Goal: Information Seeking & Learning: Learn about a topic

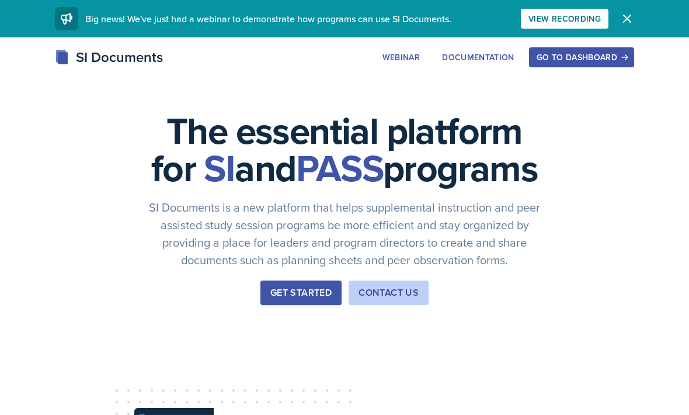
click at [591, 54] on div "Go to Dashboard" at bounding box center [582, 57] width 90 height 9
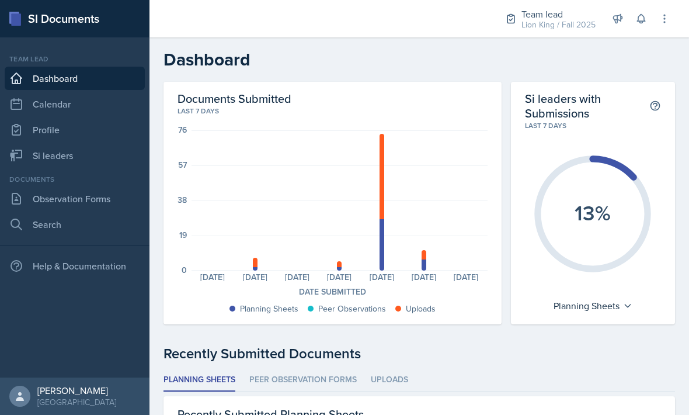
click at [422, 266] on div at bounding box center [424, 264] width 5 height 11
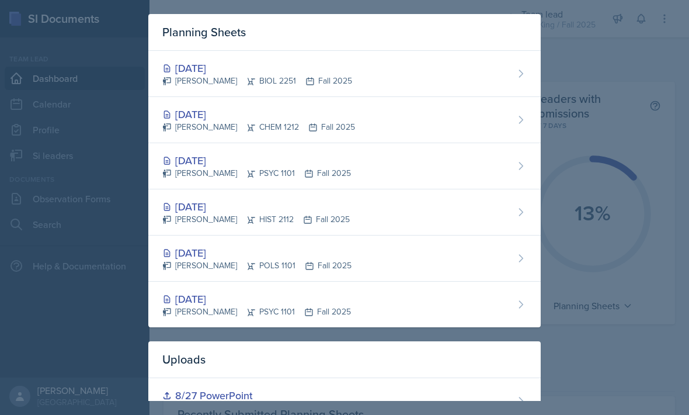
click at [610, 174] on div at bounding box center [344, 207] width 689 height 415
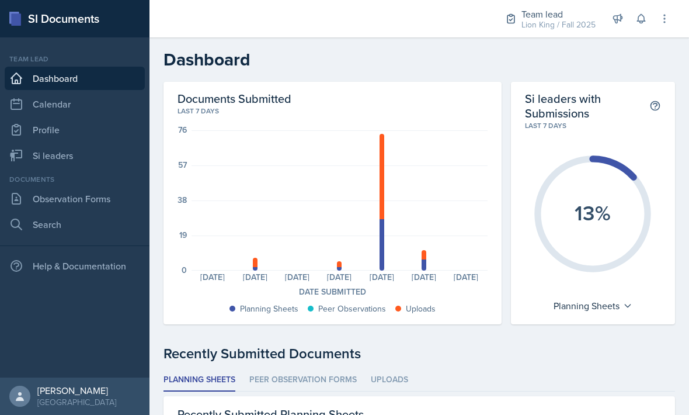
click at [92, 161] on link "Si leaders" at bounding box center [75, 155] width 140 height 23
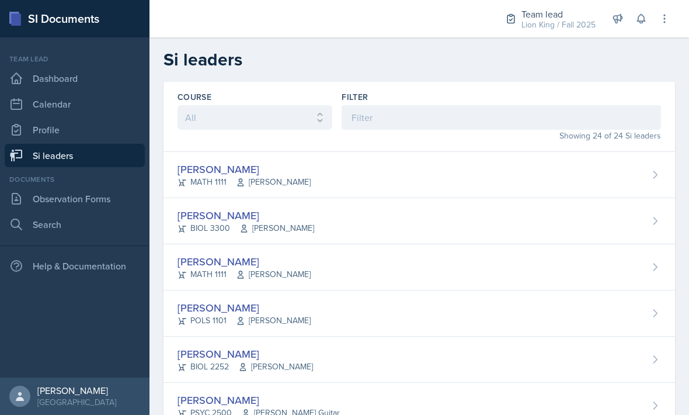
click at [539, 189] on div "[PERSON_NAME] MATH 1111 [PERSON_NAME]" at bounding box center [420, 175] width 512 height 46
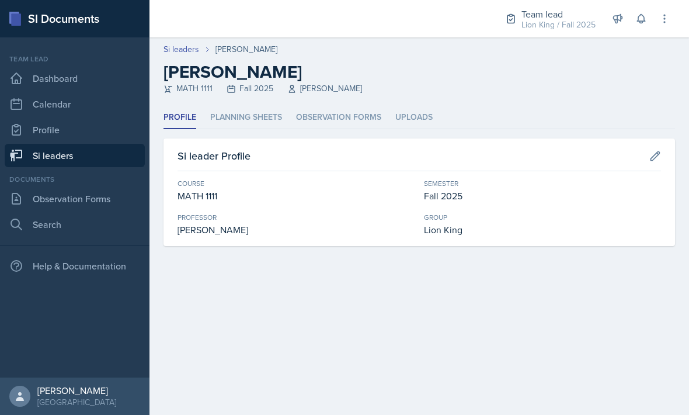
click at [265, 113] on li "Planning Sheets" at bounding box center [246, 117] width 72 height 23
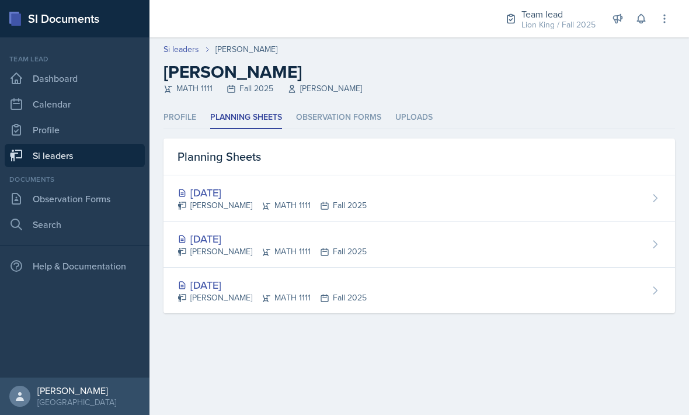
click at [403, 258] on div "[DATE] [PERSON_NAME] MATH 1111 Fall 2025" at bounding box center [420, 244] width 512 height 46
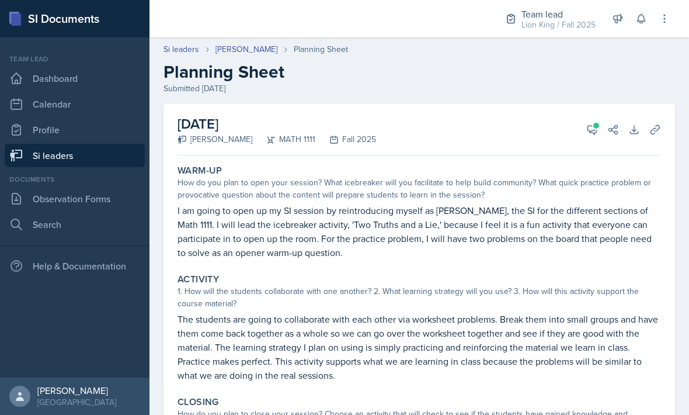
click at [589, 137] on button "View Comments" at bounding box center [592, 129] width 21 height 21
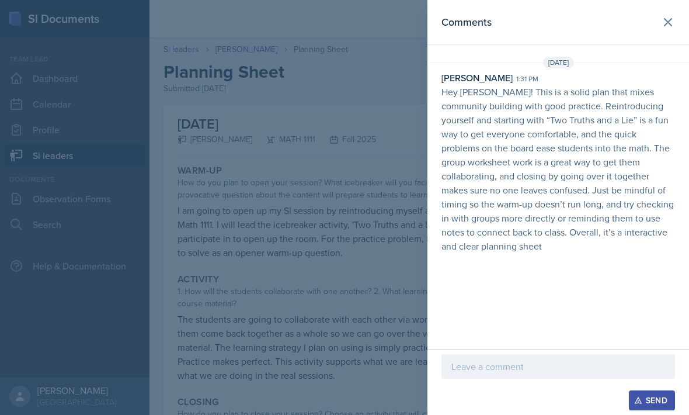
click at [669, 22] on icon at bounding box center [668, 22] width 7 height 7
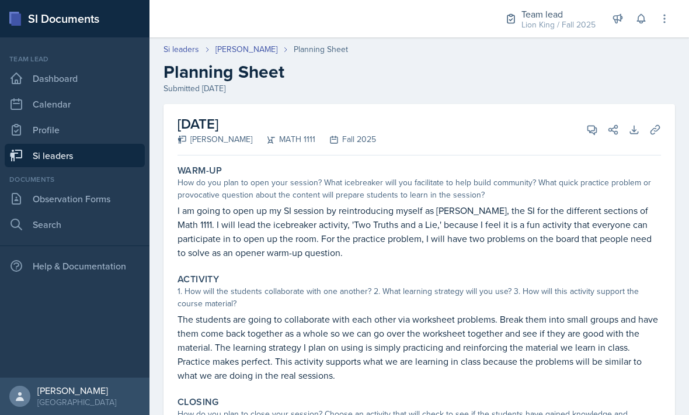
click at [117, 155] on link "Si leaders" at bounding box center [75, 155] width 140 height 23
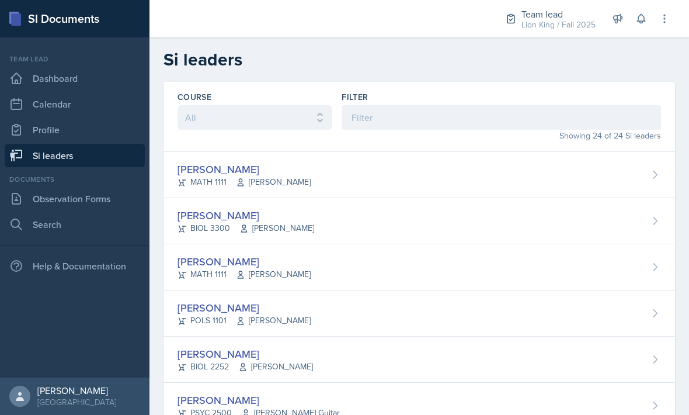
click at [533, 156] on div "[PERSON_NAME] MATH 1111 [PERSON_NAME]" at bounding box center [420, 175] width 512 height 46
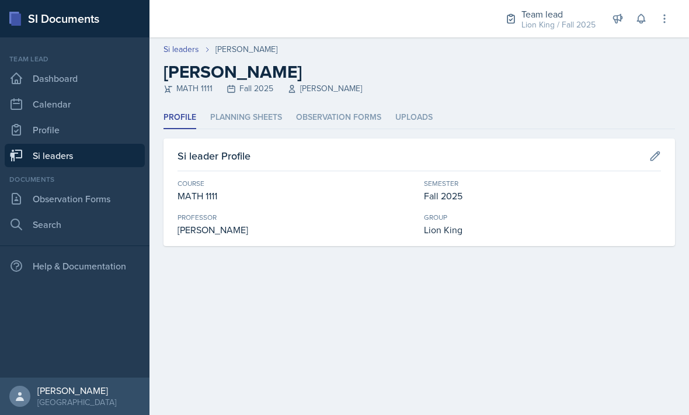
click at [95, 139] on link "Profile" at bounding box center [75, 129] width 140 height 23
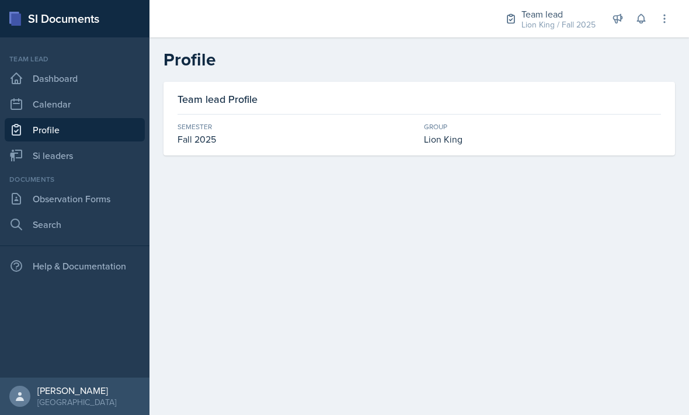
click at [110, 157] on link "Si leaders" at bounding box center [75, 155] width 140 height 23
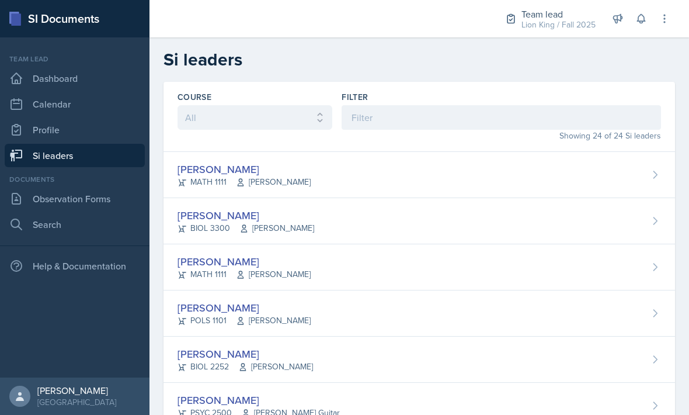
click at [233, 215] on div "[PERSON_NAME]" at bounding box center [246, 215] width 137 height 16
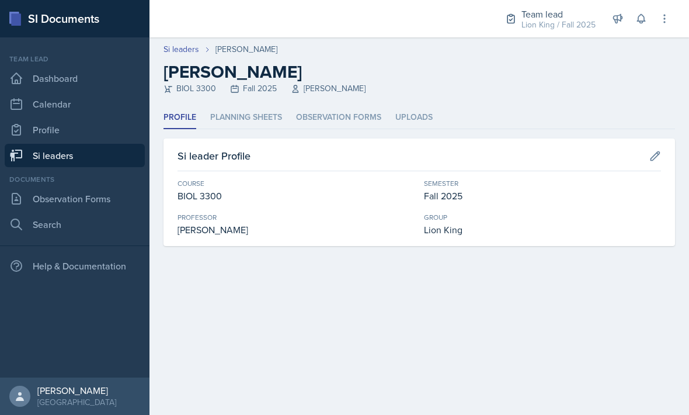
click at [256, 123] on li "Planning Sheets" at bounding box center [246, 117] width 72 height 23
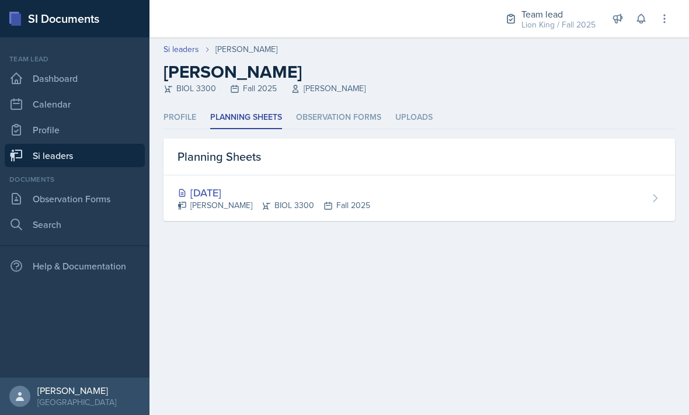
click at [311, 193] on div "[DATE]" at bounding box center [274, 193] width 193 height 16
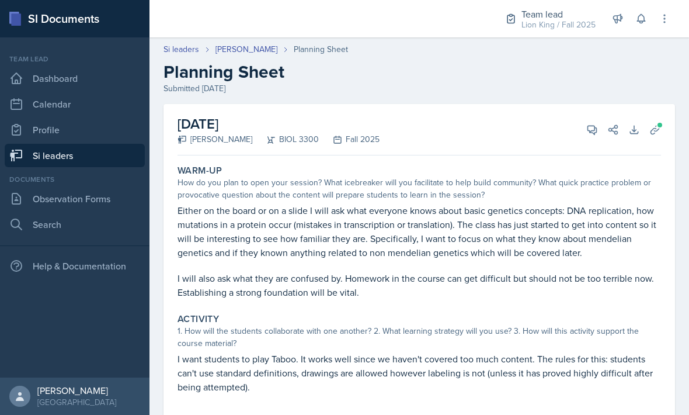
click at [590, 129] on icon at bounding box center [593, 130] width 12 height 12
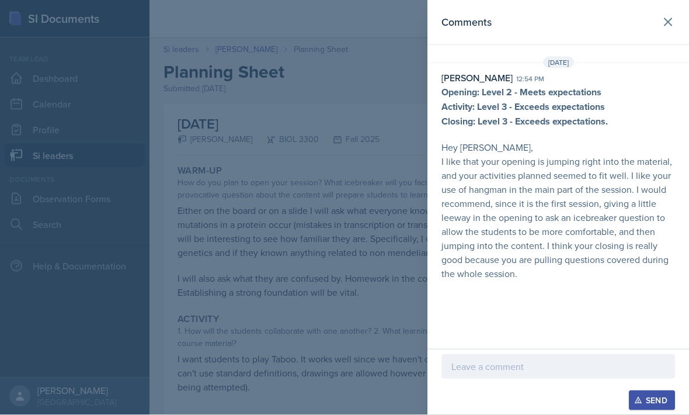
click at [669, 21] on icon at bounding box center [668, 22] width 7 height 7
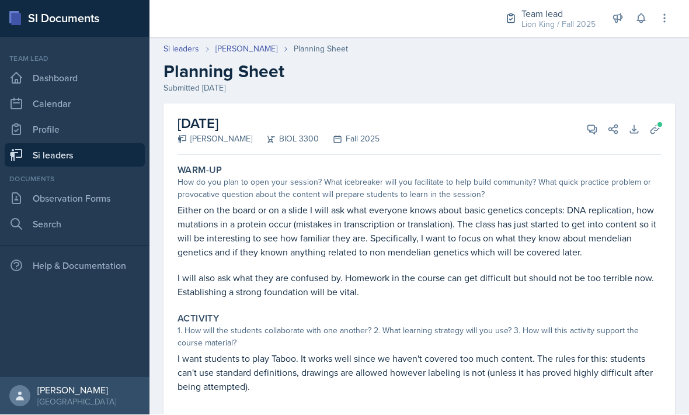
click at [53, 159] on link "Si leaders" at bounding box center [75, 155] width 140 height 23
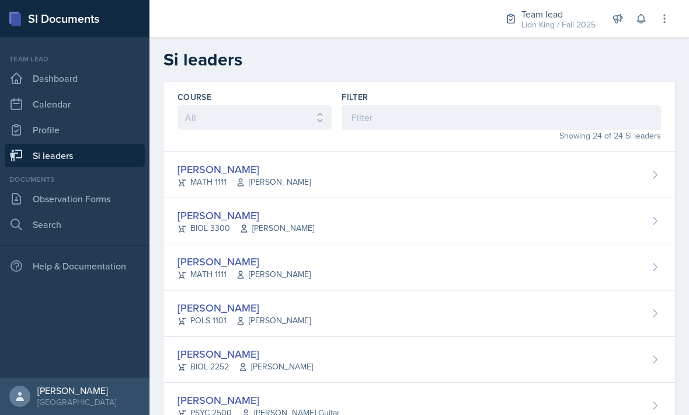
click at [444, 261] on div "[PERSON_NAME] MATH 1111 [PERSON_NAME]" at bounding box center [420, 267] width 512 height 46
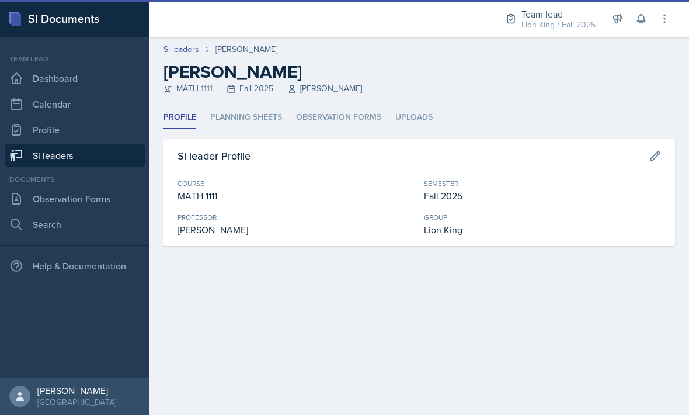
click at [232, 120] on li "Planning Sheets" at bounding box center [246, 117] width 72 height 23
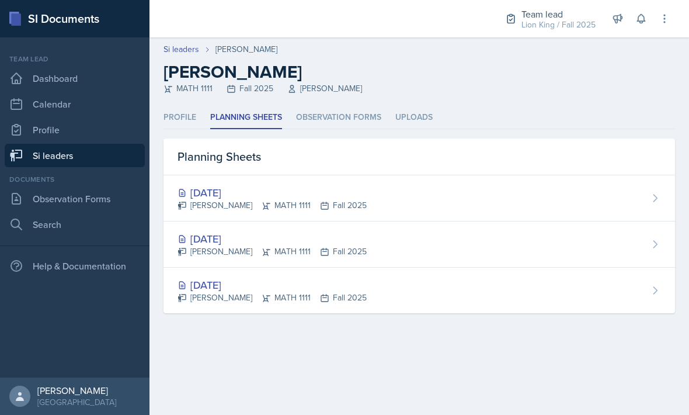
click at [535, 230] on div "[DATE] [PERSON_NAME] MATH 1111 Fall 2025" at bounding box center [420, 244] width 512 height 46
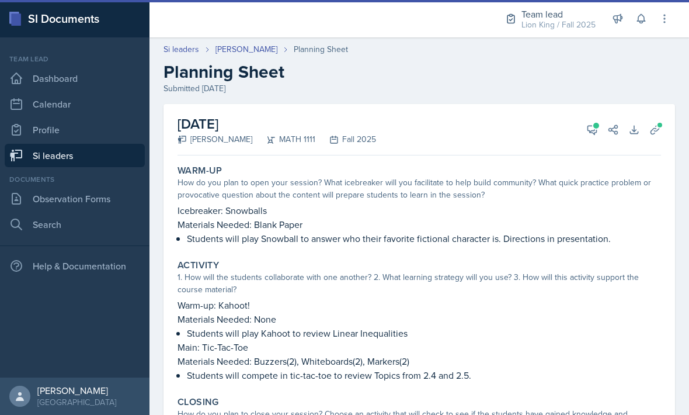
click at [591, 124] on icon at bounding box center [593, 130] width 12 height 12
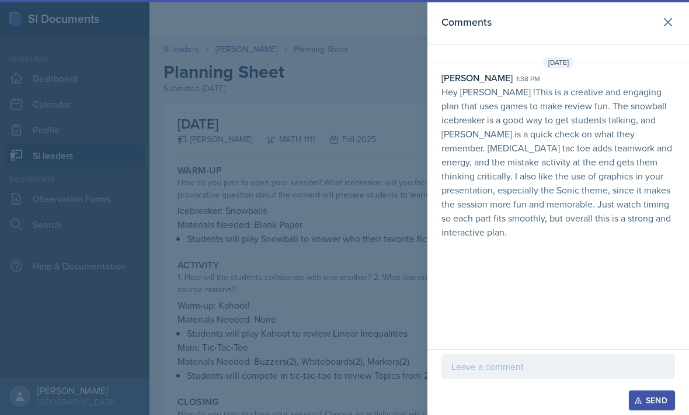
click at [672, 21] on icon at bounding box center [668, 22] width 14 height 14
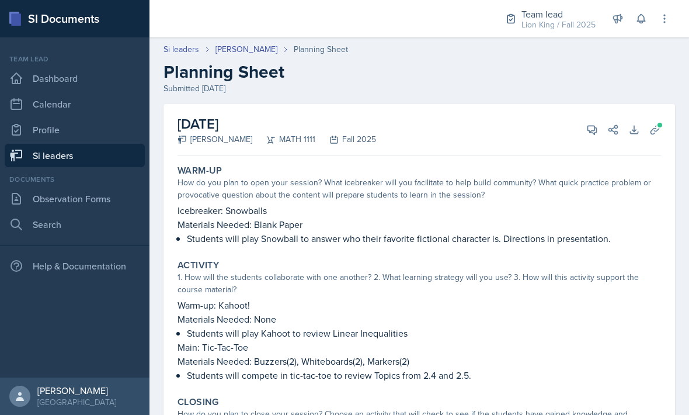
click at [87, 147] on link "Si leaders" at bounding box center [75, 155] width 140 height 23
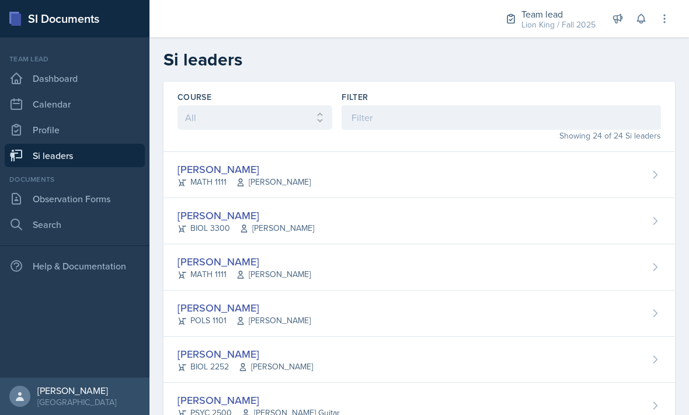
click at [204, 262] on div "[PERSON_NAME]" at bounding box center [244, 262] width 133 height 16
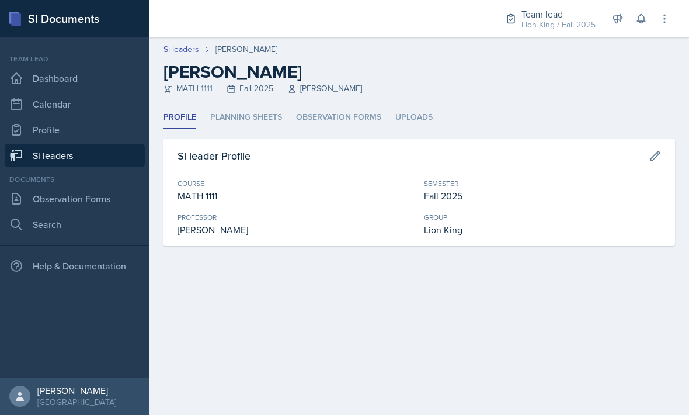
click at [235, 112] on li "Planning Sheets" at bounding box center [246, 117] width 72 height 23
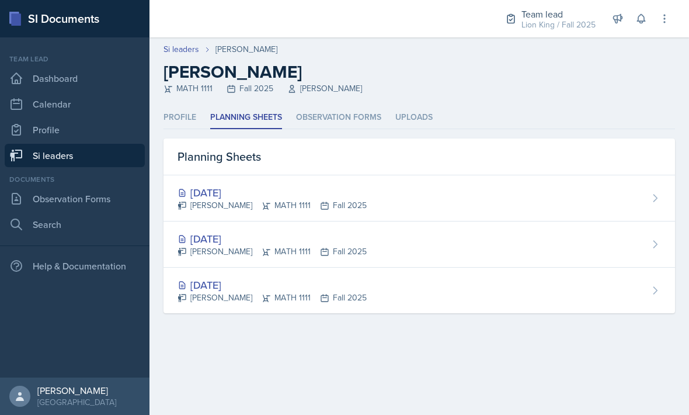
click at [208, 192] on div "[DATE]" at bounding box center [272, 193] width 189 height 16
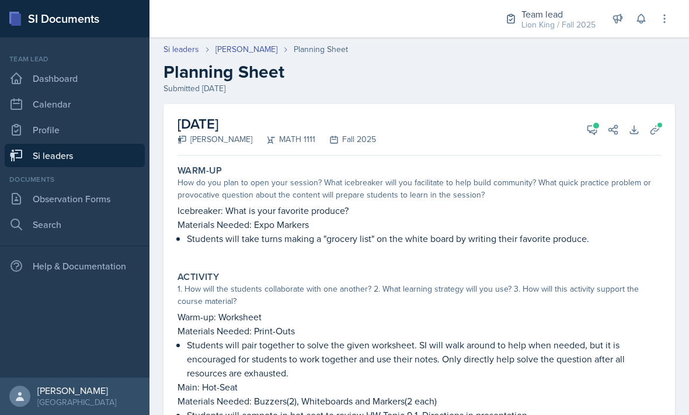
click at [597, 132] on icon at bounding box center [592, 130] width 9 height 9
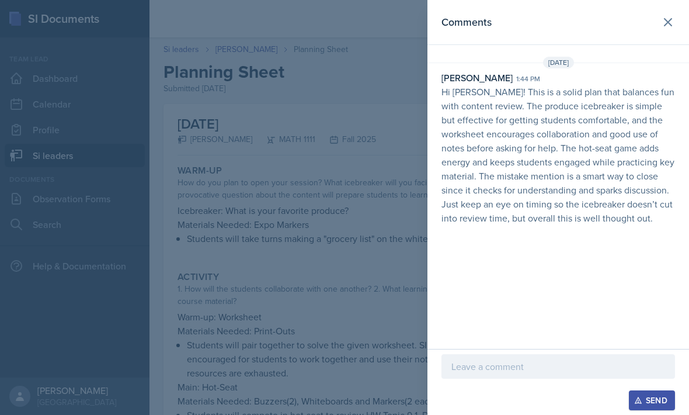
click at [679, 21] on button at bounding box center [668, 22] width 23 height 23
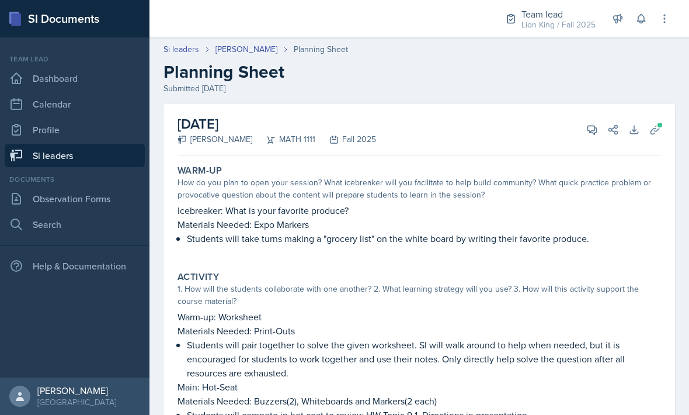
click at [113, 151] on link "Si leaders" at bounding box center [75, 155] width 140 height 23
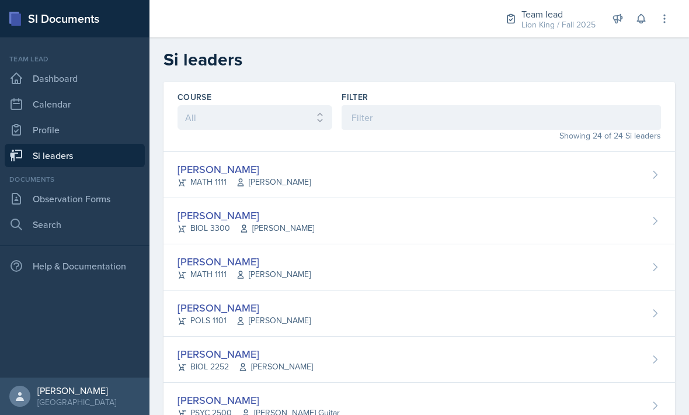
click at [224, 312] on div "[PERSON_NAME]" at bounding box center [244, 308] width 133 height 16
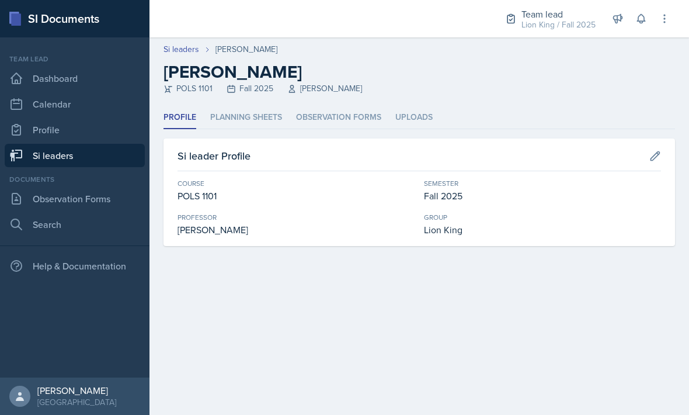
click at [99, 151] on link "Si leaders" at bounding box center [75, 155] width 140 height 23
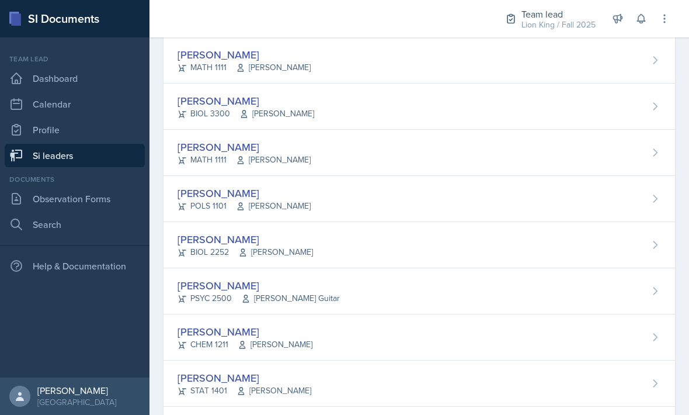
scroll to position [120, 0]
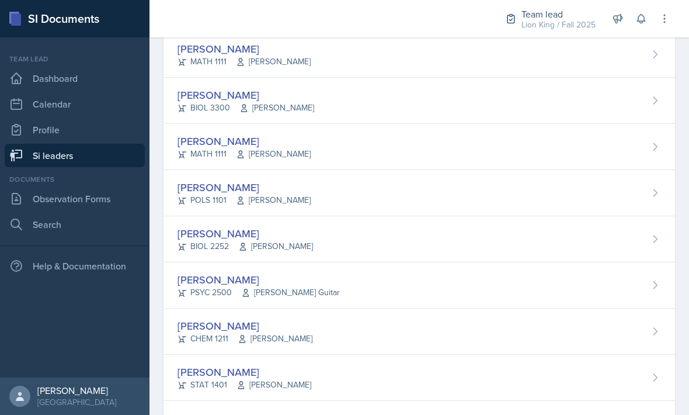
click at [198, 238] on div "[PERSON_NAME]" at bounding box center [246, 234] width 136 height 16
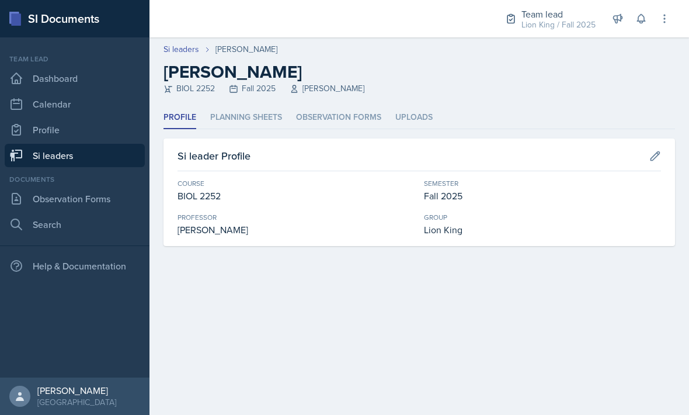
click at [227, 120] on li "Planning Sheets" at bounding box center [246, 117] width 72 height 23
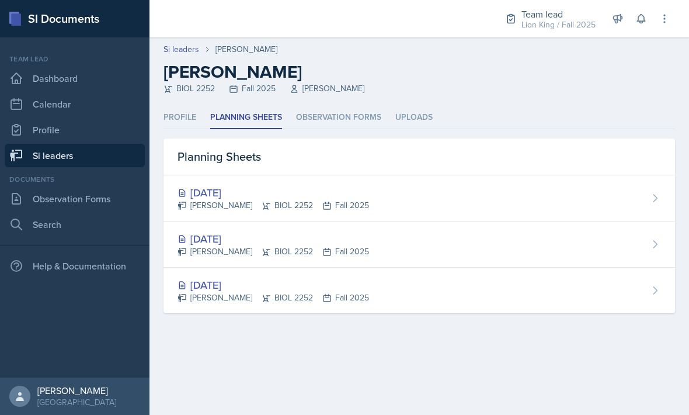
click at [204, 242] on div "[DATE]" at bounding box center [274, 239] width 192 height 16
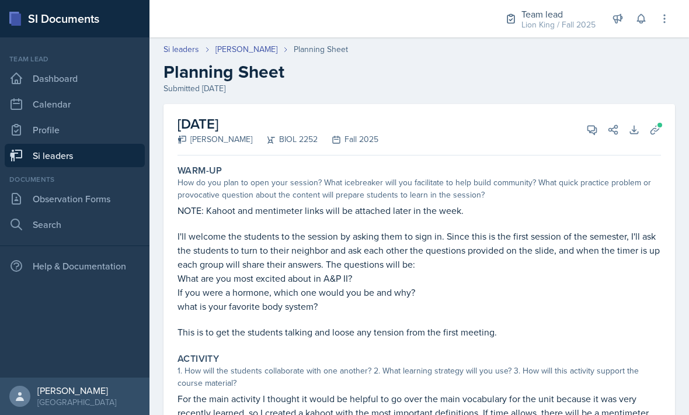
click at [105, 158] on link "Si leaders" at bounding box center [75, 155] width 140 height 23
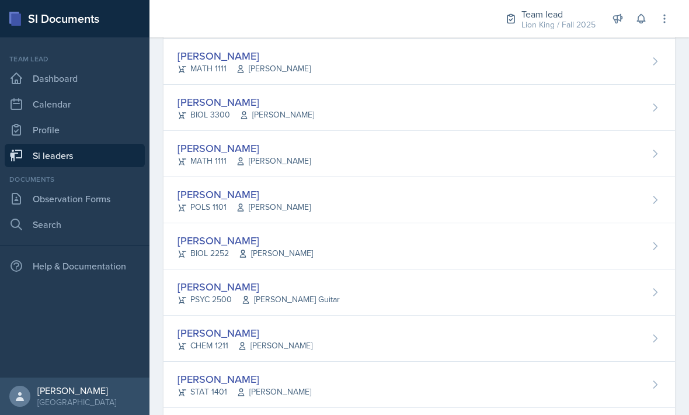
scroll to position [138, 0]
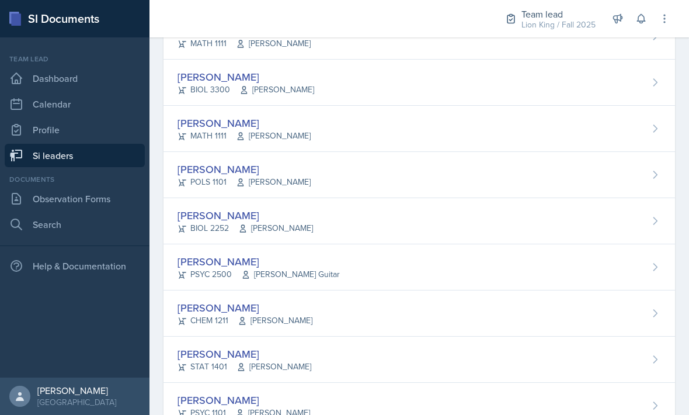
click at [199, 272] on div "PSYC 2500 [PERSON_NAME] Guitar" at bounding box center [259, 274] width 162 height 12
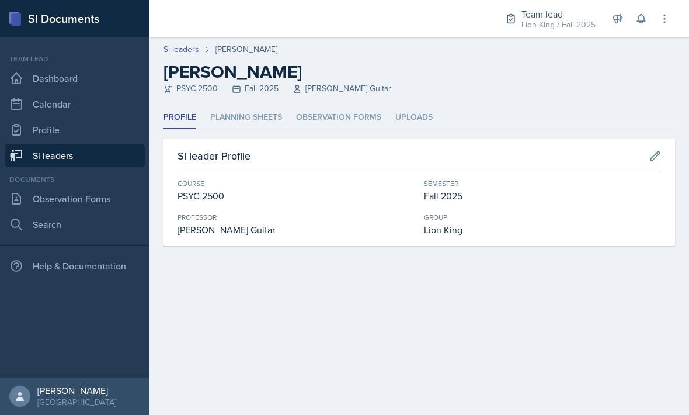
click at [222, 121] on li "Planning Sheets" at bounding box center [246, 117] width 72 height 23
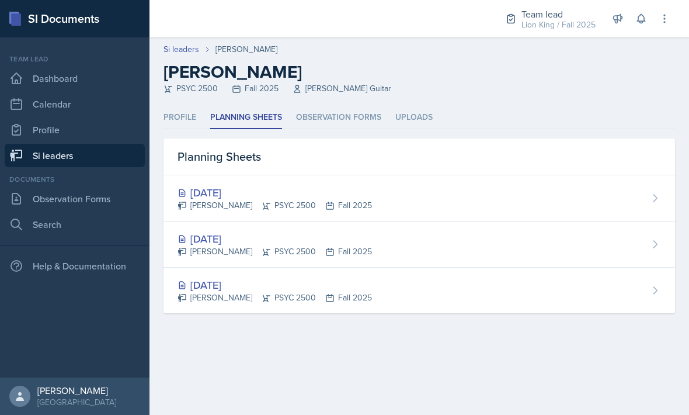
click at [205, 234] on div "[DATE]" at bounding box center [275, 239] width 195 height 16
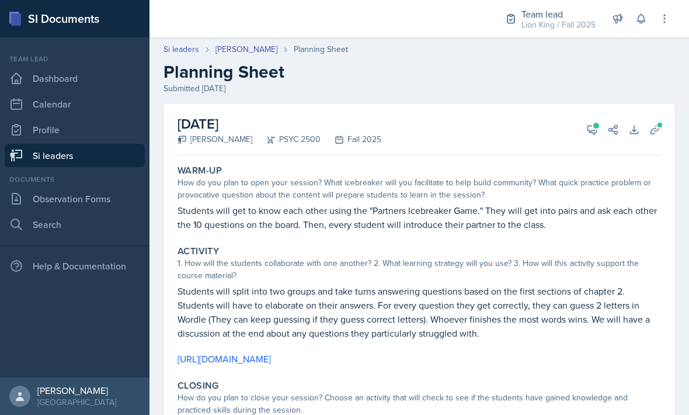
click at [596, 124] on span at bounding box center [597, 126] width 6 height 6
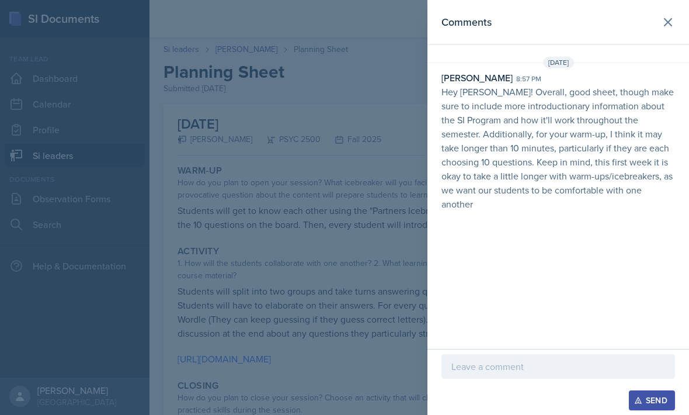
click at [313, 216] on div at bounding box center [344, 207] width 689 height 415
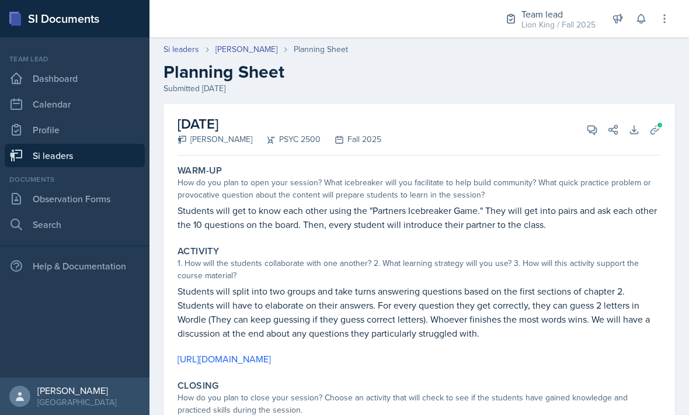
click at [109, 162] on link "Si leaders" at bounding box center [75, 155] width 140 height 23
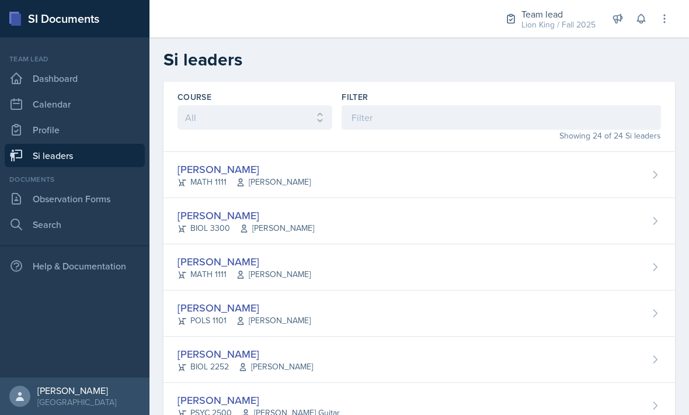
click at [207, 392] on div "[PERSON_NAME]" at bounding box center [259, 400] width 162 height 16
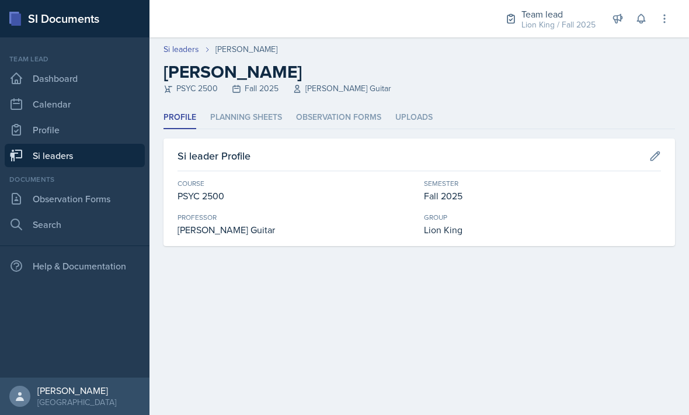
click at [231, 113] on li "Planning Sheets" at bounding box center [246, 117] width 72 height 23
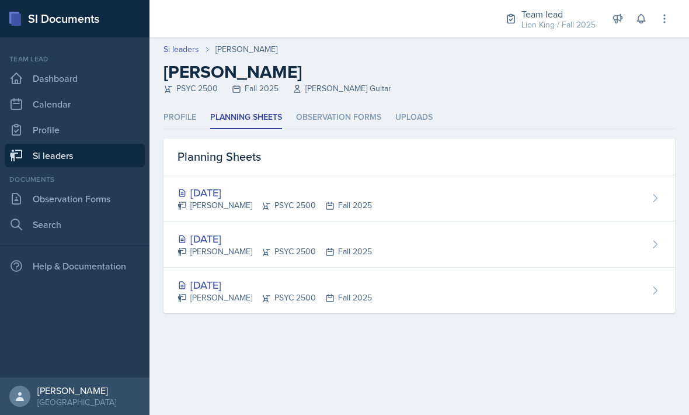
click at [474, 197] on div "[DATE] [PERSON_NAME] PSYC 2500 Fall 2025" at bounding box center [420, 198] width 512 height 46
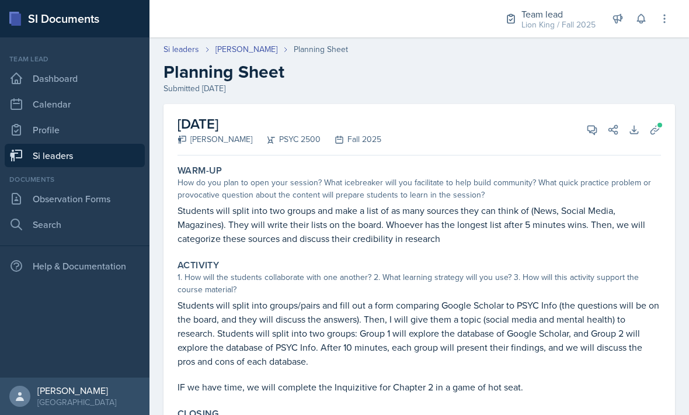
click at [587, 129] on icon at bounding box center [593, 130] width 12 height 12
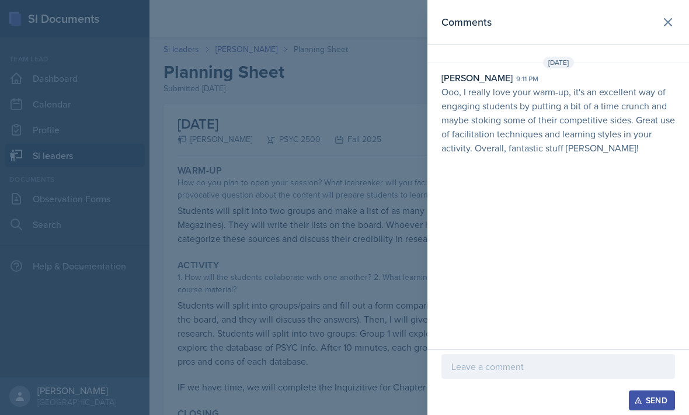
click at [674, 23] on icon at bounding box center [668, 22] width 14 height 14
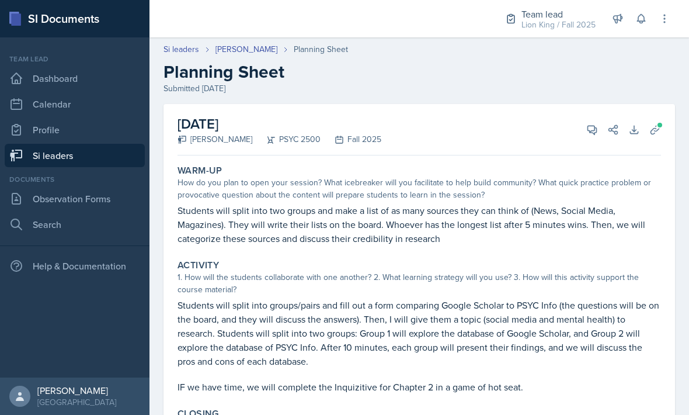
click at [89, 153] on link "Si leaders" at bounding box center [75, 155] width 140 height 23
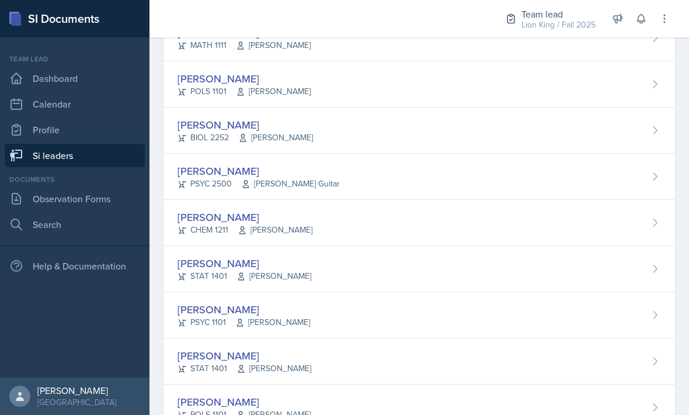
scroll to position [252, 0]
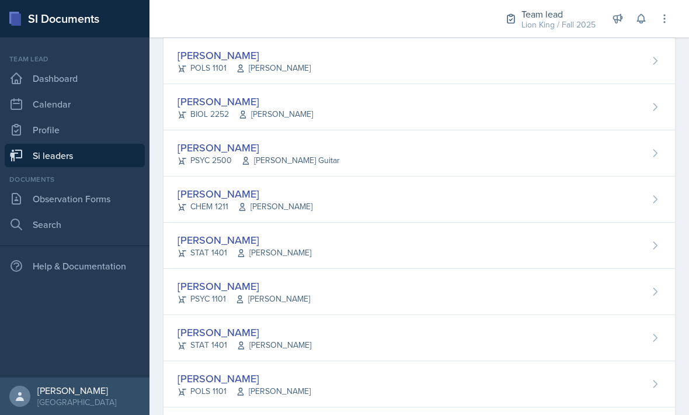
click at [575, 191] on div "[PERSON_NAME] CHEM 1211 [PERSON_NAME]" at bounding box center [420, 199] width 512 height 46
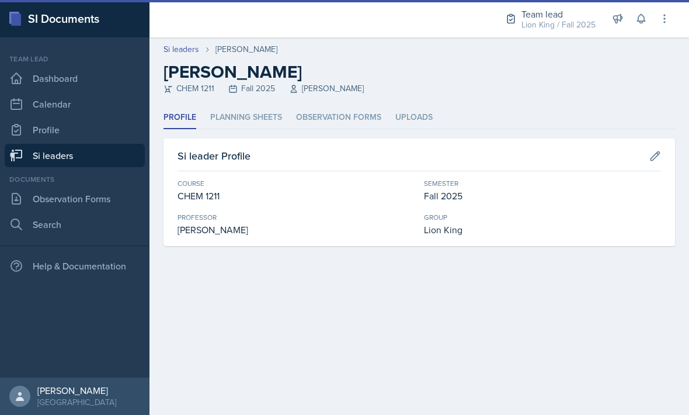
click at [230, 123] on li "Planning Sheets" at bounding box center [246, 117] width 72 height 23
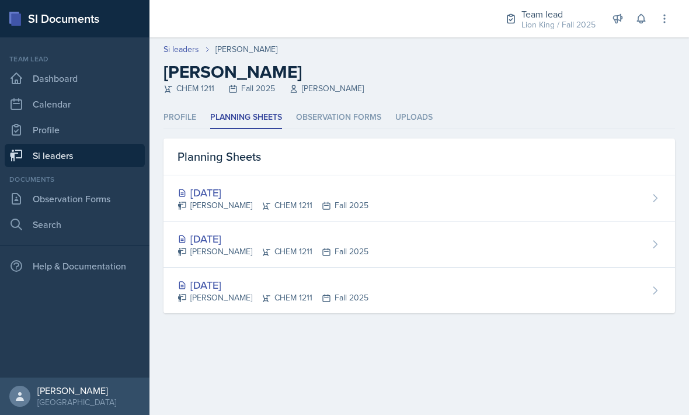
click at [549, 245] on div "[DATE] [PERSON_NAME] CHEM 1211 Fall 2025" at bounding box center [420, 244] width 512 height 46
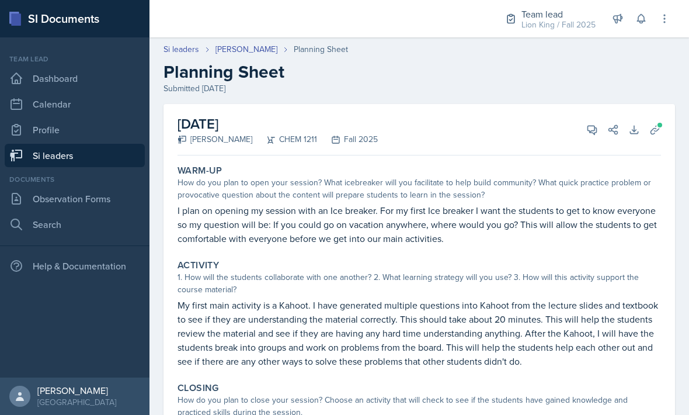
click at [591, 128] on icon at bounding box center [593, 130] width 12 height 12
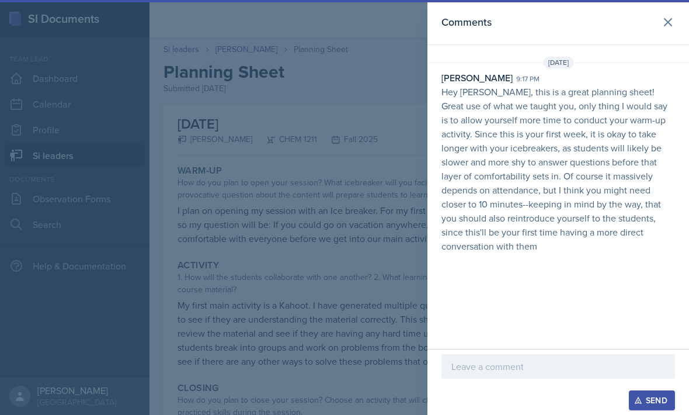
click at [671, 16] on icon at bounding box center [668, 22] width 14 height 14
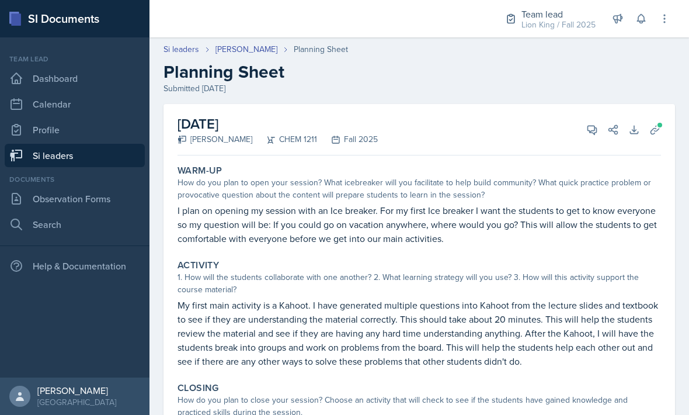
click at [110, 154] on link "Si leaders" at bounding box center [75, 155] width 140 height 23
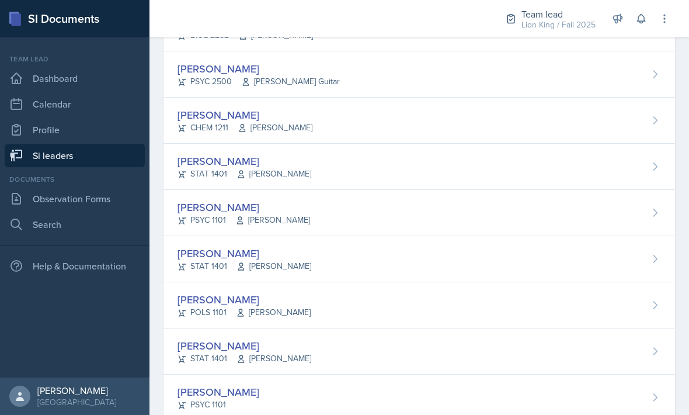
scroll to position [343, 0]
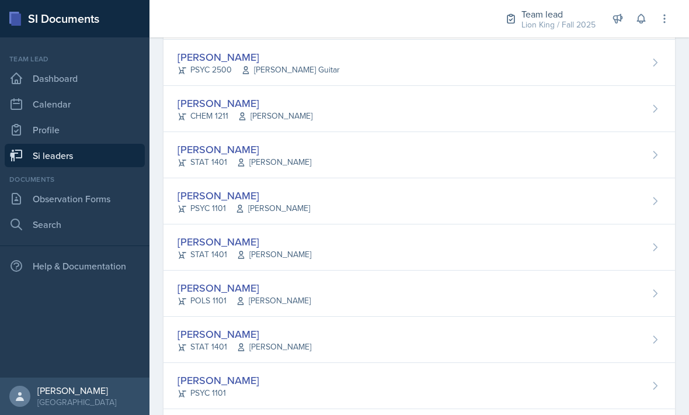
click at [195, 107] on div "[PERSON_NAME]" at bounding box center [245, 103] width 135 height 16
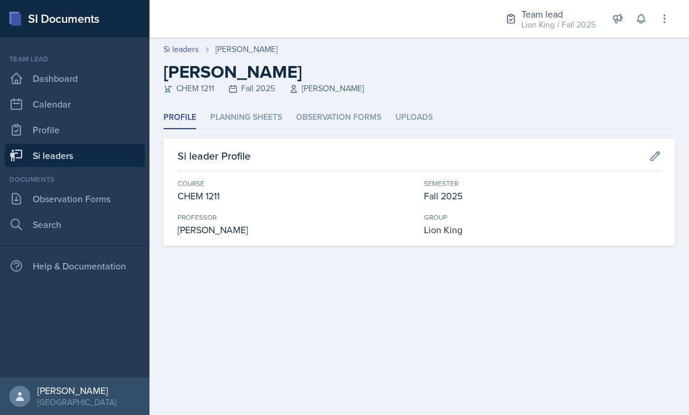
click at [235, 118] on li "Planning Sheets" at bounding box center [246, 117] width 72 height 23
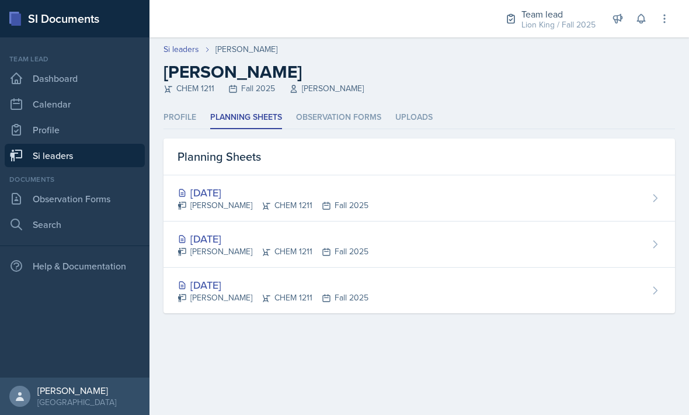
click at [474, 190] on div "[DATE] [PERSON_NAME] CHEM 1211 Fall 2025" at bounding box center [420, 198] width 512 height 46
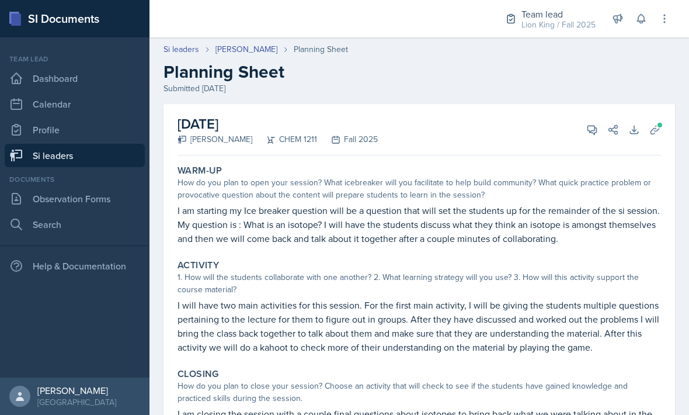
click at [592, 119] on button "View Comments" at bounding box center [592, 129] width 21 height 21
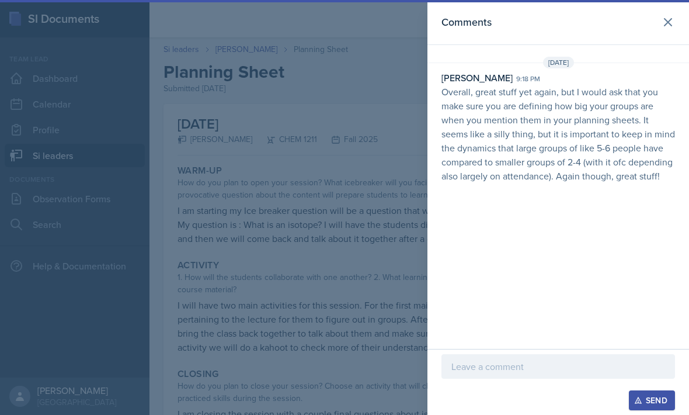
click at [327, 257] on div at bounding box center [344, 207] width 689 height 415
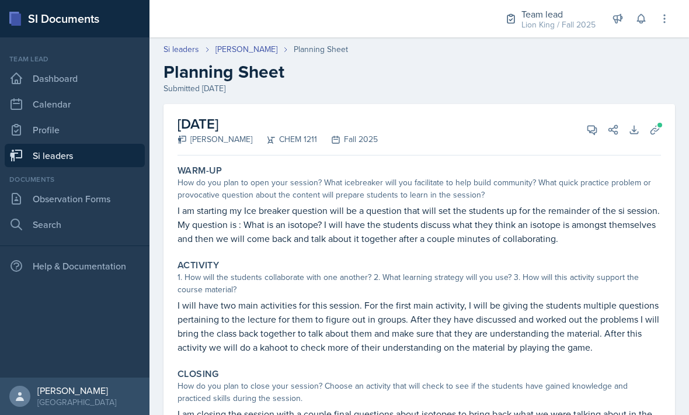
click at [94, 154] on link "Si leaders" at bounding box center [75, 155] width 140 height 23
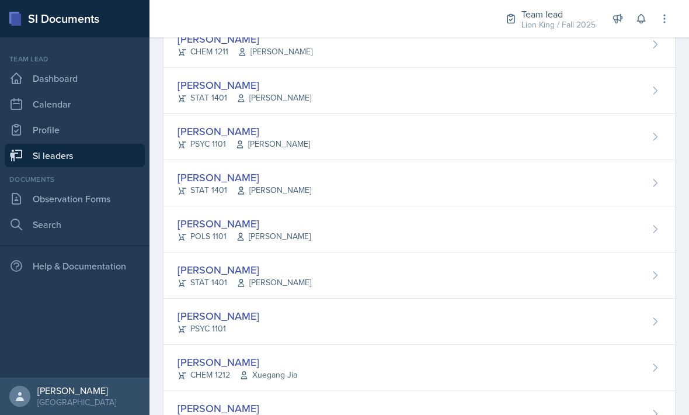
scroll to position [410, 0]
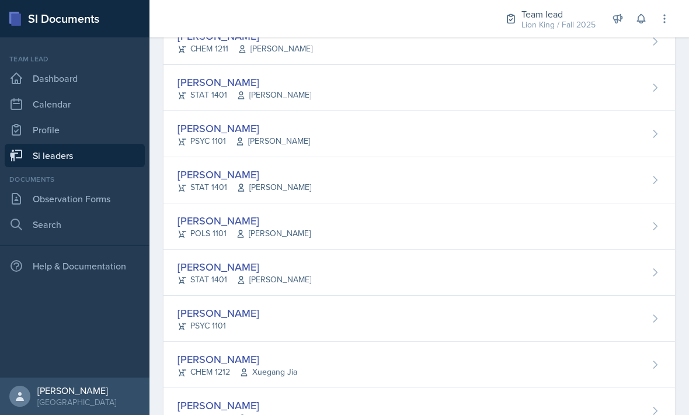
click at [501, 72] on div "[PERSON_NAME] STAT 1401 [PERSON_NAME]" at bounding box center [420, 88] width 512 height 46
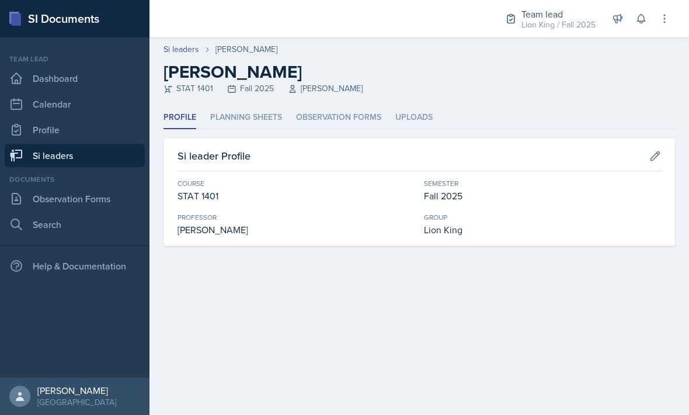
click at [235, 122] on li "Planning Sheets" at bounding box center [246, 117] width 72 height 23
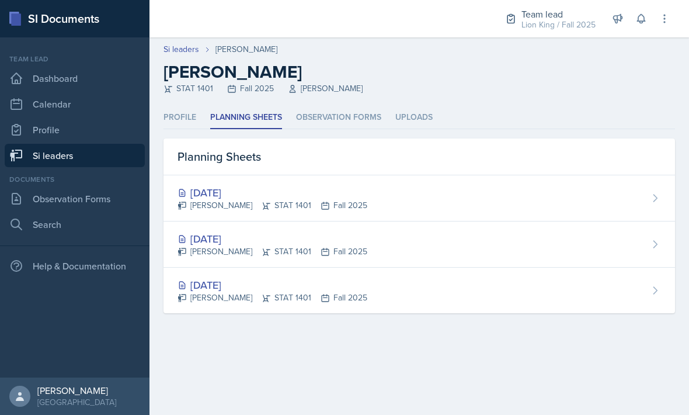
click at [497, 235] on div "[DATE] [PERSON_NAME] STAT 1401 Fall 2025" at bounding box center [420, 244] width 512 height 46
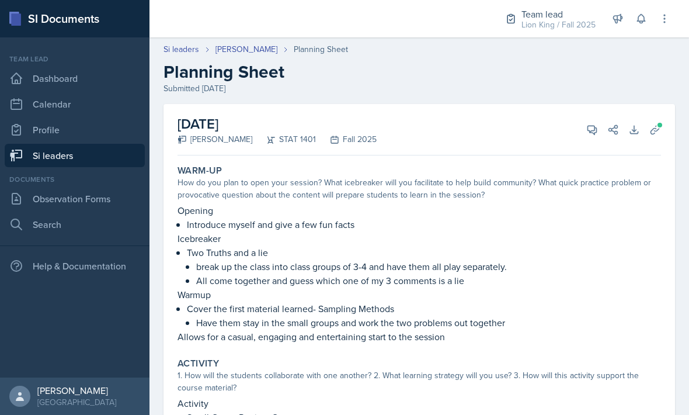
click at [588, 129] on icon at bounding box center [592, 130] width 9 height 9
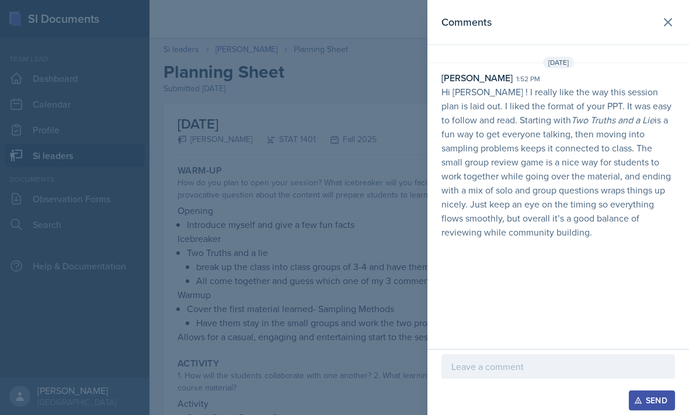
click at [228, 159] on div at bounding box center [344, 207] width 689 height 415
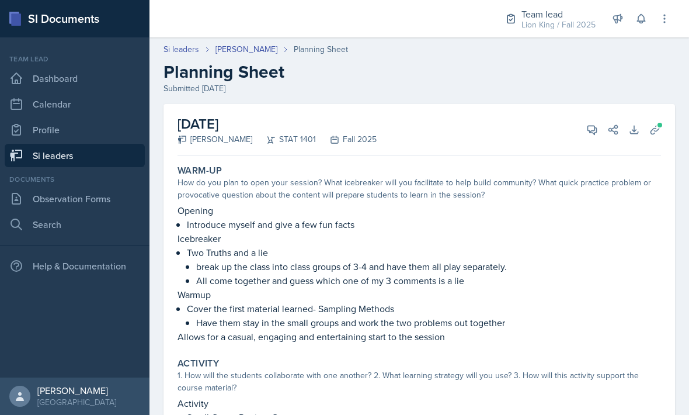
click at [225, 50] on link "[PERSON_NAME]" at bounding box center [247, 49] width 62 height 12
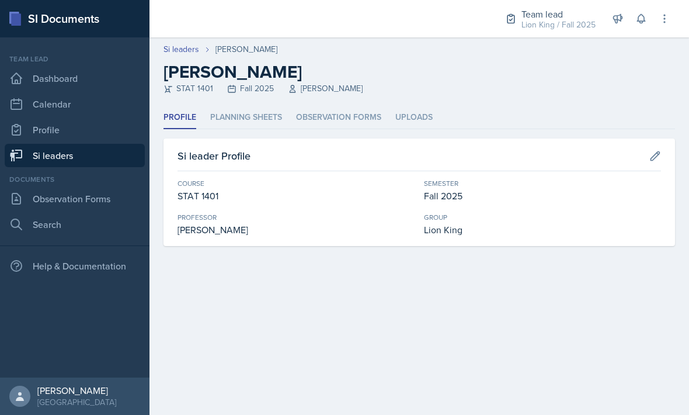
click at [228, 116] on li "Planning Sheets" at bounding box center [246, 117] width 72 height 23
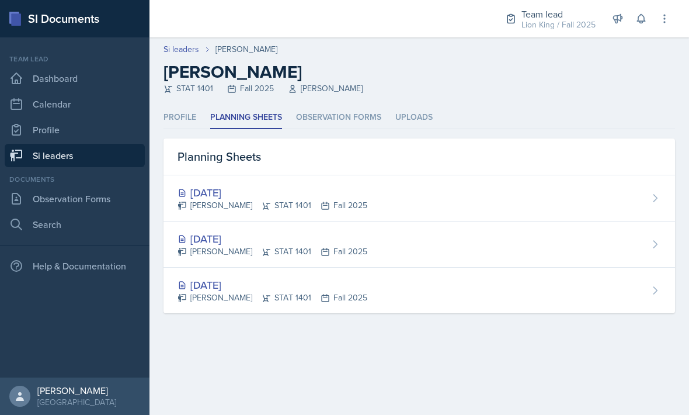
click at [492, 191] on div "[DATE] [PERSON_NAME] STAT 1401 Fall 2025" at bounding box center [420, 198] width 512 height 46
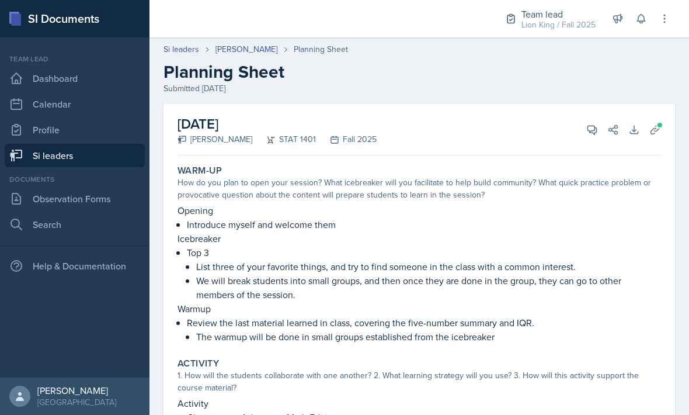
click at [585, 129] on button "View Comments" at bounding box center [592, 129] width 21 height 21
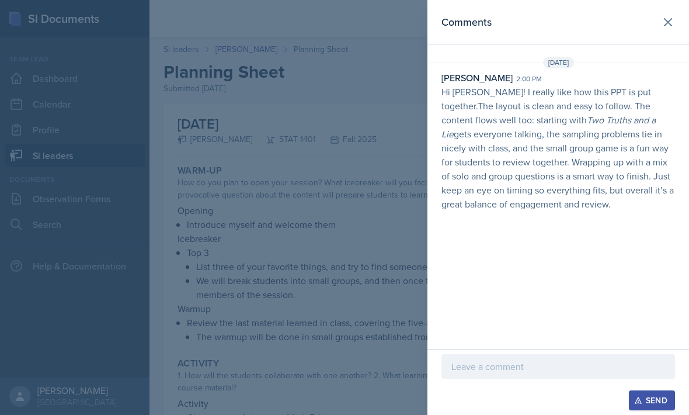
click at [672, 21] on icon at bounding box center [668, 22] width 14 height 14
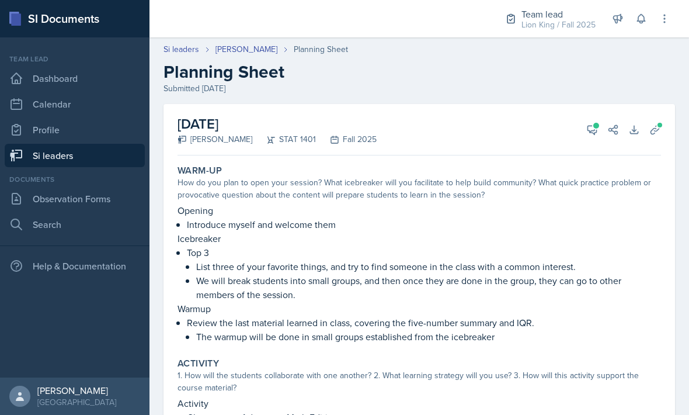
click at [71, 159] on link "Si leaders" at bounding box center [75, 155] width 140 height 23
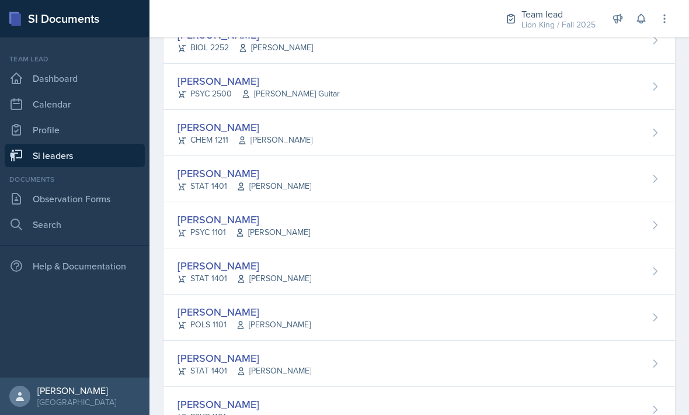
scroll to position [320, 0]
click at [508, 221] on div "[PERSON_NAME] PSYC 1101 [PERSON_NAME]" at bounding box center [420, 224] width 512 height 46
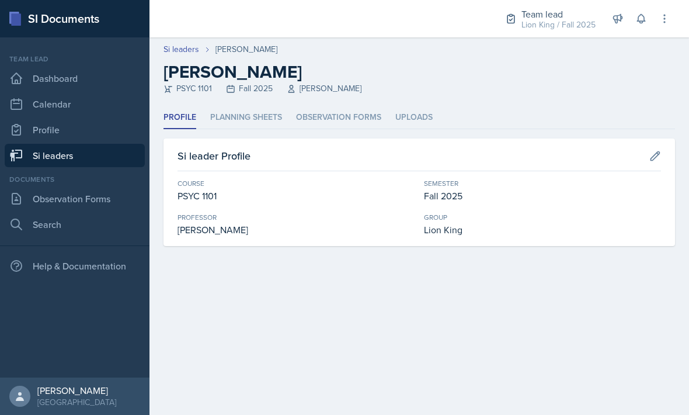
click at [228, 116] on li "Planning Sheets" at bounding box center [246, 117] width 72 height 23
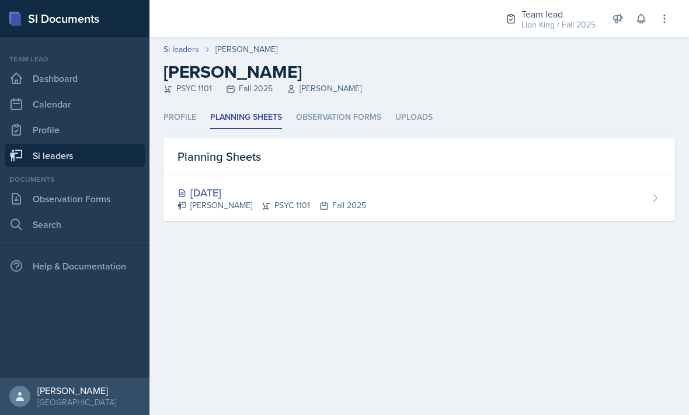
click at [113, 154] on link "Si leaders" at bounding box center [75, 155] width 140 height 23
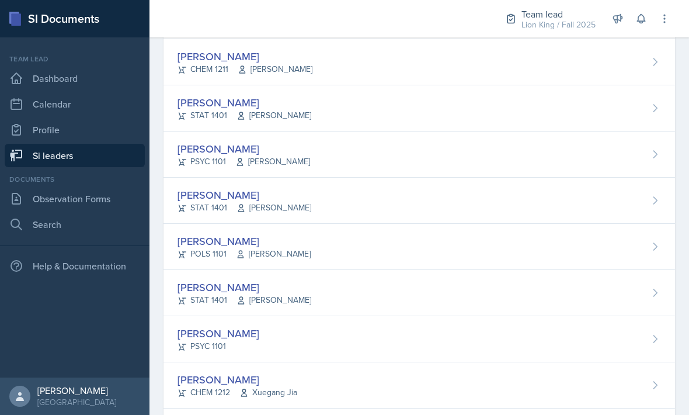
scroll to position [403, 0]
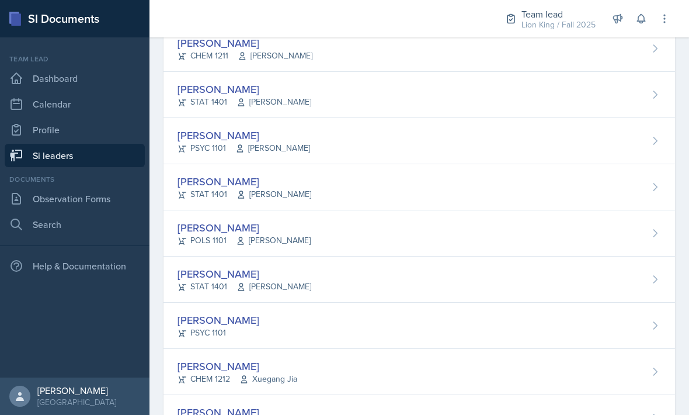
click at [472, 230] on div "[PERSON_NAME] POLS 1101 [PERSON_NAME]" at bounding box center [420, 233] width 512 height 46
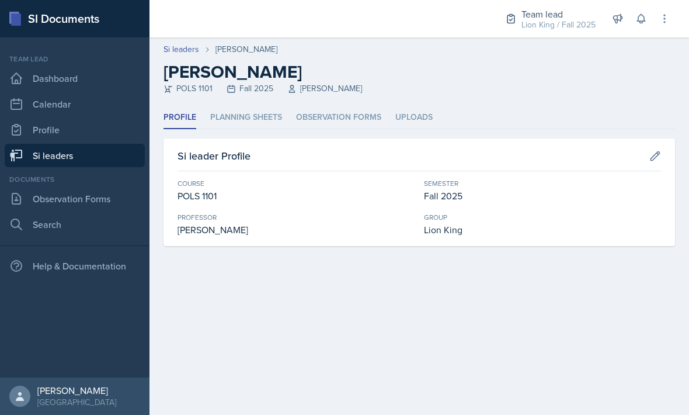
click at [252, 126] on li "Planning Sheets" at bounding box center [246, 117] width 72 height 23
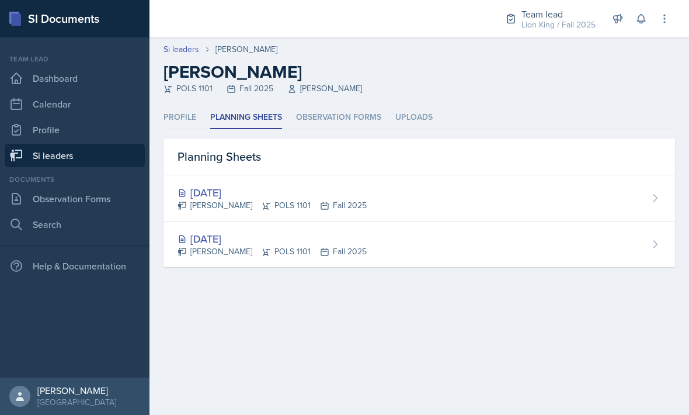
click at [494, 253] on div "[DATE] [PERSON_NAME] POLS 1101 Fall 2025" at bounding box center [420, 244] width 512 height 46
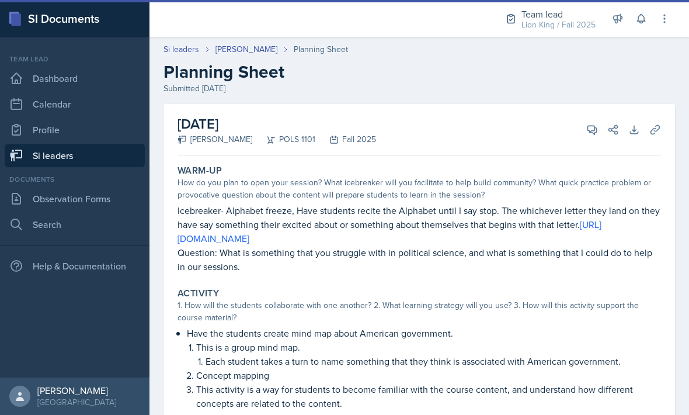
click at [594, 133] on icon at bounding box center [593, 130] width 12 height 12
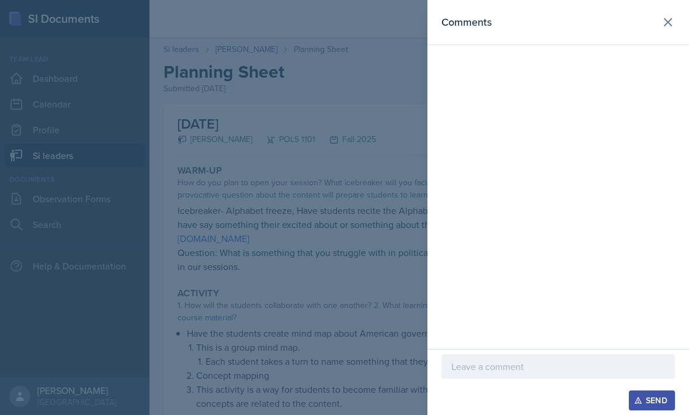
click at [666, 20] on icon at bounding box center [668, 22] width 7 height 7
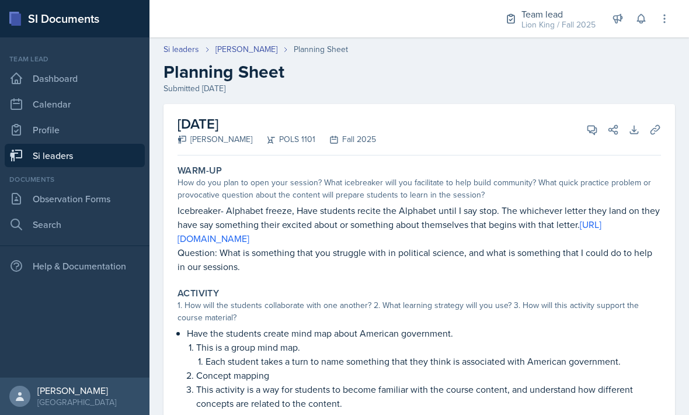
click at [255, 52] on link "[PERSON_NAME]" at bounding box center [247, 49] width 62 height 12
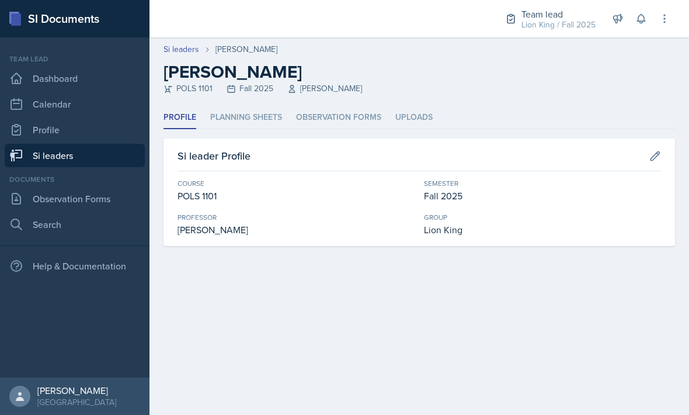
click at [265, 114] on li "Planning Sheets" at bounding box center [246, 117] width 72 height 23
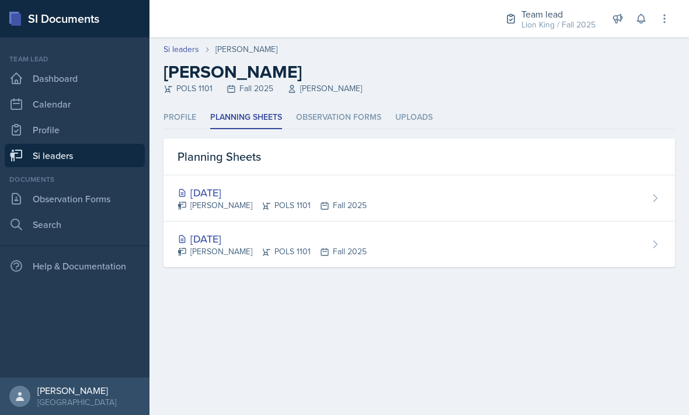
click at [462, 186] on div "[DATE] [PERSON_NAME] POLS 1101 Fall 2025" at bounding box center [420, 198] width 512 height 46
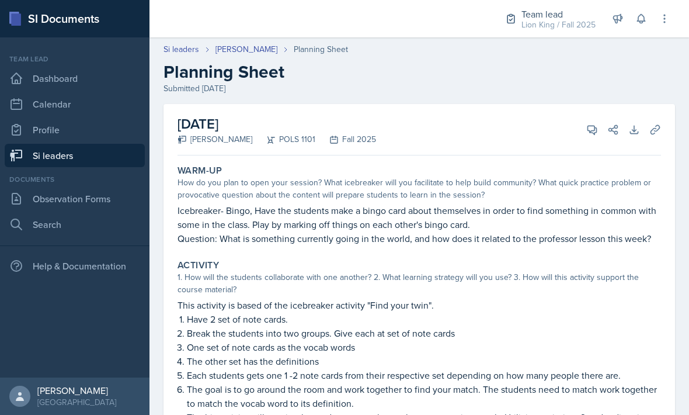
click at [595, 123] on span at bounding box center [597, 126] width 6 height 6
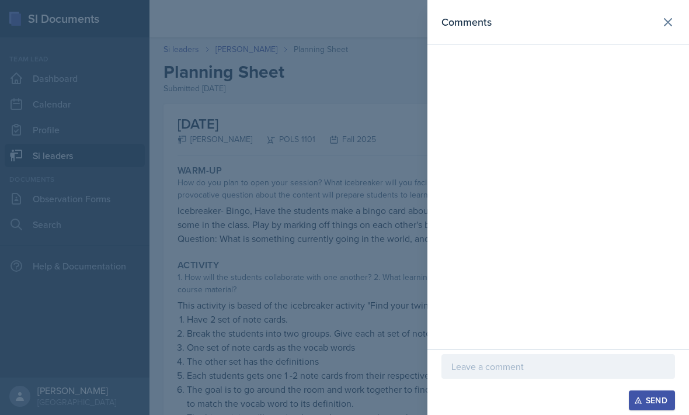
click at [671, 20] on icon at bounding box center [668, 22] width 7 height 7
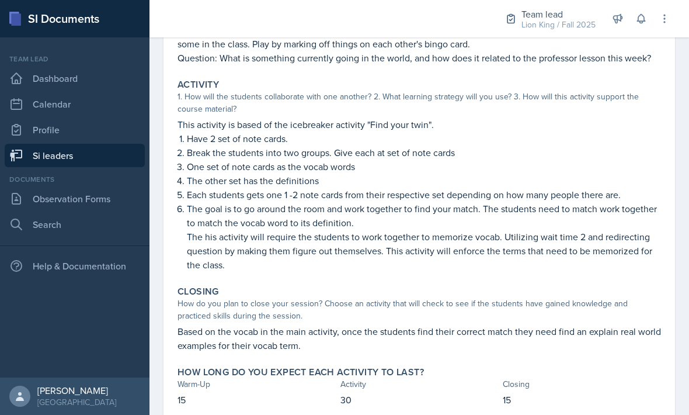
scroll to position [181, 0]
click at [124, 152] on link "Si leaders" at bounding box center [75, 155] width 140 height 23
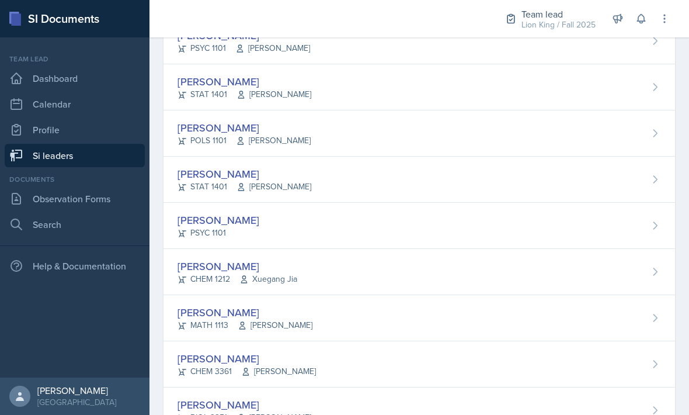
scroll to position [516, 0]
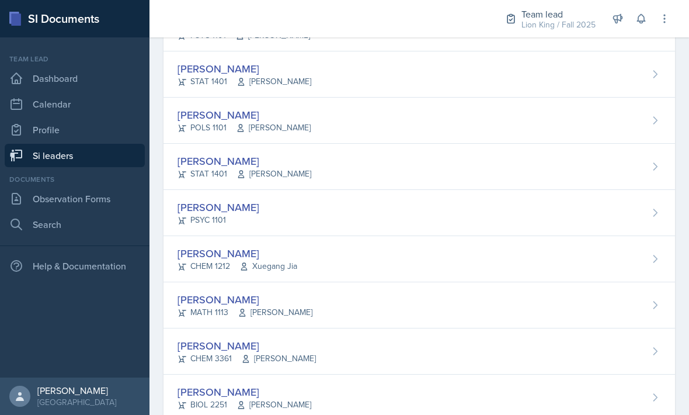
click at [501, 165] on div "[PERSON_NAME] STAT 1401 [PERSON_NAME]" at bounding box center [420, 167] width 512 height 46
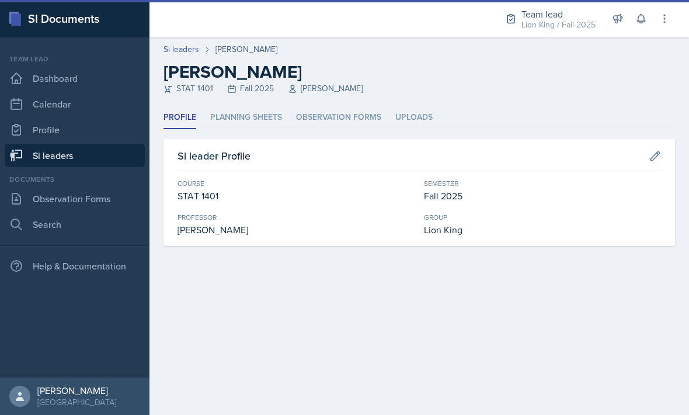
click at [257, 111] on li "Planning Sheets" at bounding box center [246, 117] width 72 height 23
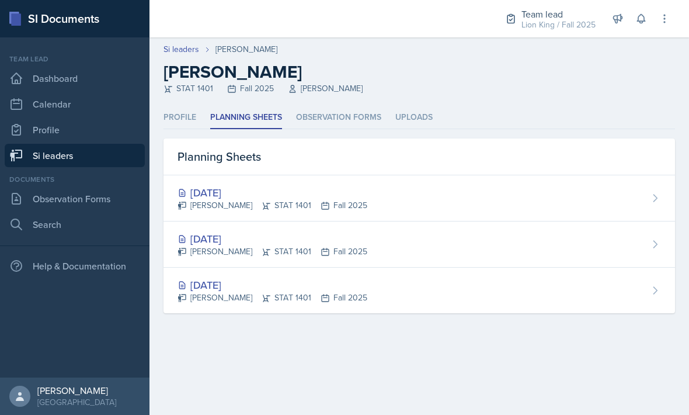
click at [477, 241] on div "[DATE] [PERSON_NAME] STAT 1401 Fall 2025" at bounding box center [420, 244] width 512 height 46
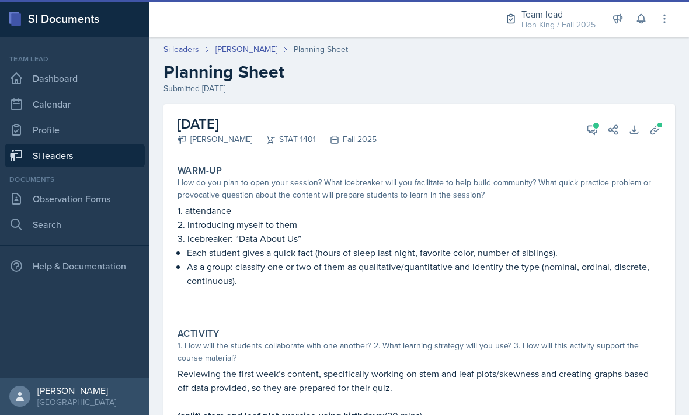
click at [585, 133] on button "View Comments" at bounding box center [592, 129] width 21 height 21
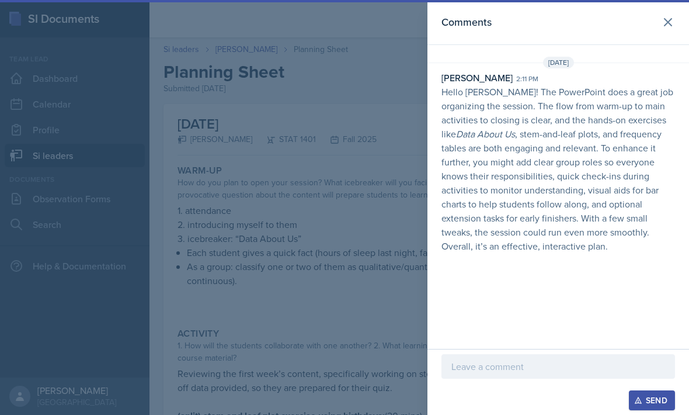
click at [672, 15] on icon at bounding box center [668, 22] width 14 height 14
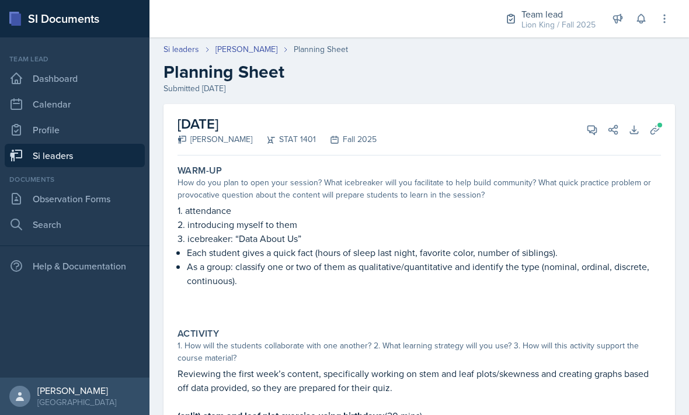
click at [268, 52] on link "[PERSON_NAME]" at bounding box center [247, 49] width 62 height 12
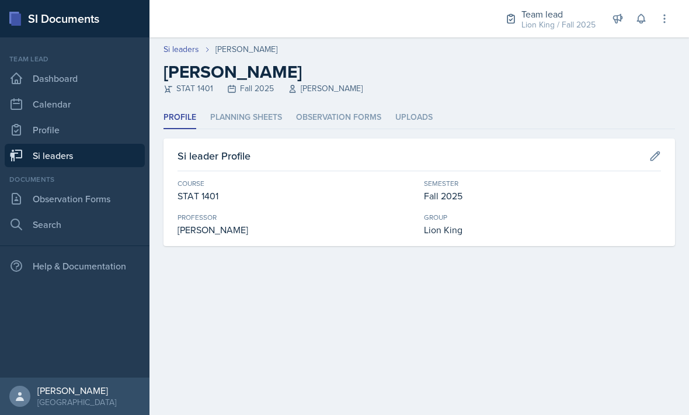
click at [260, 122] on li "Planning Sheets" at bounding box center [246, 117] width 72 height 23
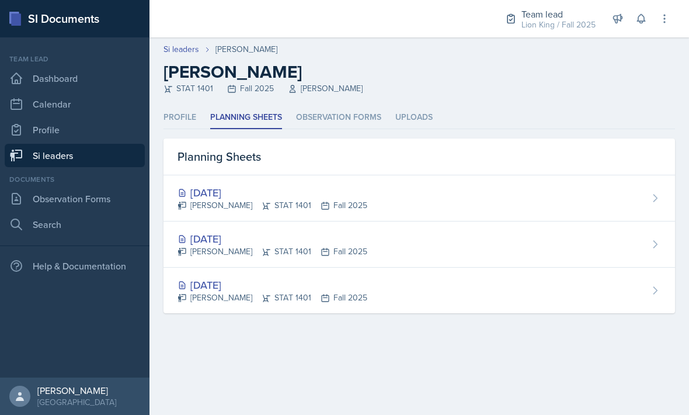
click at [294, 199] on div "[DATE]" at bounding box center [273, 193] width 190 height 16
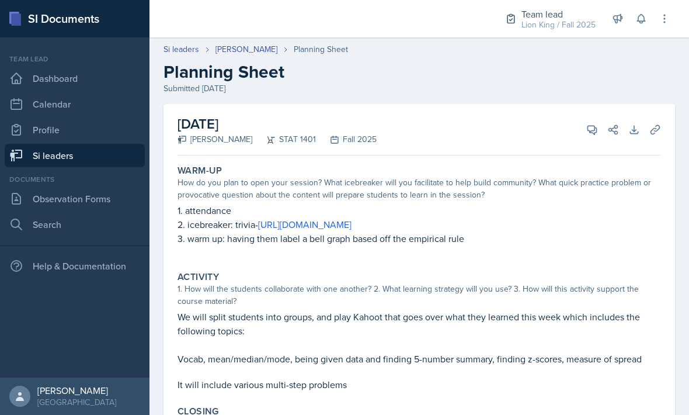
click at [587, 126] on icon at bounding box center [593, 130] width 12 height 12
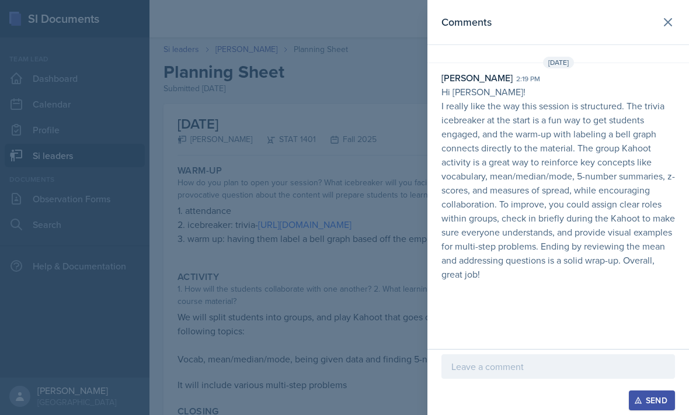
click at [673, 22] on icon at bounding box center [668, 22] width 14 height 14
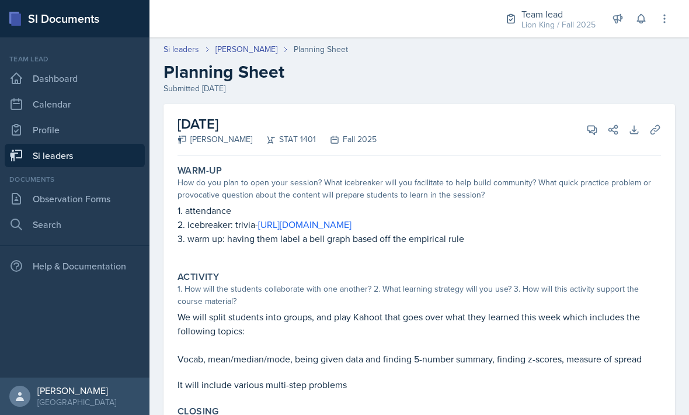
click at [120, 159] on link "Si leaders" at bounding box center [75, 155] width 140 height 23
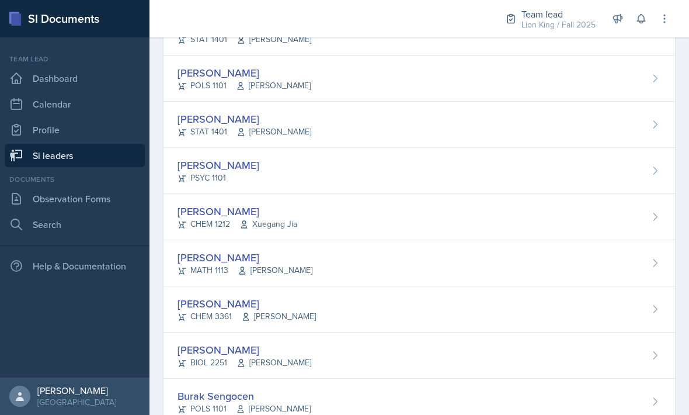
scroll to position [557, 0]
click at [536, 158] on div "[PERSON_NAME] PSYC 1101" at bounding box center [420, 171] width 512 height 46
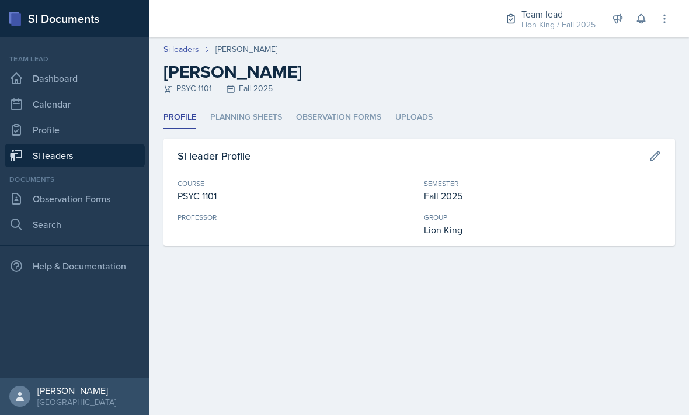
click at [240, 114] on li "Planning Sheets" at bounding box center [246, 117] width 72 height 23
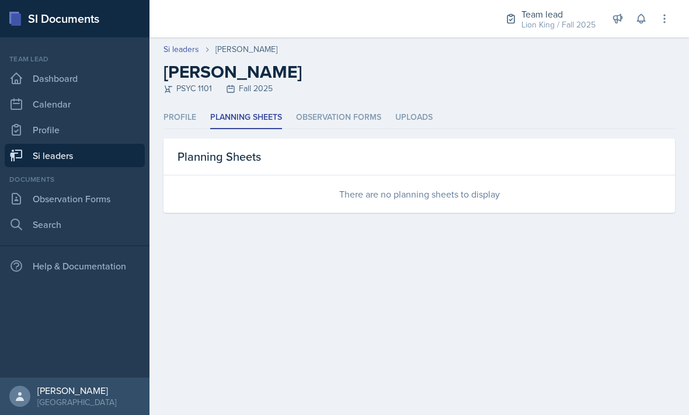
click at [190, 112] on li "Profile" at bounding box center [180, 117] width 33 height 23
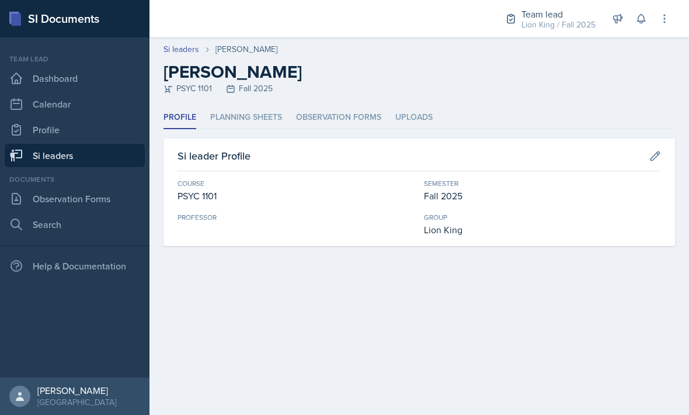
scroll to position [39, 0]
click at [65, 144] on link "Si leaders" at bounding box center [75, 155] width 140 height 23
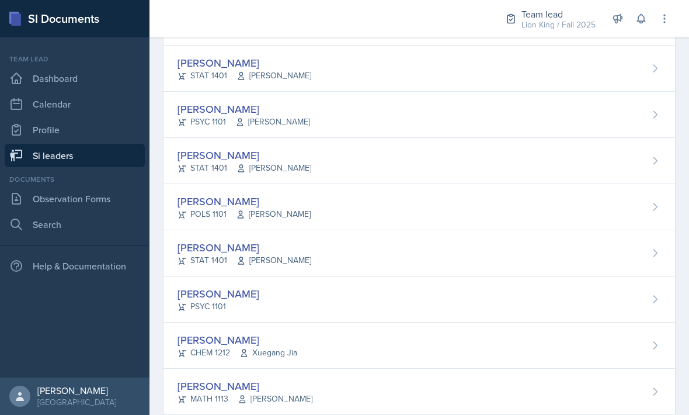
scroll to position [438, 0]
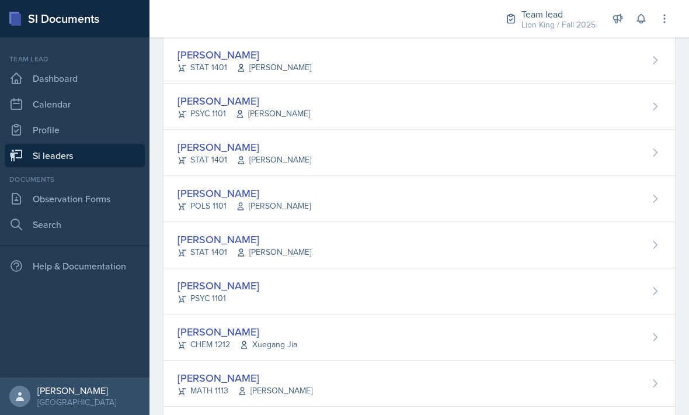
click at [195, 199] on div "[PERSON_NAME]" at bounding box center [244, 193] width 133 height 16
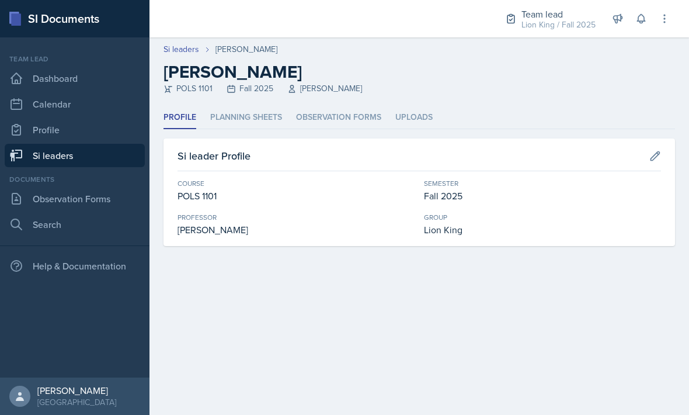
click at [255, 119] on li "Planning Sheets" at bounding box center [246, 117] width 72 height 23
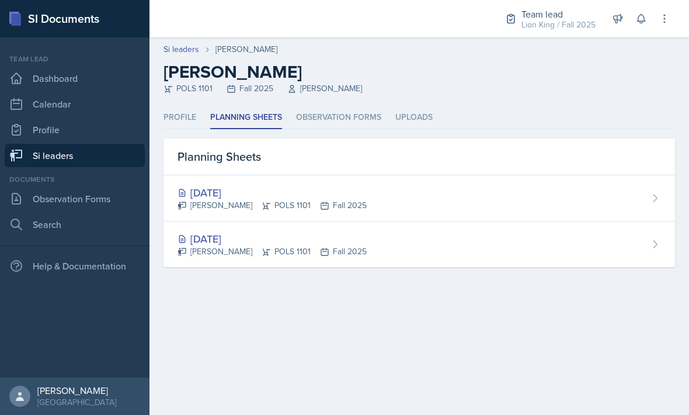
click at [67, 147] on link "Si leaders" at bounding box center [75, 155] width 140 height 23
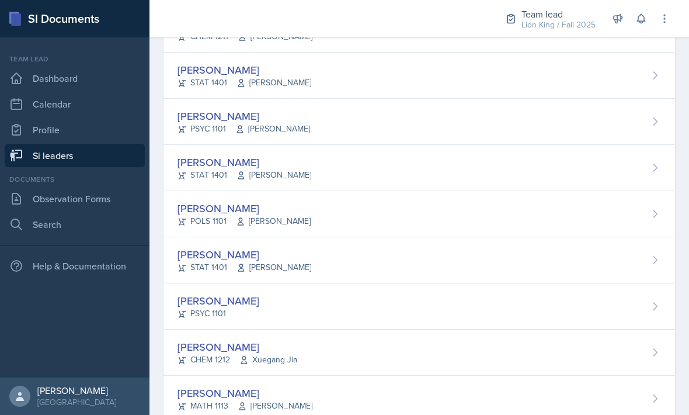
scroll to position [438, 0]
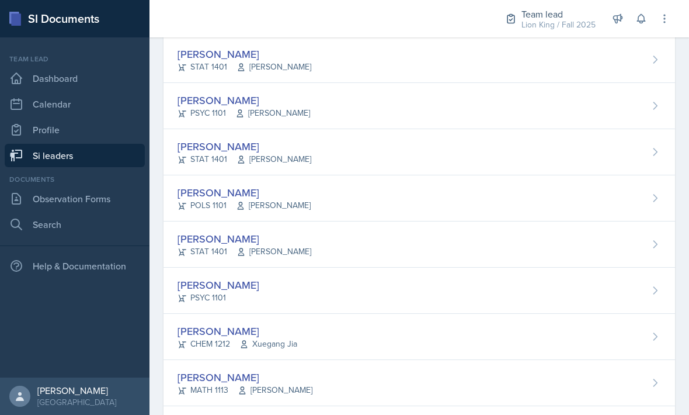
click at [474, 231] on div "[PERSON_NAME] STAT 1401 [PERSON_NAME]" at bounding box center [420, 244] width 512 height 46
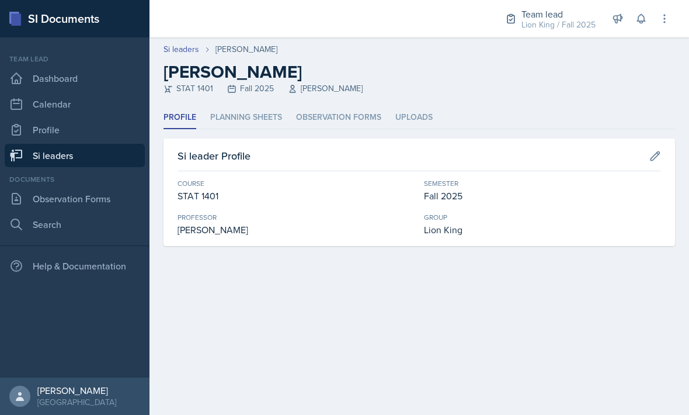
click at [256, 123] on li "Planning Sheets" at bounding box center [246, 117] width 72 height 23
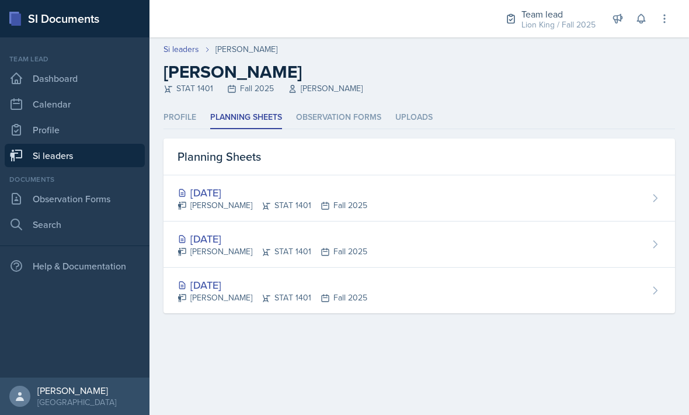
click at [87, 166] on link "Si leaders" at bounding box center [75, 155] width 140 height 23
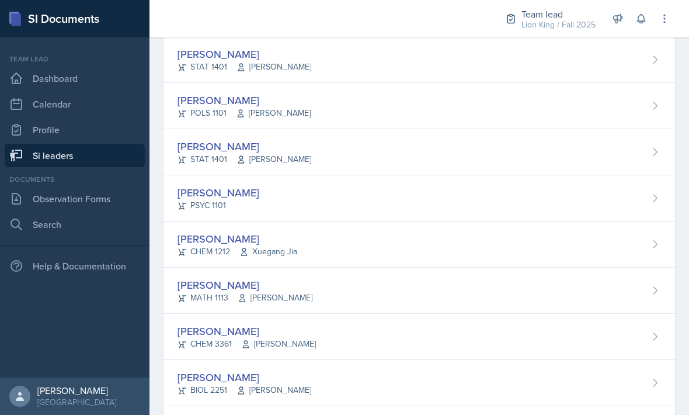
scroll to position [540, 0]
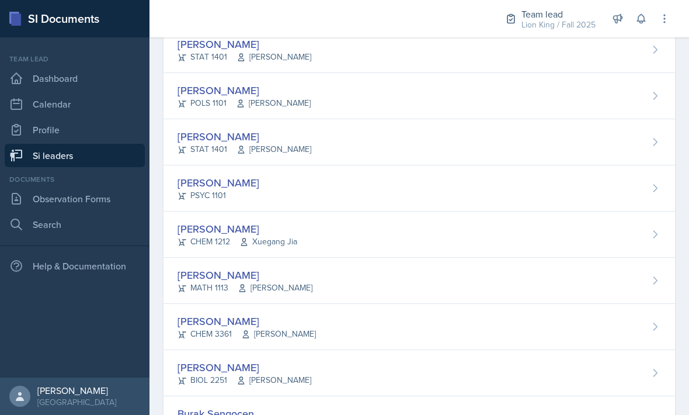
click at [480, 179] on div "[PERSON_NAME] PSYC 1101" at bounding box center [420, 188] width 512 height 46
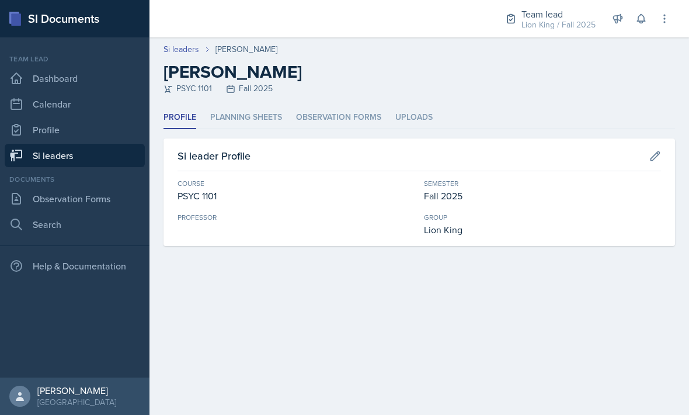
click at [97, 144] on link "Si leaders" at bounding box center [75, 155] width 140 height 23
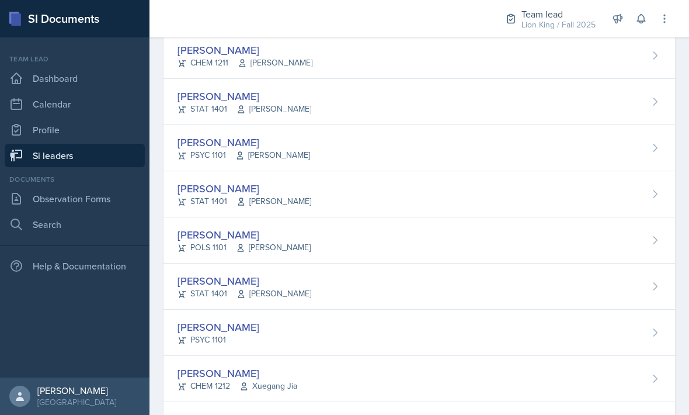
scroll to position [401, 0]
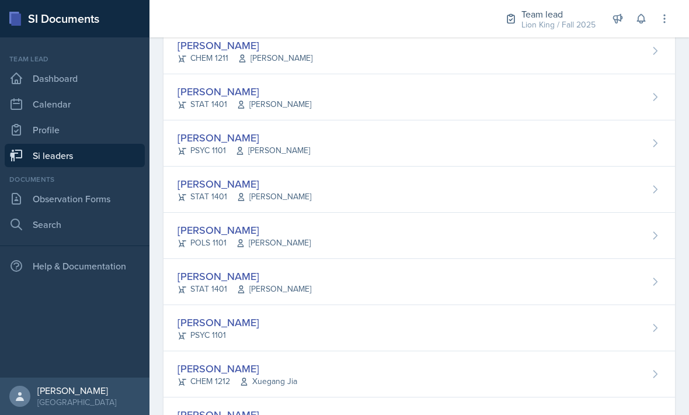
click at [206, 138] on div "[PERSON_NAME]" at bounding box center [244, 138] width 133 height 16
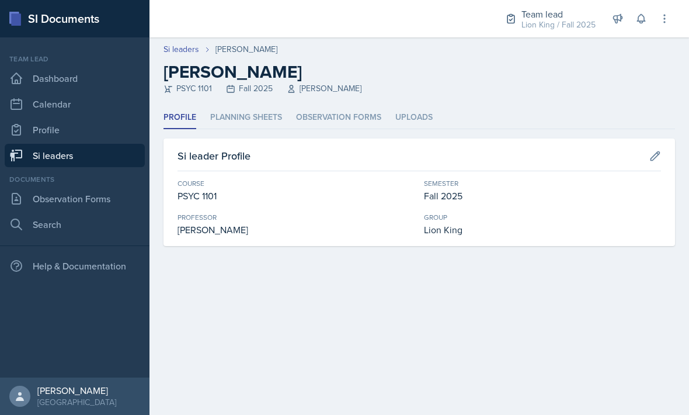
click at [230, 120] on li "Planning Sheets" at bounding box center [246, 117] width 72 height 23
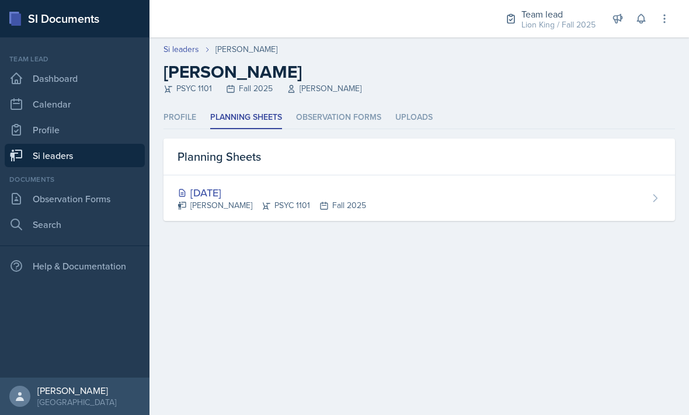
click at [36, 161] on link "Si leaders" at bounding box center [75, 155] width 140 height 23
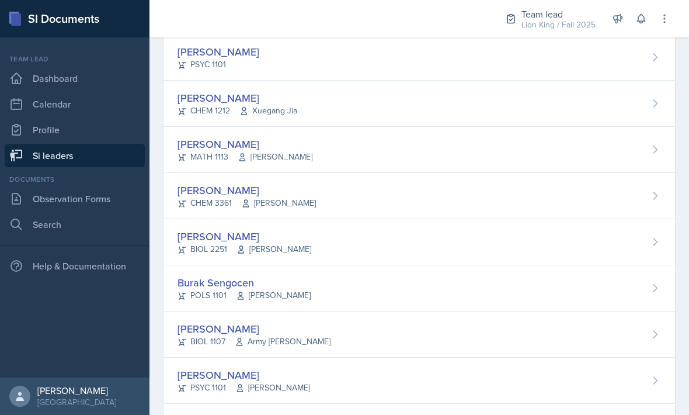
scroll to position [679, 0]
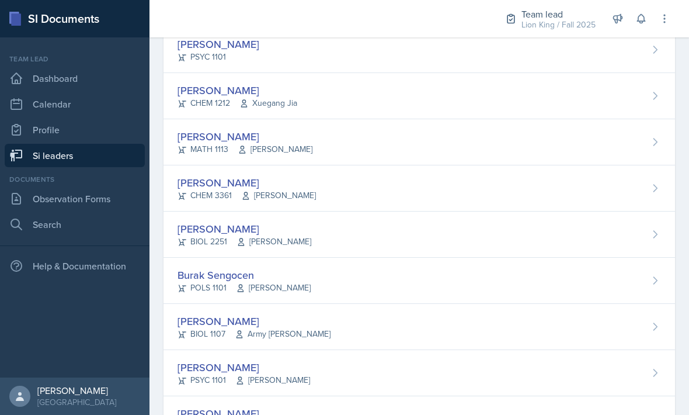
click at [531, 133] on div "[PERSON_NAME] MATH 1113 [PERSON_NAME]" at bounding box center [420, 142] width 512 height 46
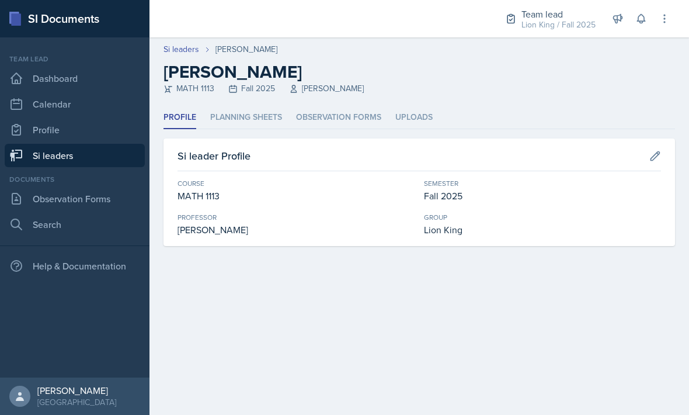
click at [261, 117] on li "Planning Sheets" at bounding box center [246, 117] width 72 height 23
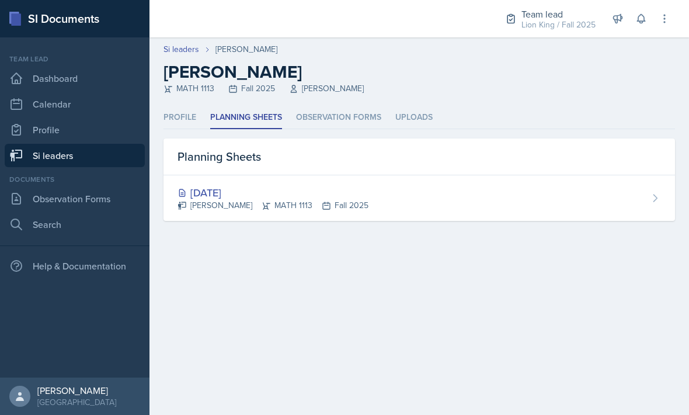
click at [57, 157] on link "Si leaders" at bounding box center [75, 155] width 140 height 23
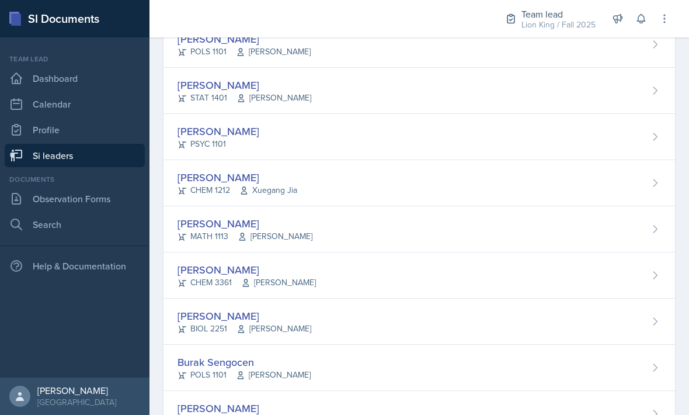
scroll to position [600, 0]
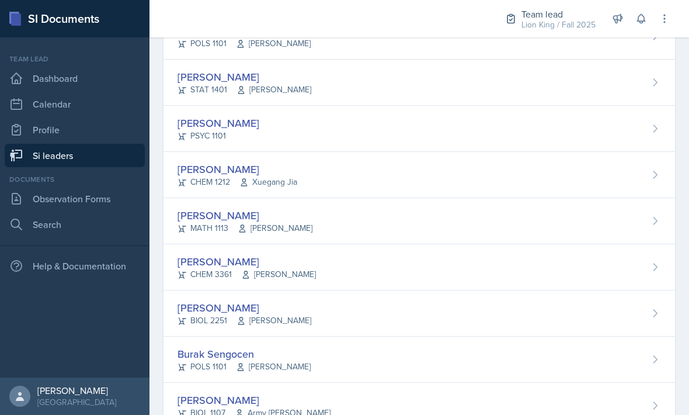
click at [499, 304] on div "[PERSON_NAME] BIOL 2251 [PERSON_NAME]" at bounding box center [420, 313] width 512 height 46
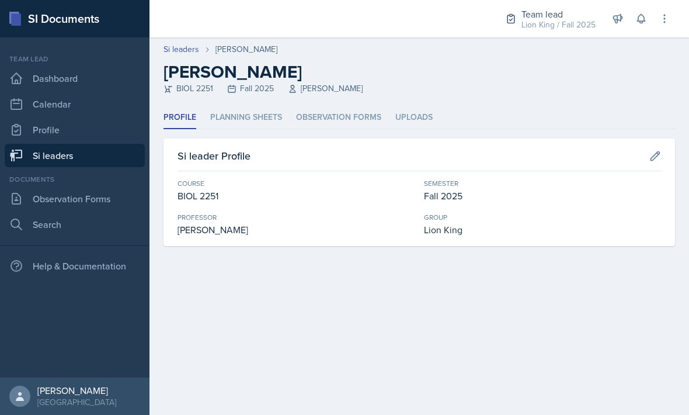
click at [112, 157] on link "Si leaders" at bounding box center [75, 155] width 140 height 23
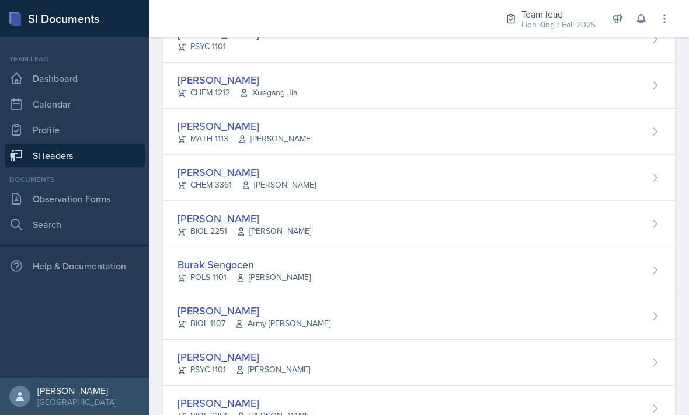
scroll to position [689, 0]
click at [483, 263] on div "Burak Sengocen POLS 1101 [PERSON_NAME]" at bounding box center [420, 271] width 512 height 46
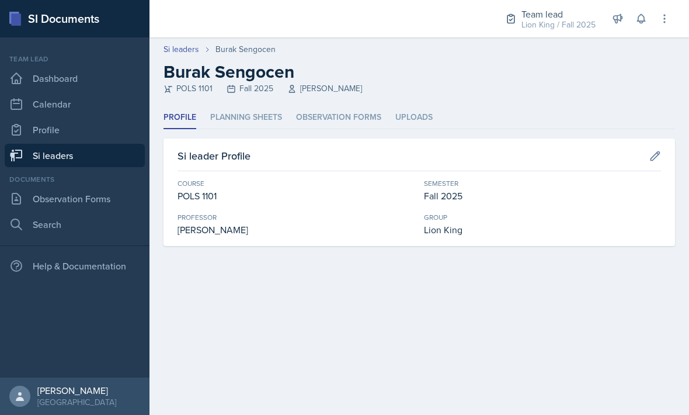
click at [247, 119] on li "Planning Sheets" at bounding box center [246, 117] width 72 height 23
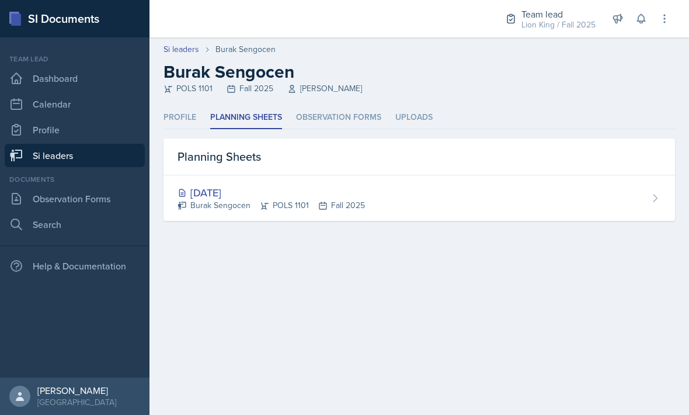
click at [110, 161] on link "Si leaders" at bounding box center [75, 155] width 140 height 23
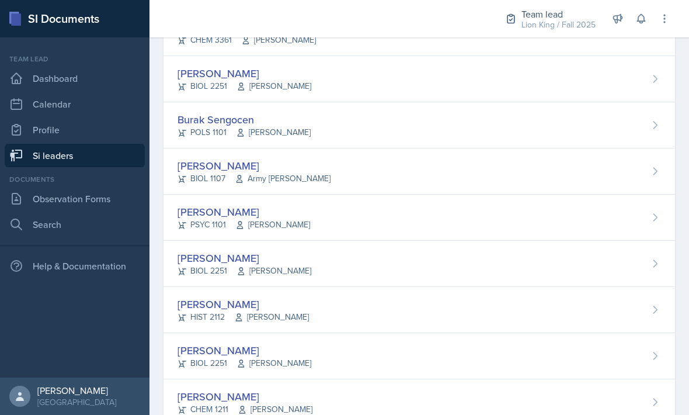
scroll to position [834, 0]
click at [561, 213] on div "[PERSON_NAME] PSYC 1101 [PERSON_NAME]" at bounding box center [420, 218] width 512 height 46
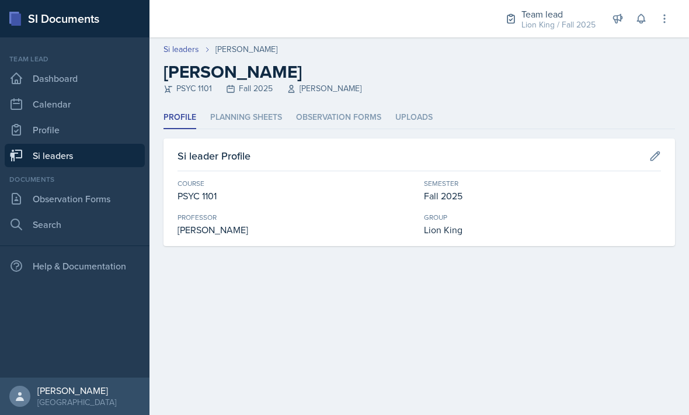
click at [255, 112] on li "Planning Sheets" at bounding box center [246, 117] width 72 height 23
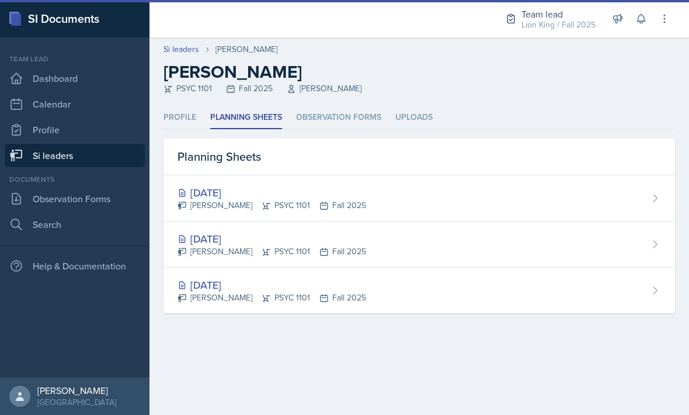
click at [310, 241] on div "[DATE]" at bounding box center [272, 239] width 189 height 16
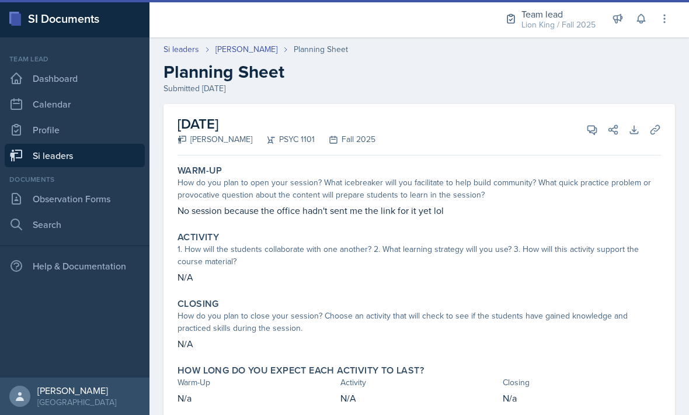
click at [592, 133] on icon at bounding box center [592, 130] width 9 height 9
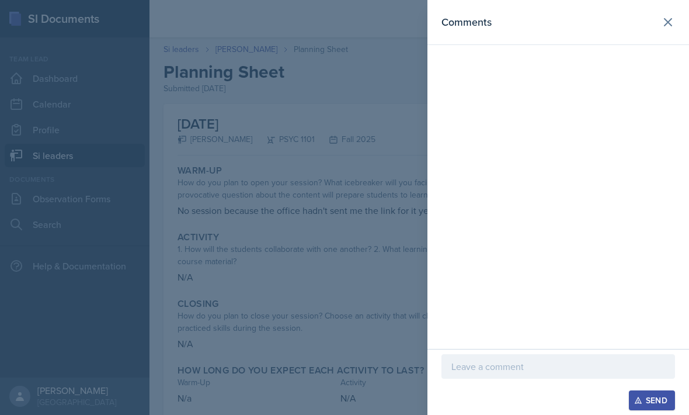
click at [668, 24] on icon at bounding box center [668, 22] width 14 height 14
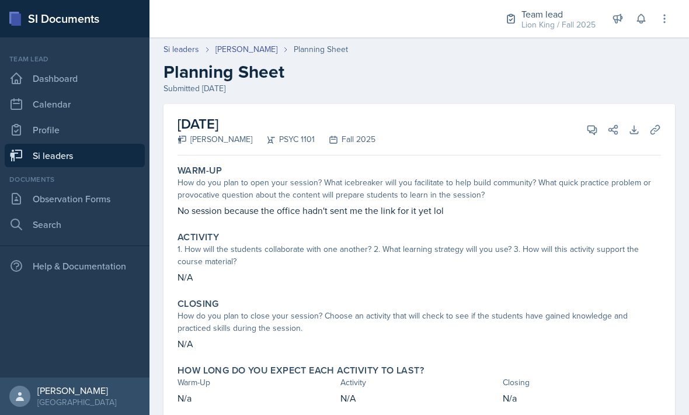
click at [111, 160] on link "Si leaders" at bounding box center [75, 155] width 140 height 23
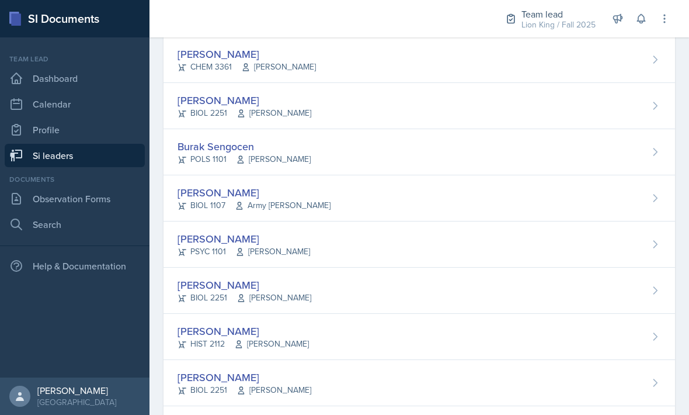
scroll to position [817, 0]
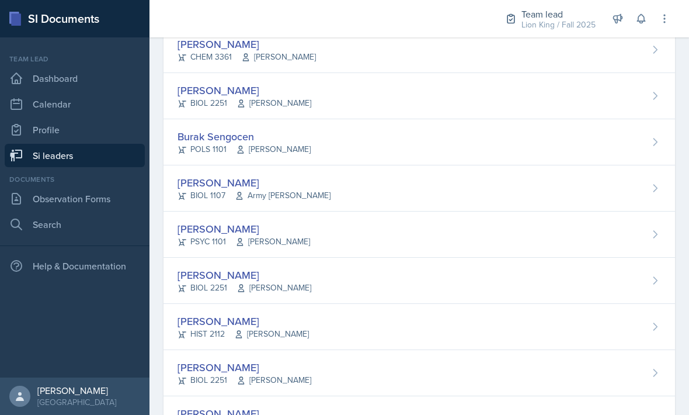
click at [469, 287] on div "[PERSON_NAME] BIOL 2251 Muna Elhassey" at bounding box center [420, 281] width 512 height 46
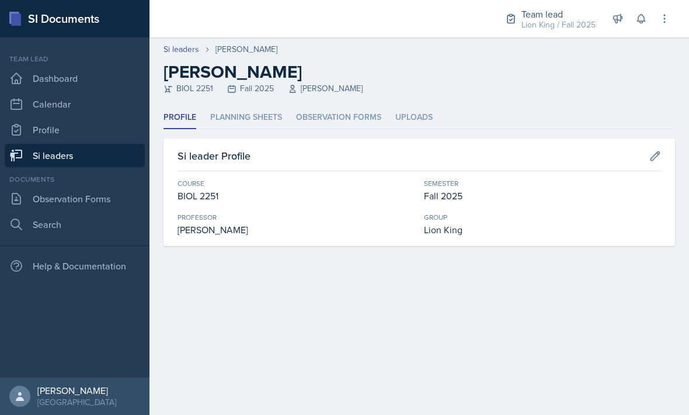
click at [271, 114] on li "Planning Sheets" at bounding box center [246, 117] width 72 height 23
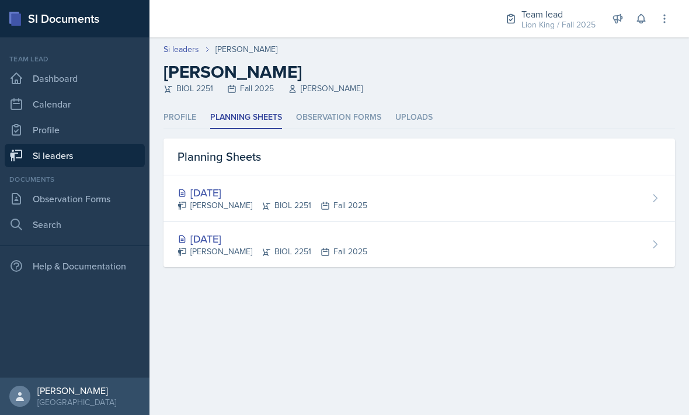
click at [564, 182] on div "[DATE] [PERSON_NAME] BIOL 2251 Fall 2025" at bounding box center [420, 198] width 512 height 46
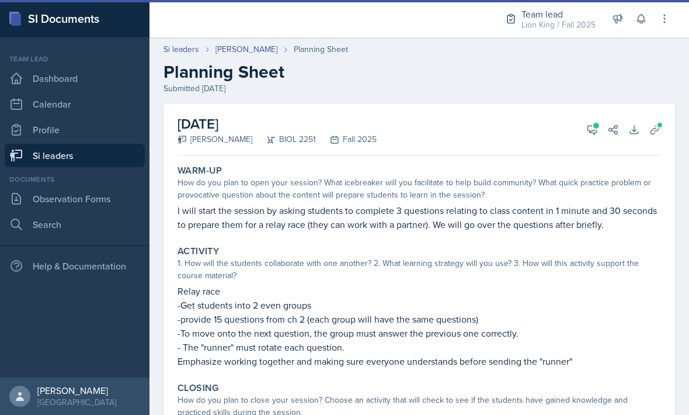
click at [589, 129] on icon at bounding box center [593, 130] width 12 height 12
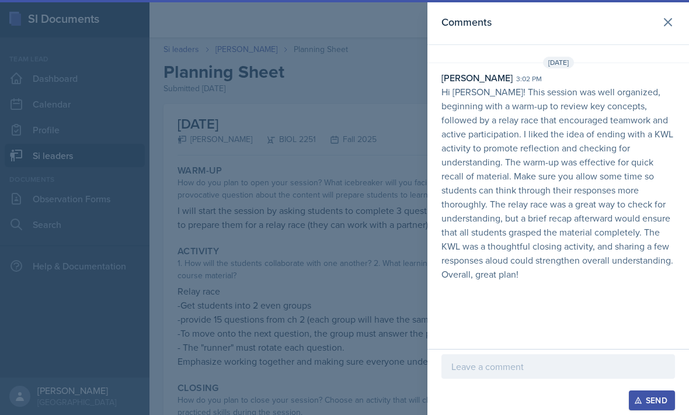
click at [672, 20] on icon at bounding box center [668, 22] width 14 height 14
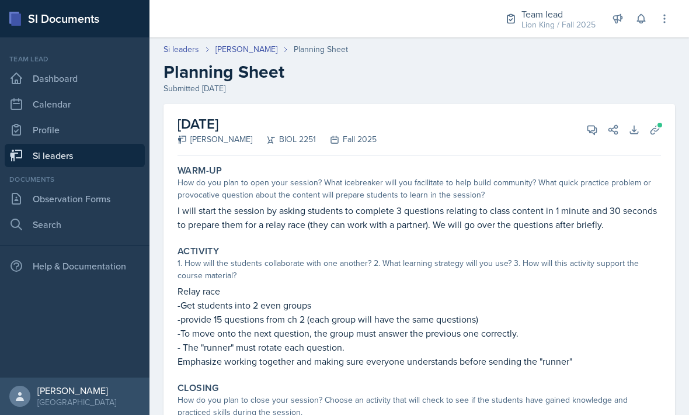
click at [177, 54] on link "Si leaders" at bounding box center [182, 49] width 36 height 12
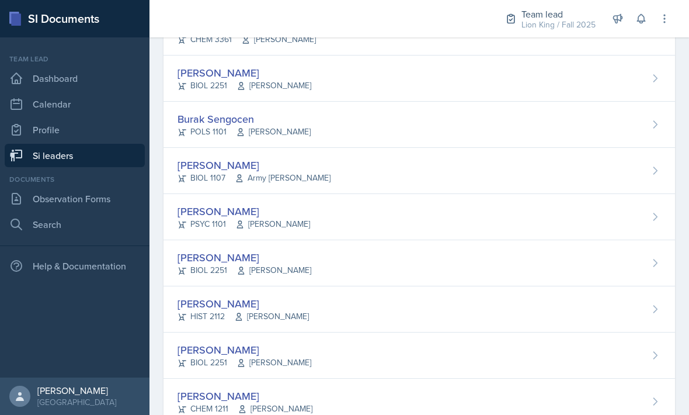
scroll to position [834, 0]
click at [490, 307] on div "[PERSON_NAME] HIST 2112 [PERSON_NAME]" at bounding box center [420, 310] width 512 height 46
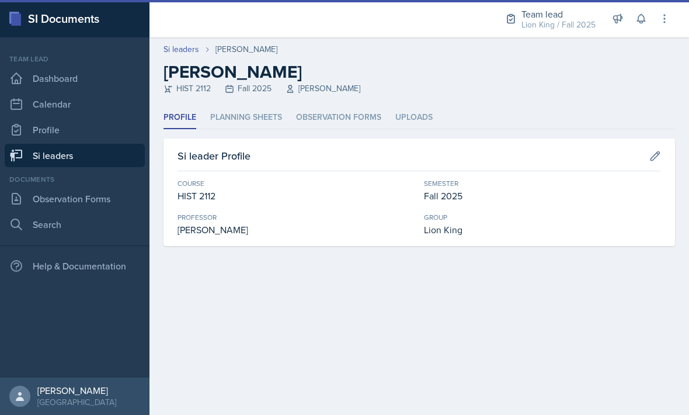
click at [249, 119] on li "Planning Sheets" at bounding box center [246, 117] width 72 height 23
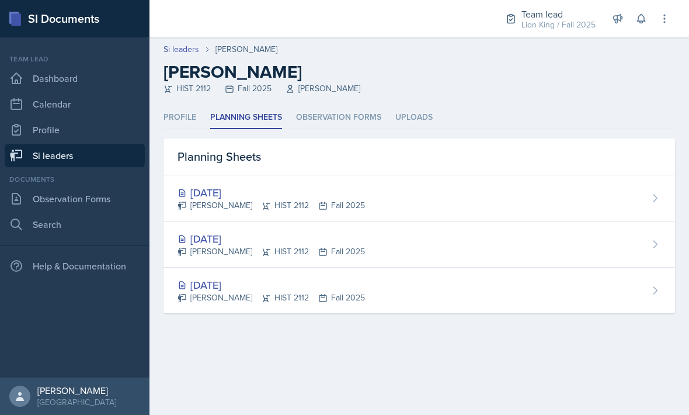
click at [486, 249] on div "[DATE] [PERSON_NAME] HIST 2112 Fall 2025" at bounding box center [420, 244] width 512 height 46
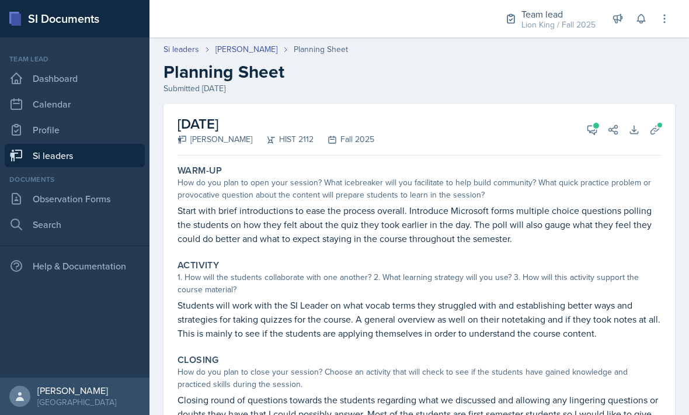
click at [588, 136] on button "View Comments" at bounding box center [592, 129] width 21 height 21
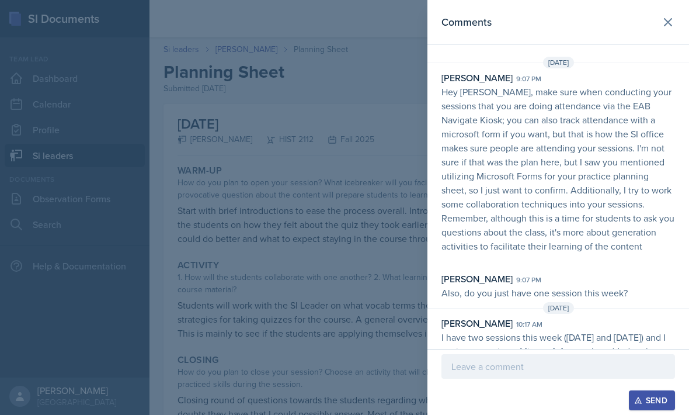
click at [672, 23] on icon at bounding box center [668, 22] width 14 height 14
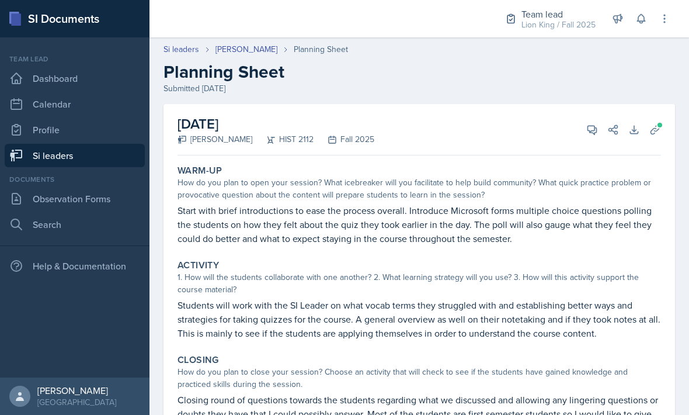
click at [190, 51] on link "Si leaders" at bounding box center [182, 49] width 36 height 12
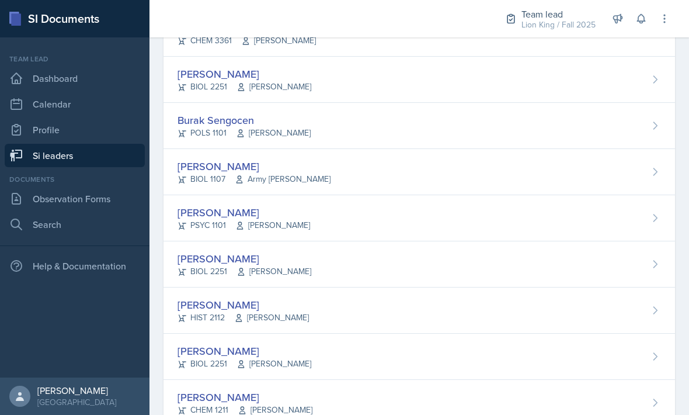
scroll to position [834, 0]
click at [403, 351] on div "[PERSON_NAME] BIOL 2251 [PERSON_NAME]" at bounding box center [420, 357] width 512 height 46
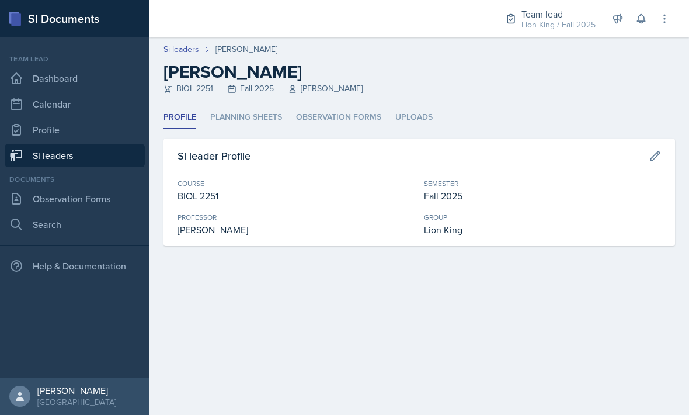
click at [250, 116] on li "Planning Sheets" at bounding box center [246, 117] width 72 height 23
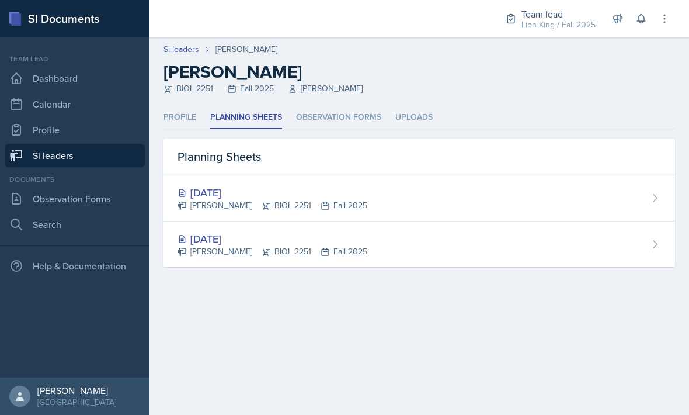
click at [496, 238] on div "[DATE] [PERSON_NAME] BIOL 2251 Fall 2025" at bounding box center [420, 244] width 512 height 46
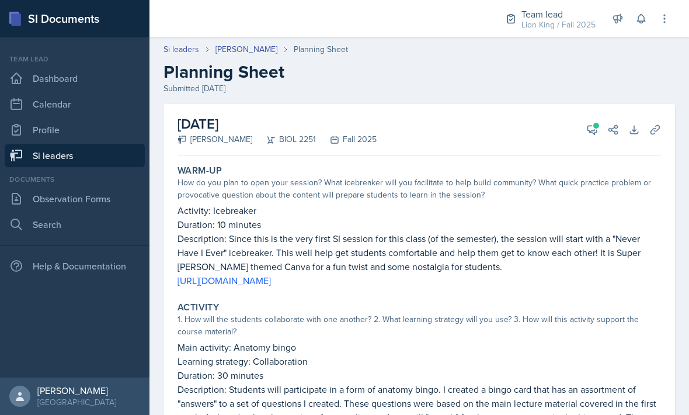
click at [593, 128] on icon at bounding box center [593, 130] width 12 height 12
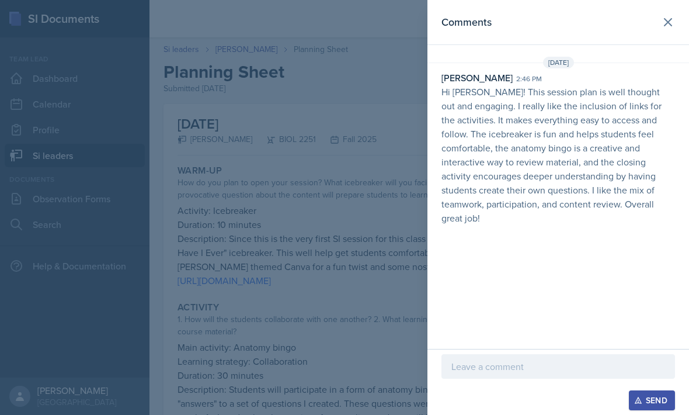
click at [686, 2] on header "Comments" at bounding box center [559, 22] width 262 height 45
click at [664, 23] on icon at bounding box center [668, 22] width 14 height 14
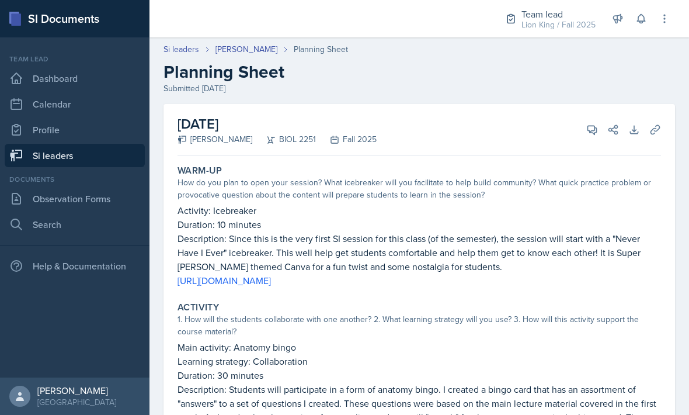
click at [261, 47] on link "[PERSON_NAME]" at bounding box center [247, 49] width 62 height 12
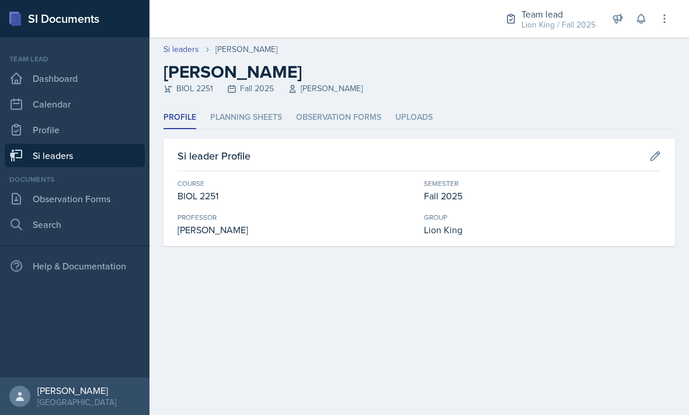
click at [270, 128] on li "Planning Sheets" at bounding box center [246, 117] width 72 height 23
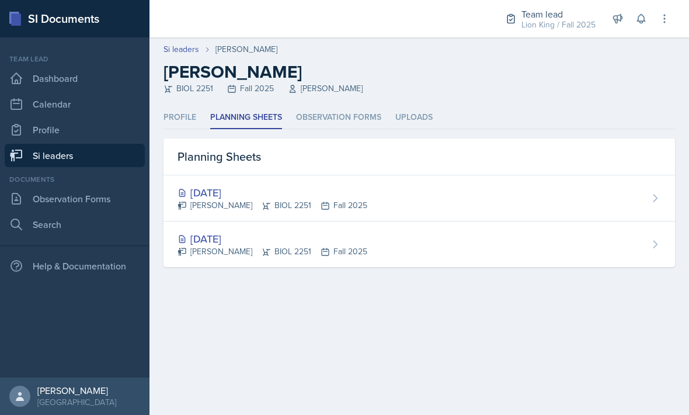
click at [553, 206] on div "[DATE] [PERSON_NAME] BIOL 2251 Fall 2025" at bounding box center [420, 198] width 512 height 46
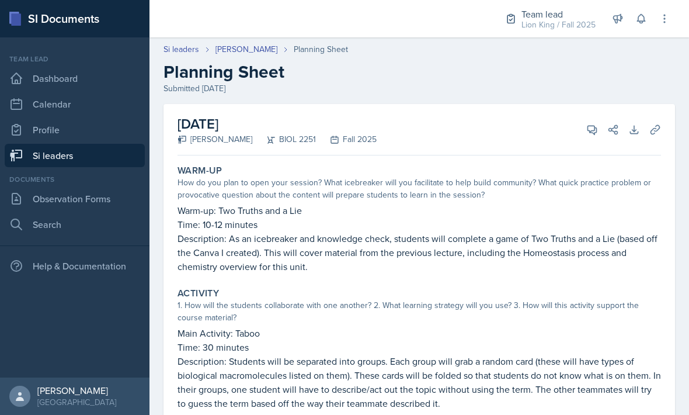
click at [592, 133] on icon at bounding box center [592, 130] width 9 height 9
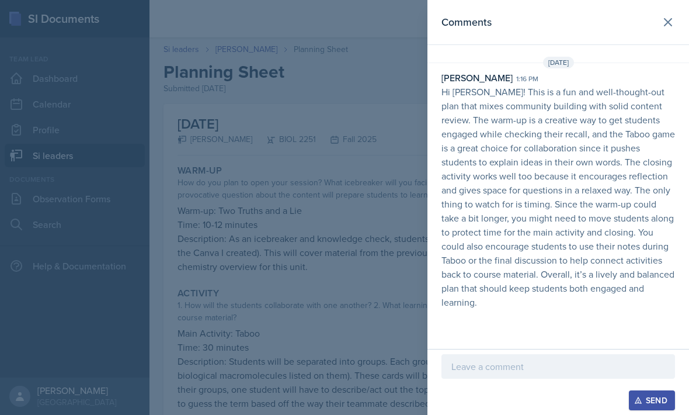
click at [412, 341] on div at bounding box center [344, 207] width 689 height 415
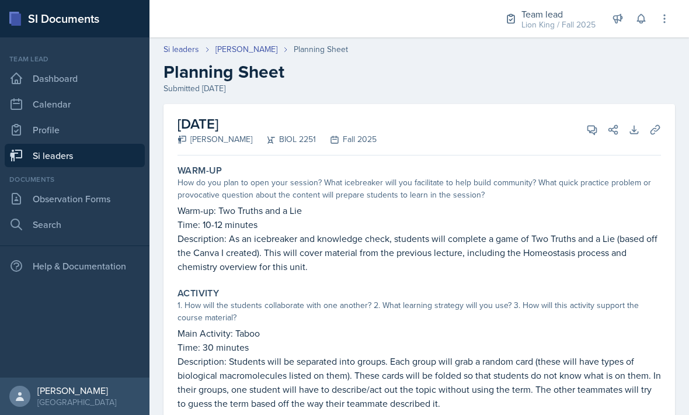
click at [49, 80] on link "Dashboard" at bounding box center [75, 78] width 140 height 23
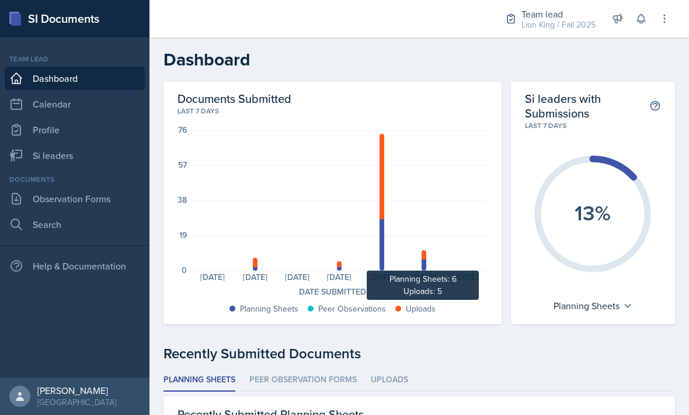
click at [425, 261] on div at bounding box center [424, 264] width 5 height 11
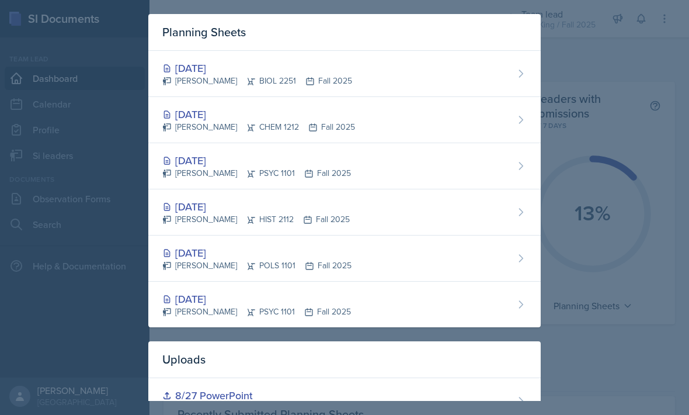
click at [625, 200] on div at bounding box center [344, 207] width 689 height 415
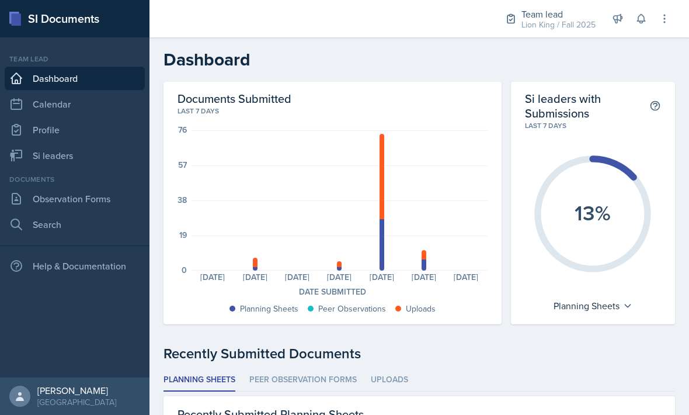
scroll to position [-1, 0]
click at [44, 157] on link "Si leaders" at bounding box center [75, 155] width 140 height 23
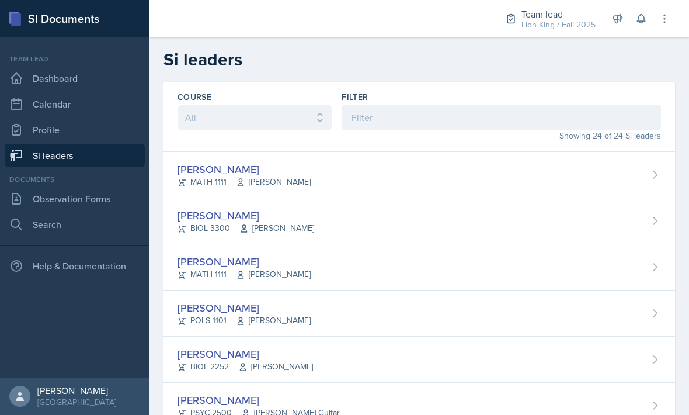
click at [529, 171] on div "[PERSON_NAME] MATH 1111 [PERSON_NAME]" at bounding box center [420, 175] width 512 height 46
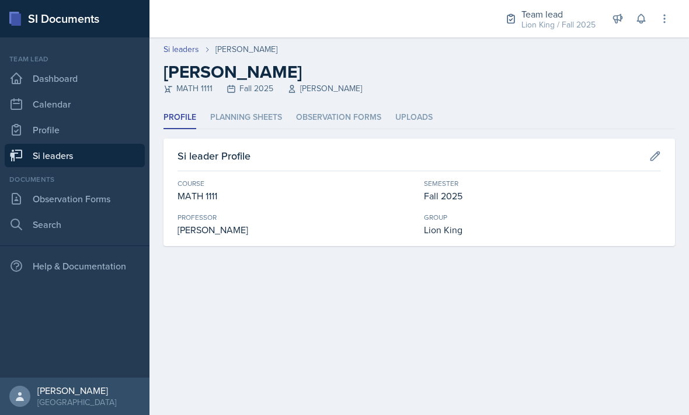
click at [248, 119] on li "Planning Sheets" at bounding box center [246, 117] width 72 height 23
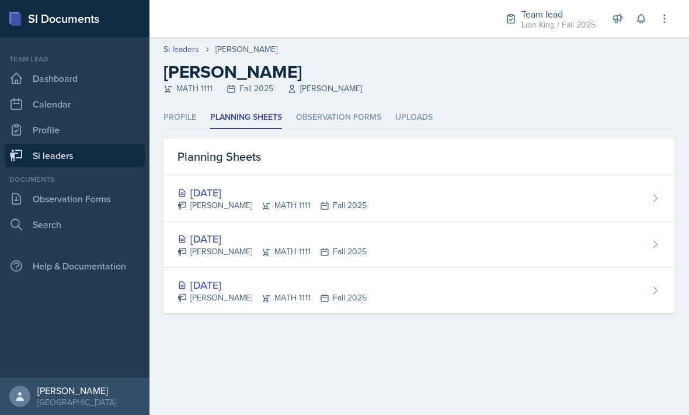
click at [598, 204] on div "[DATE] [PERSON_NAME] MATH 1111 Fall 2025" at bounding box center [420, 198] width 512 height 46
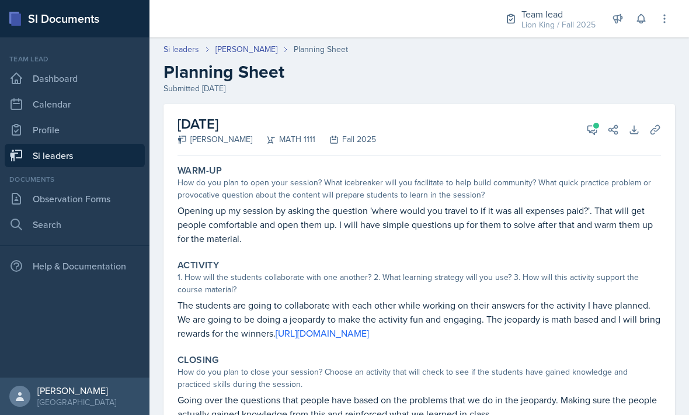
click at [591, 131] on icon at bounding box center [593, 130] width 12 height 12
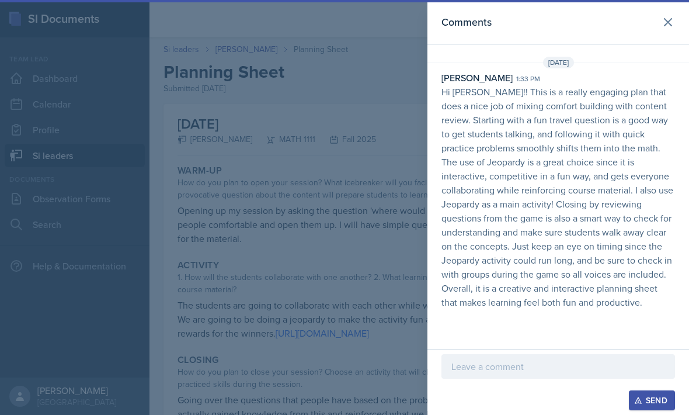
click at [674, 25] on icon at bounding box center [668, 22] width 14 height 14
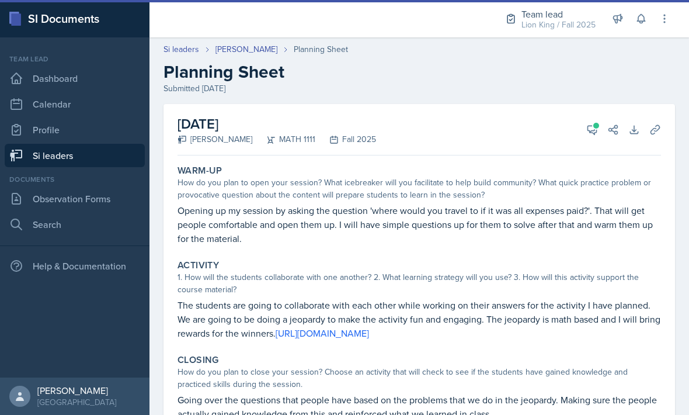
click at [230, 52] on link "[PERSON_NAME]" at bounding box center [247, 49] width 62 height 12
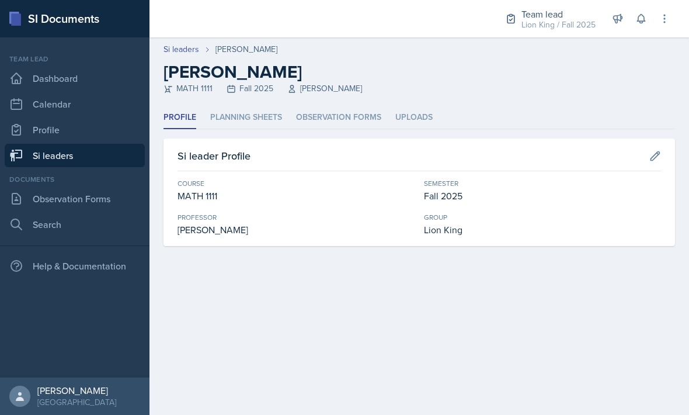
click at [96, 156] on link "Si leaders" at bounding box center [75, 155] width 140 height 23
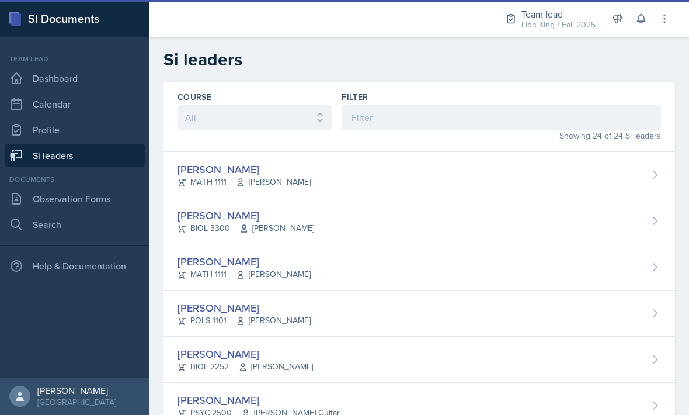
click at [197, 221] on div "[PERSON_NAME]" at bounding box center [246, 215] width 137 height 16
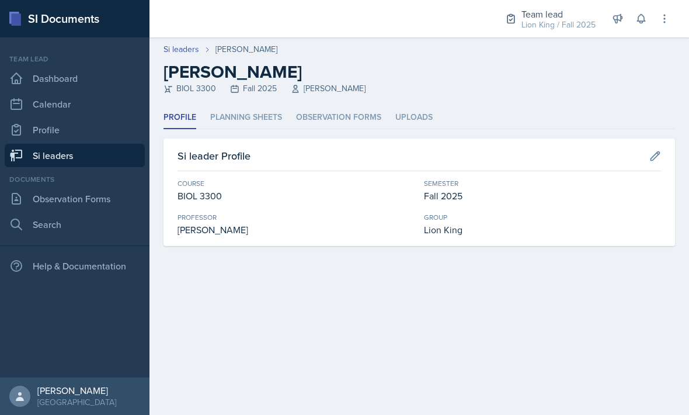
click at [91, 158] on link "Si leaders" at bounding box center [75, 155] width 140 height 23
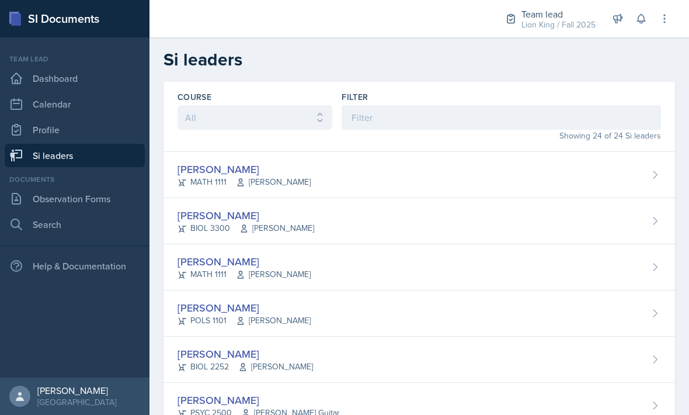
click at [207, 261] on div "[PERSON_NAME]" at bounding box center [244, 262] width 133 height 16
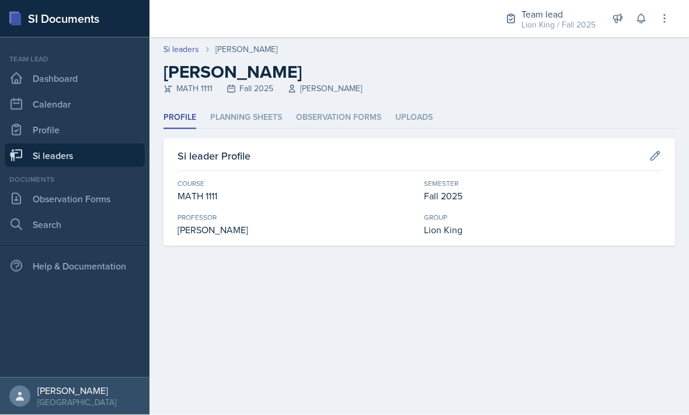
click at [230, 112] on li "Planning Sheets" at bounding box center [246, 117] width 72 height 23
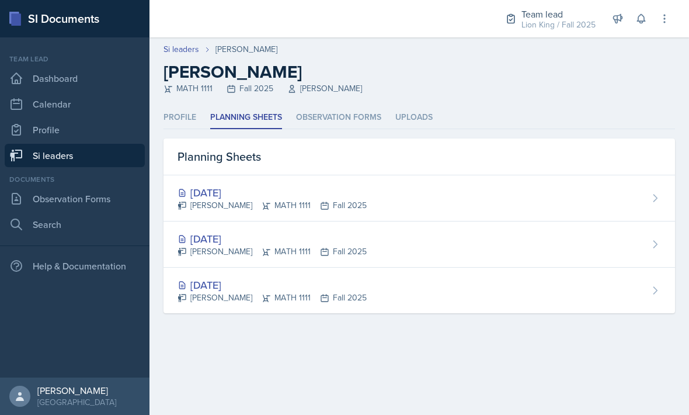
click at [197, 248] on div "[PERSON_NAME] MATH 1111 Fall 2025" at bounding box center [272, 251] width 189 height 12
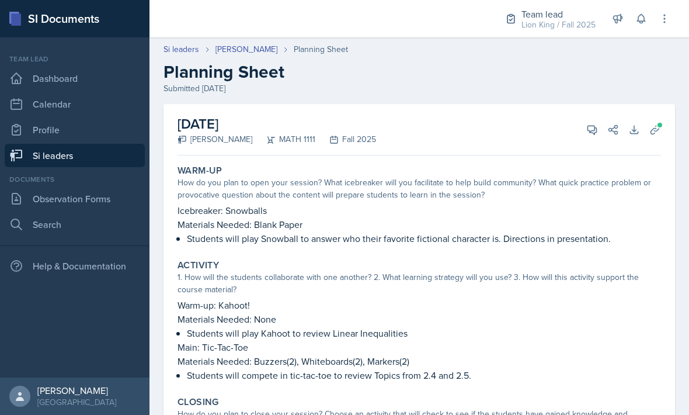
click at [592, 131] on icon at bounding box center [592, 130] width 9 height 9
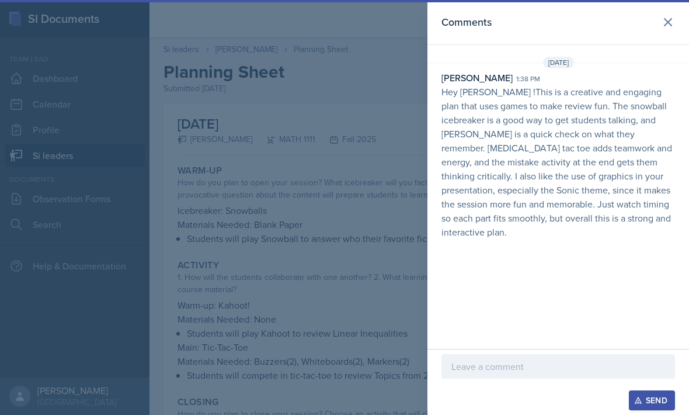
click at [672, 25] on icon at bounding box center [668, 22] width 14 height 14
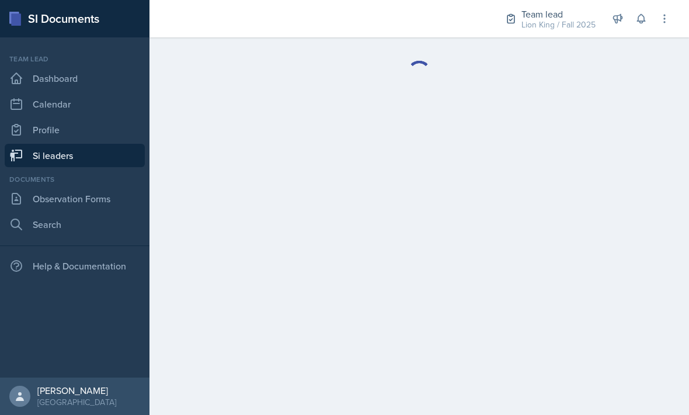
scroll to position [5, 0]
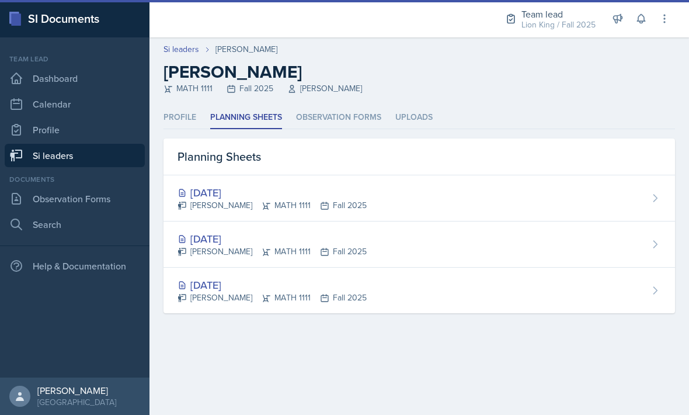
click at [218, 190] on div "[DATE]" at bounding box center [272, 193] width 189 height 16
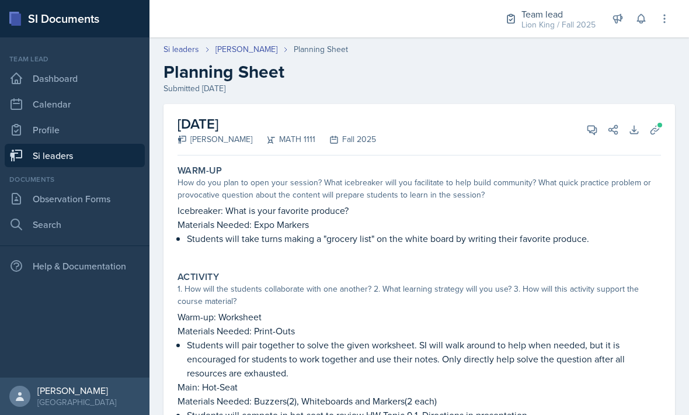
click at [583, 115] on div "[DATE] [PERSON_NAME] MATH 1111 Fall 2025 View Comments Comments [DATE] [PERSON_…" at bounding box center [420, 129] width 484 height 51
click at [586, 129] on button "View Comments" at bounding box center [592, 129] width 21 height 21
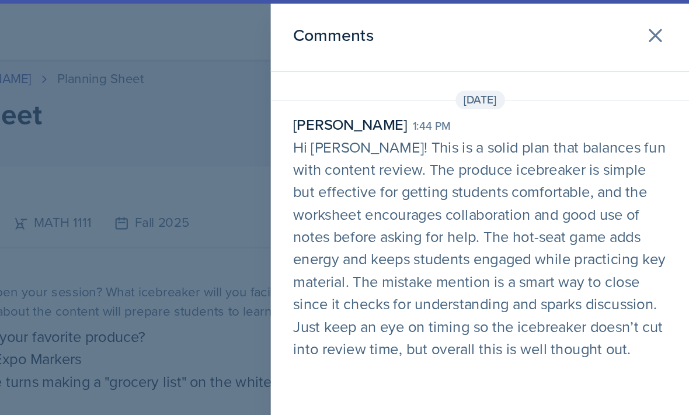
click at [661, 20] on icon at bounding box center [668, 22] width 14 height 14
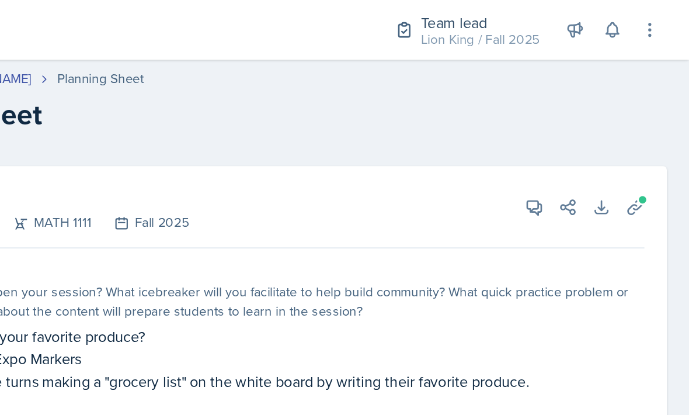
scroll to position [0, 0]
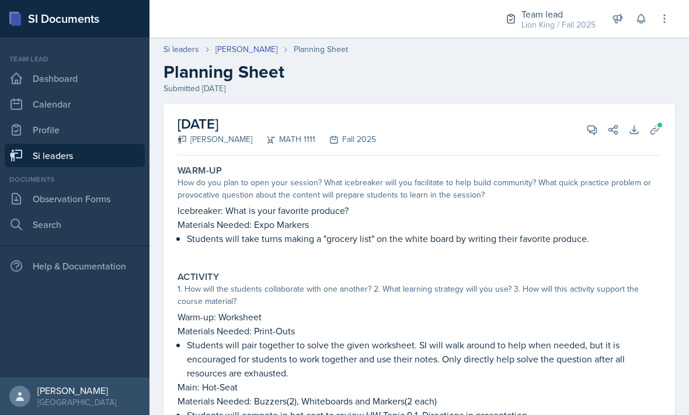
click at [64, 151] on link "Si leaders" at bounding box center [75, 155] width 140 height 23
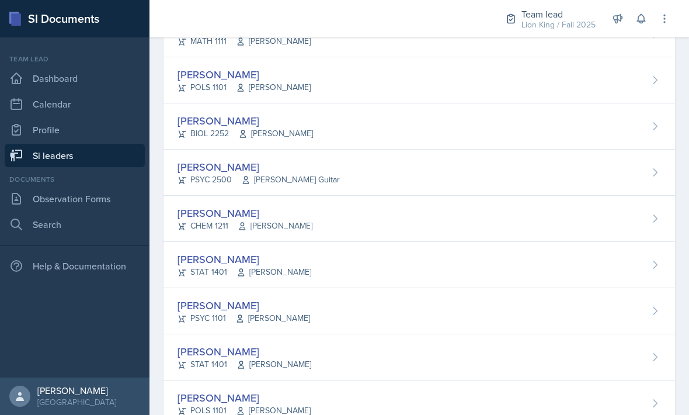
scroll to position [234, 0]
click at [394, 171] on div "[PERSON_NAME] PSYC 2500 [PERSON_NAME] Guitar" at bounding box center [420, 171] width 512 height 46
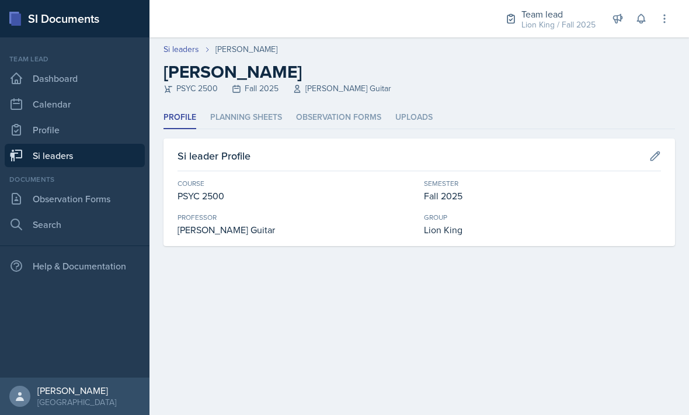
click at [228, 117] on li "Planning Sheets" at bounding box center [246, 117] width 72 height 23
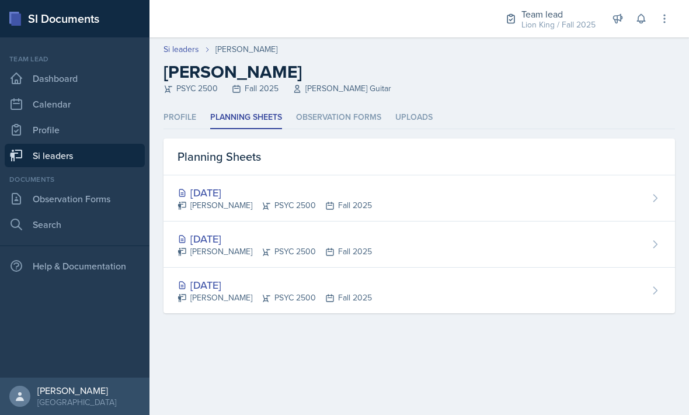
click at [221, 245] on div "[DATE]" at bounding box center [275, 239] width 195 height 16
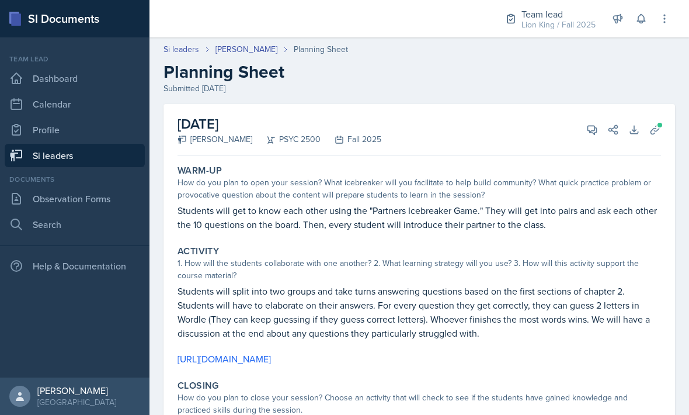
click at [590, 128] on icon at bounding box center [593, 130] width 12 height 12
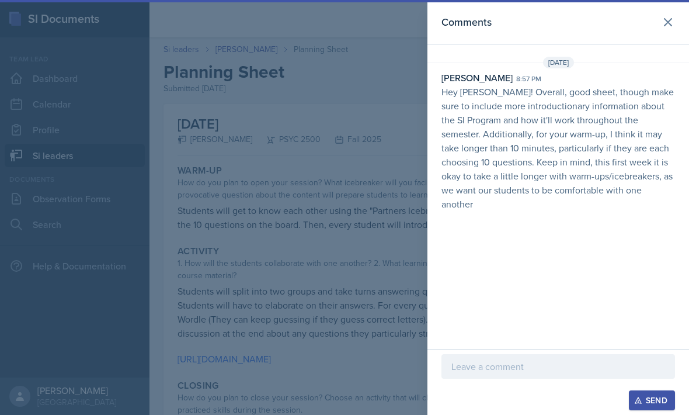
click at [664, 23] on icon at bounding box center [668, 22] width 14 height 14
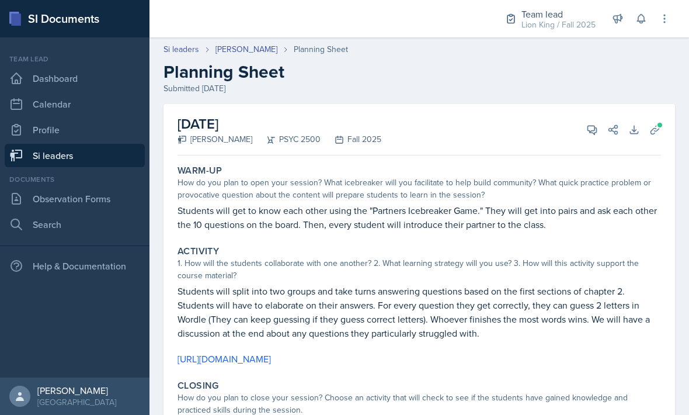
click at [230, 53] on link "[PERSON_NAME]" at bounding box center [247, 49] width 62 height 12
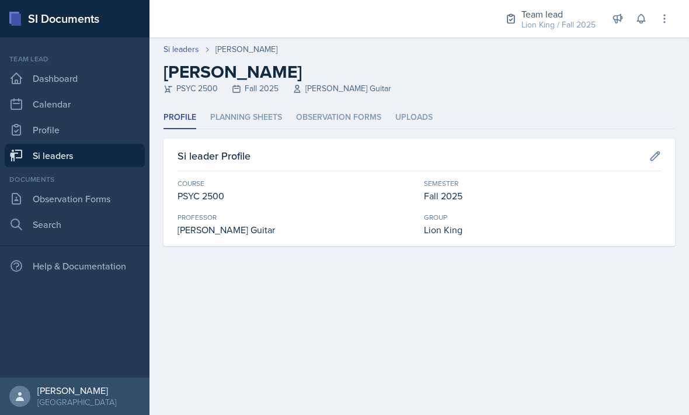
click at [228, 115] on li "Planning Sheets" at bounding box center [246, 117] width 72 height 23
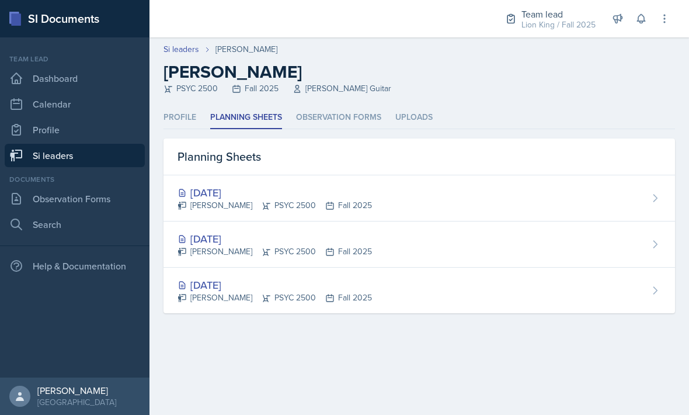
click at [215, 186] on div "[DATE]" at bounding box center [275, 193] width 195 height 16
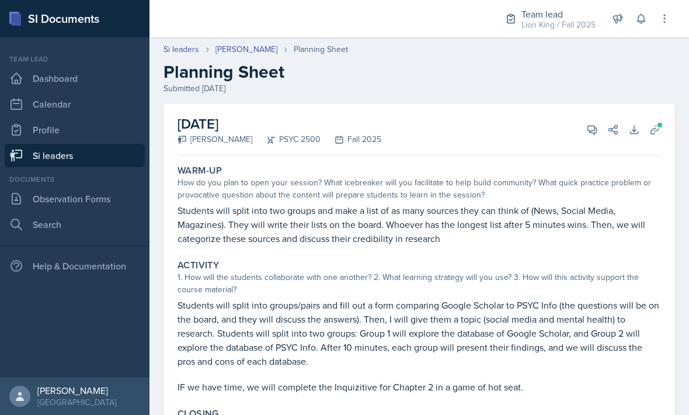
click at [589, 126] on icon at bounding box center [592, 130] width 9 height 9
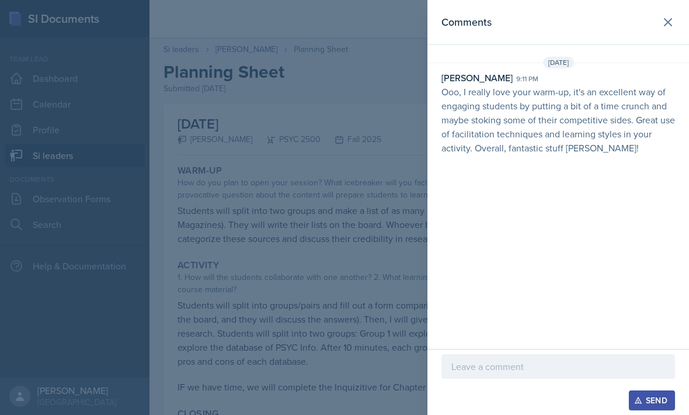
click at [662, 21] on icon at bounding box center [668, 22] width 14 height 14
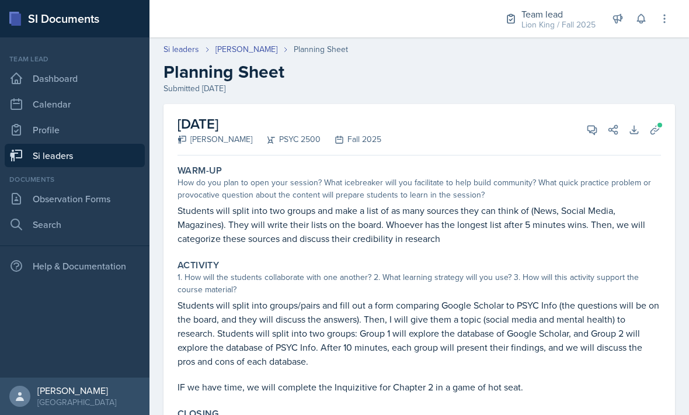
click at [70, 154] on link "Si leaders" at bounding box center [75, 155] width 140 height 23
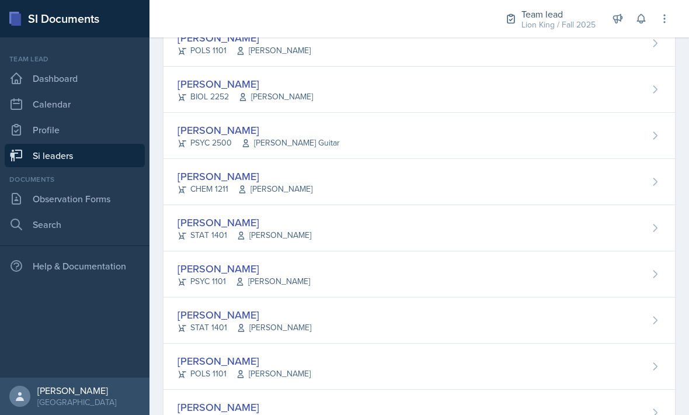
scroll to position [273, 0]
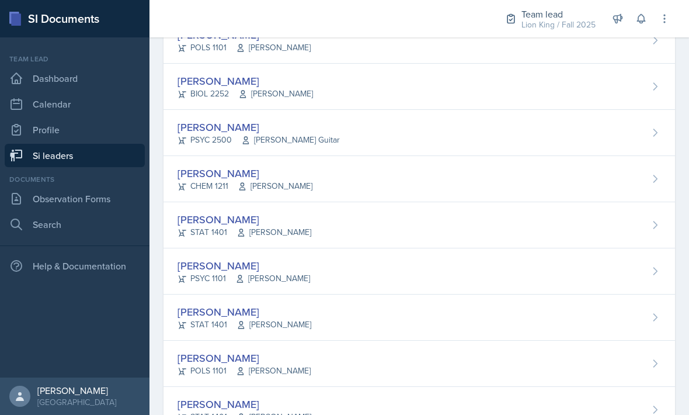
click at [205, 174] on div "[PERSON_NAME]" at bounding box center [245, 173] width 135 height 16
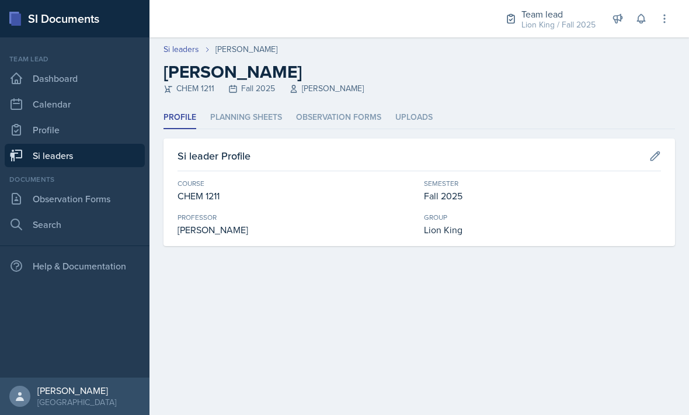
click at [232, 122] on li "Planning Sheets" at bounding box center [246, 117] width 72 height 23
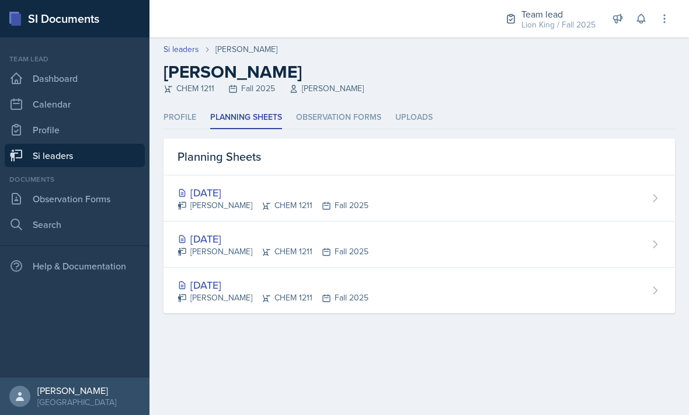
click at [211, 233] on div "[DATE]" at bounding box center [273, 239] width 191 height 16
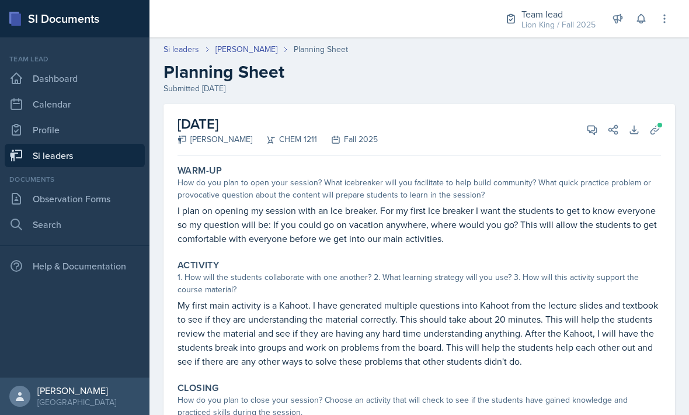
click at [590, 133] on icon at bounding box center [593, 130] width 12 height 12
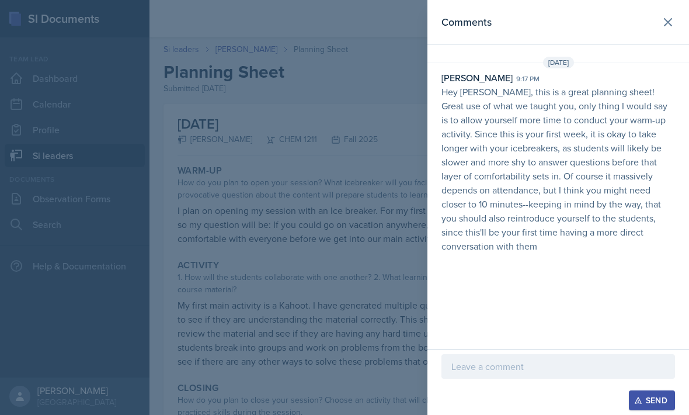
click at [671, 22] on icon at bounding box center [668, 22] width 14 height 14
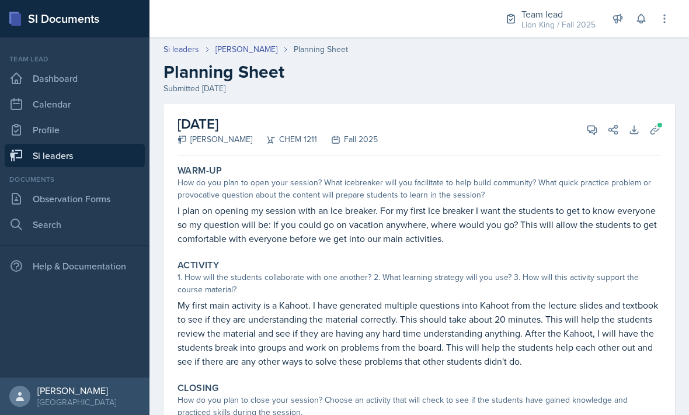
click at [231, 50] on link "[PERSON_NAME]" at bounding box center [247, 49] width 62 height 12
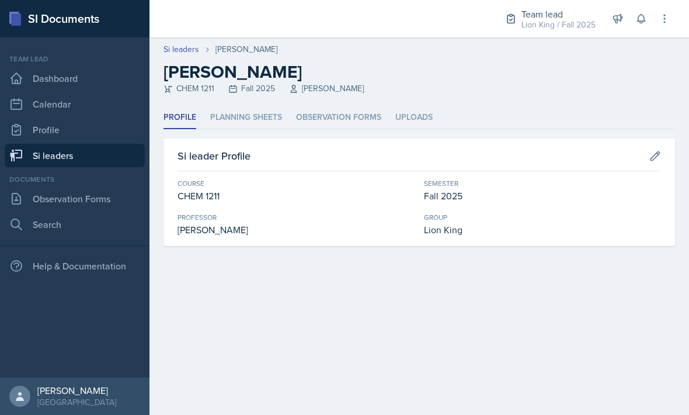
click at [243, 116] on li "Planning Sheets" at bounding box center [246, 117] width 72 height 23
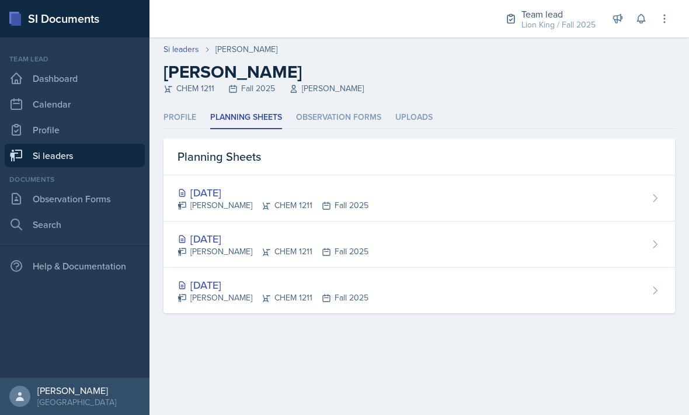
click at [221, 192] on div "[DATE]" at bounding box center [273, 193] width 191 height 16
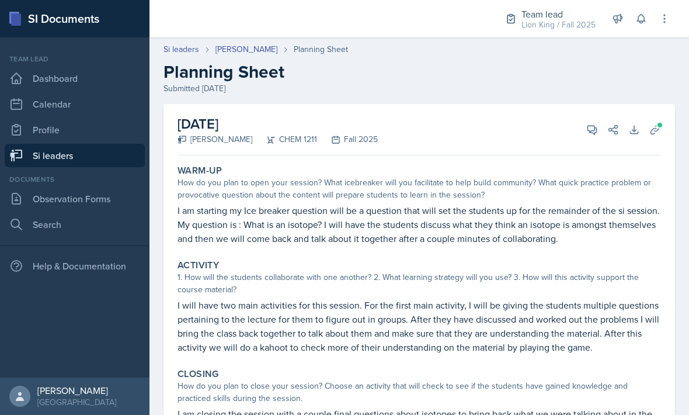
click at [594, 135] on icon at bounding box center [593, 130] width 12 height 12
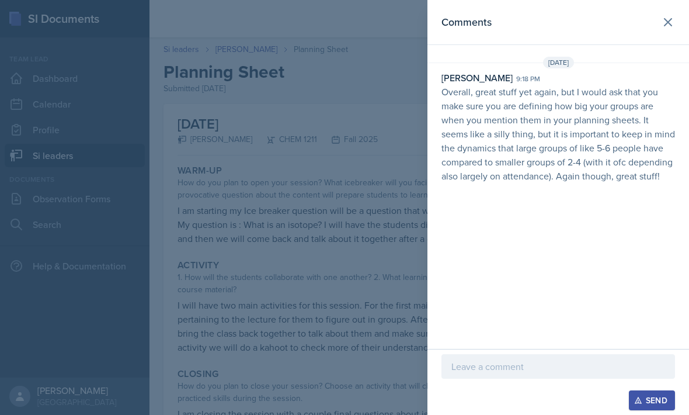
click at [669, 22] on icon at bounding box center [668, 22] width 14 height 14
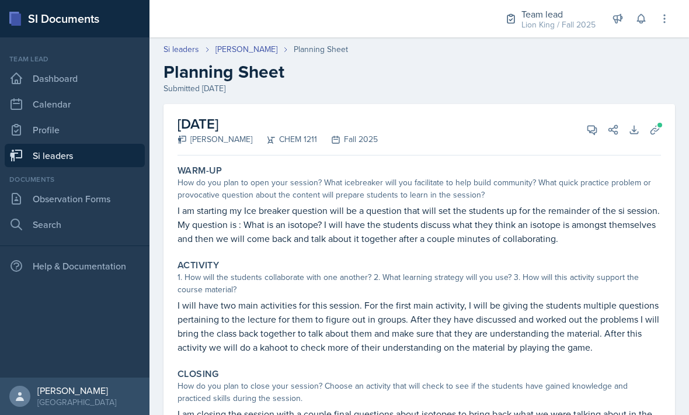
click at [99, 152] on link "Si leaders" at bounding box center [75, 155] width 140 height 23
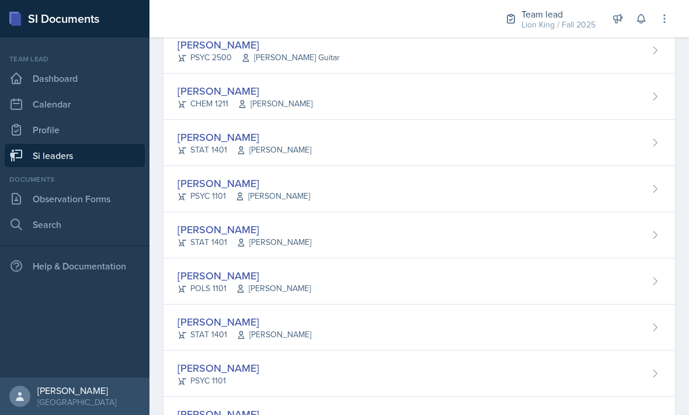
scroll to position [360, 0]
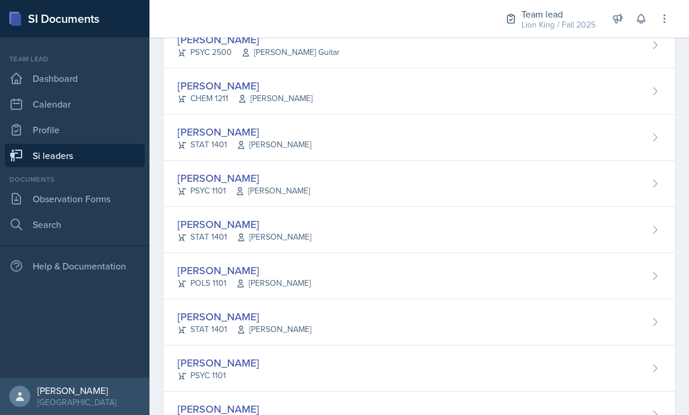
click at [199, 136] on div "[PERSON_NAME]" at bounding box center [245, 132] width 134 height 16
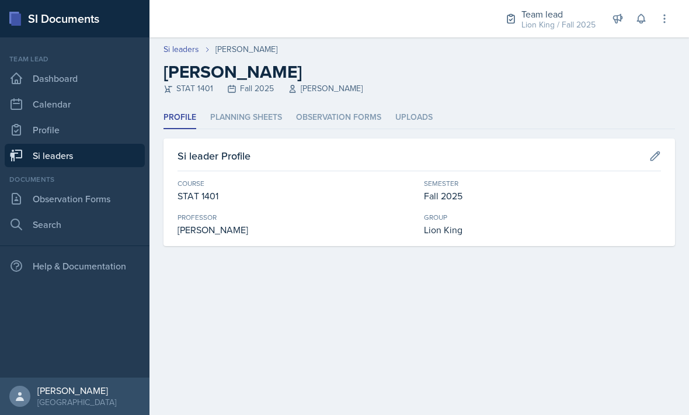
click at [237, 118] on li "Planning Sheets" at bounding box center [246, 117] width 72 height 23
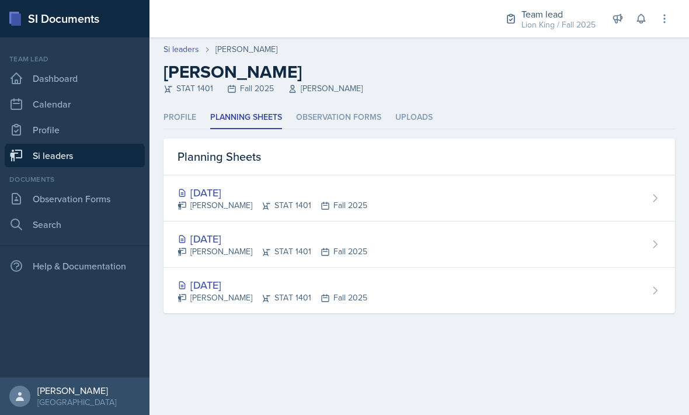
click at [216, 229] on div "[DATE] [PERSON_NAME] STAT 1401 Fall 2025" at bounding box center [420, 244] width 512 height 46
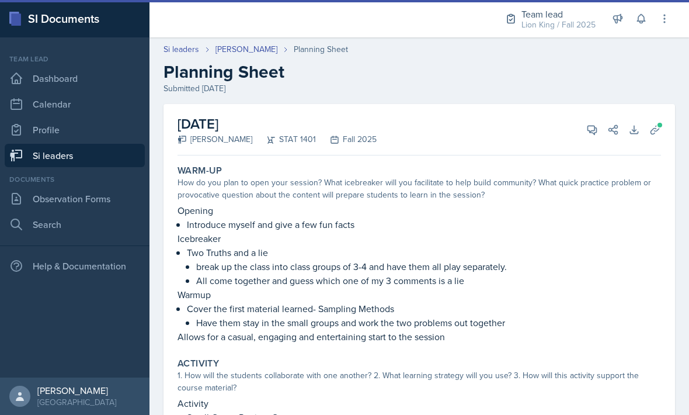
click at [589, 132] on icon at bounding box center [592, 130] width 9 height 9
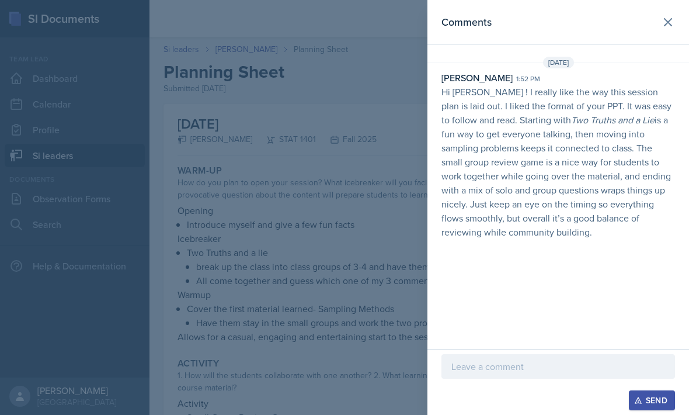
click at [667, 23] on icon at bounding box center [668, 22] width 7 height 7
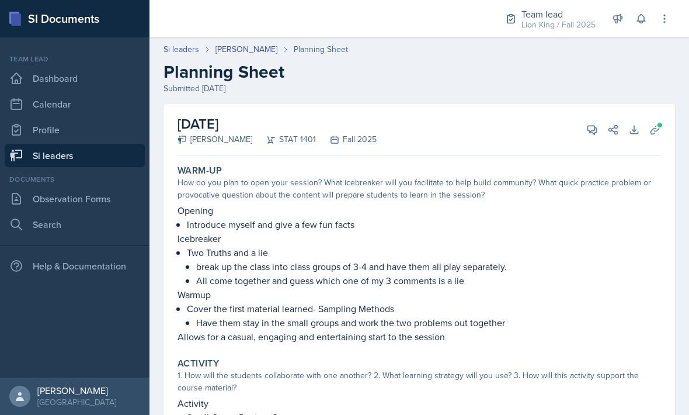
click at [227, 54] on link "[PERSON_NAME]" at bounding box center [247, 49] width 62 height 12
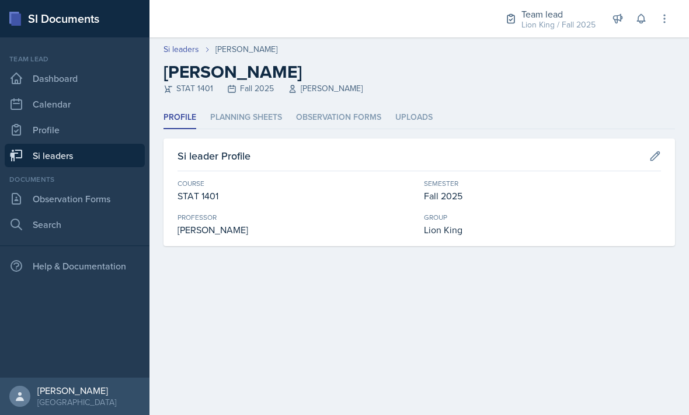
click at [234, 118] on li "Planning Sheets" at bounding box center [246, 117] width 72 height 23
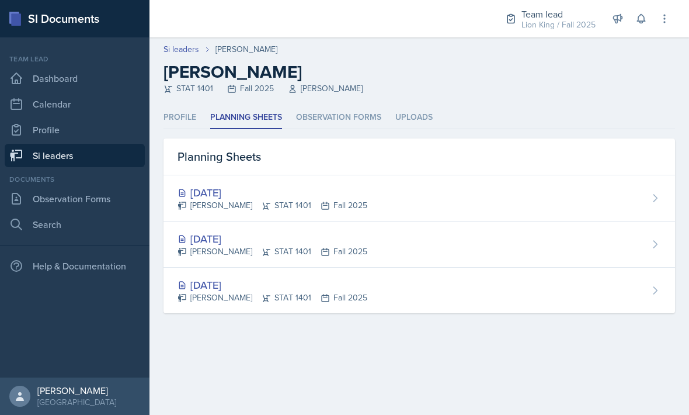
click at [232, 192] on div "[DATE]" at bounding box center [273, 193] width 190 height 16
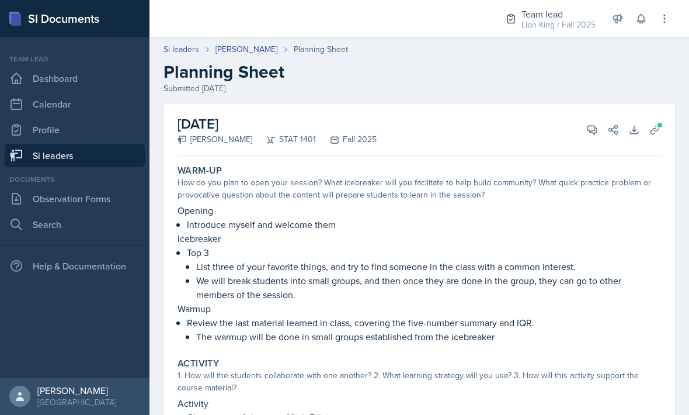
click at [595, 135] on icon at bounding box center [593, 130] width 12 height 12
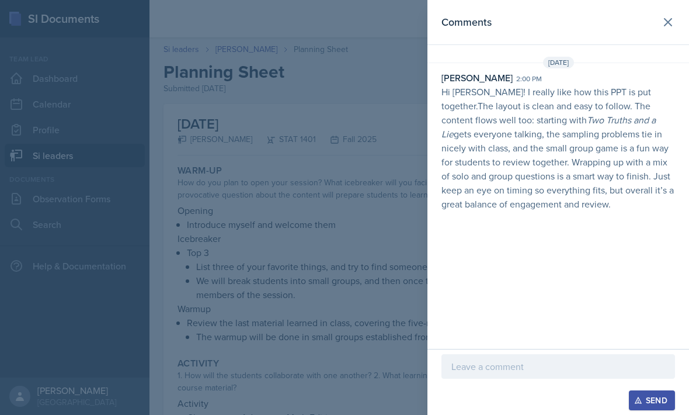
click at [662, 27] on icon at bounding box center [668, 22] width 14 height 14
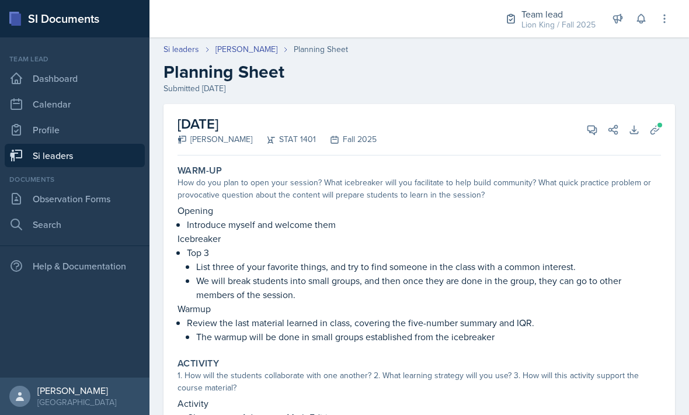
click at [98, 155] on link "Si leaders" at bounding box center [75, 155] width 140 height 23
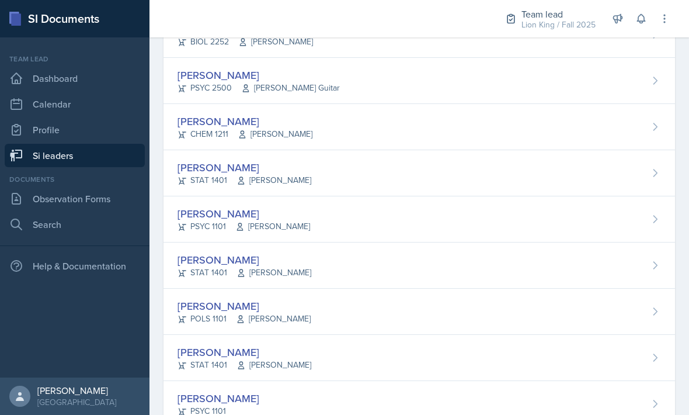
scroll to position [335, 0]
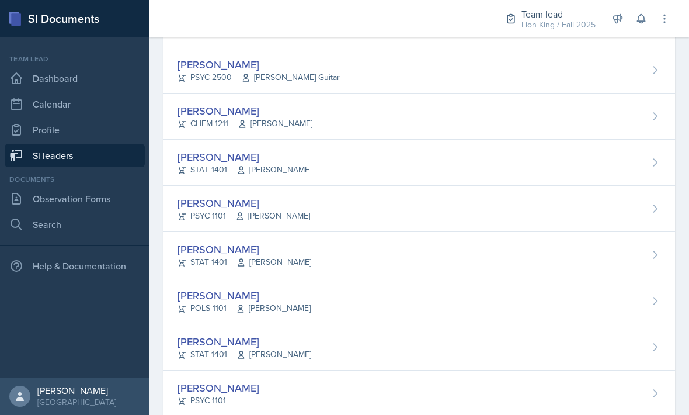
click at [216, 217] on div "PSYC 1101 [PERSON_NAME]" at bounding box center [244, 216] width 133 height 12
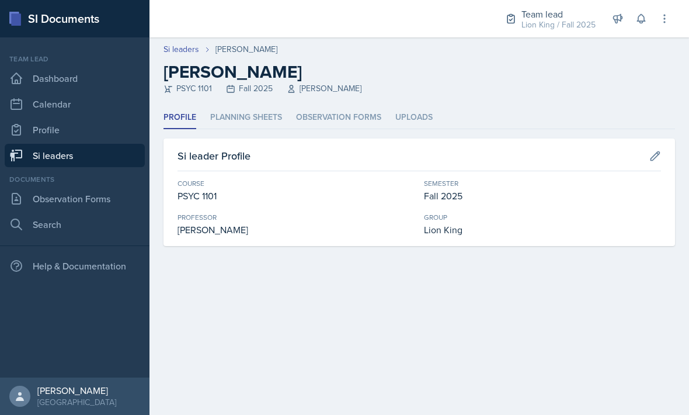
click at [226, 122] on li "Planning Sheets" at bounding box center [246, 117] width 72 height 23
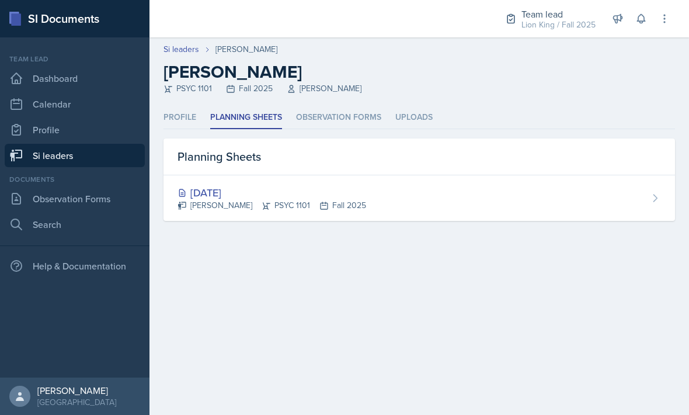
click at [100, 159] on link "Si leaders" at bounding box center [75, 155] width 140 height 23
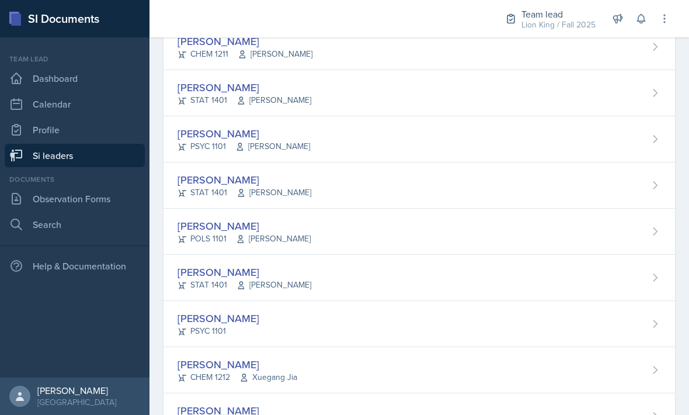
scroll to position [406, 0]
click at [211, 189] on div "STAT 1401 [PERSON_NAME]" at bounding box center [245, 191] width 134 height 12
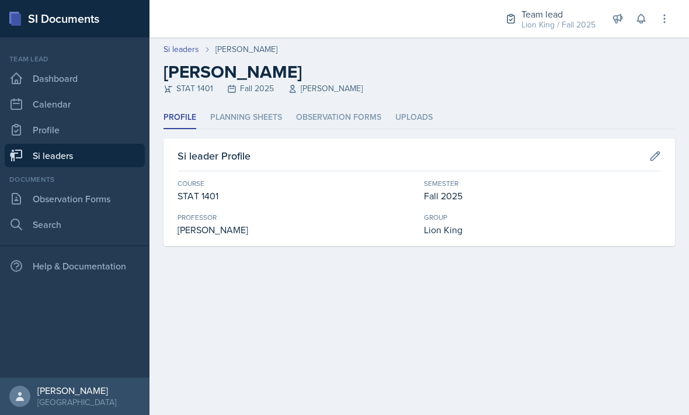
click at [112, 146] on link "Si leaders" at bounding box center [75, 155] width 140 height 23
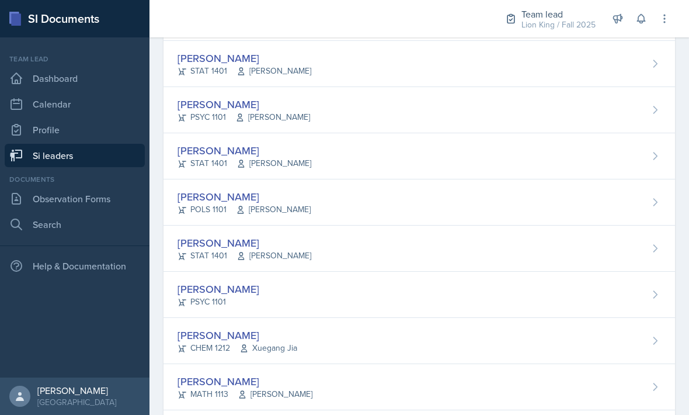
scroll to position [436, 0]
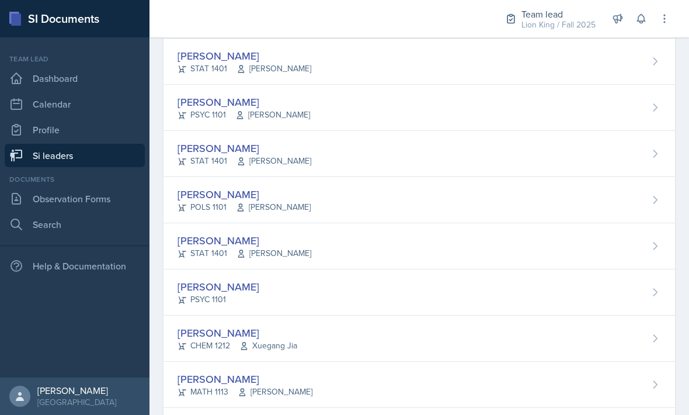
click at [422, 202] on div "[PERSON_NAME] POLS 1101 [PERSON_NAME]" at bounding box center [420, 200] width 512 height 46
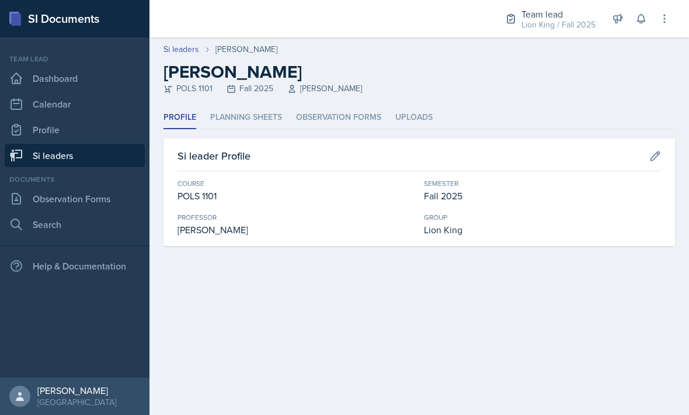
click at [237, 123] on li "Planning Sheets" at bounding box center [246, 117] width 72 height 23
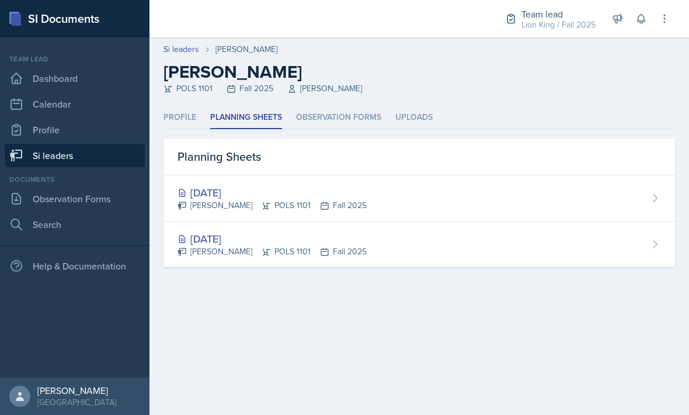
click at [211, 238] on div "[DATE]" at bounding box center [272, 239] width 189 height 16
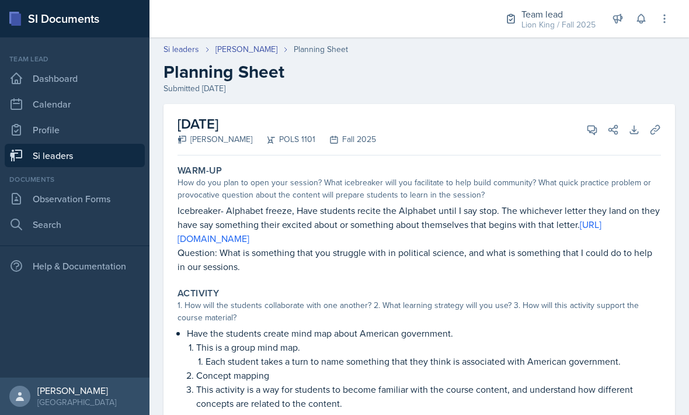
click at [586, 133] on button "View Comments" at bounding box center [592, 129] width 21 height 21
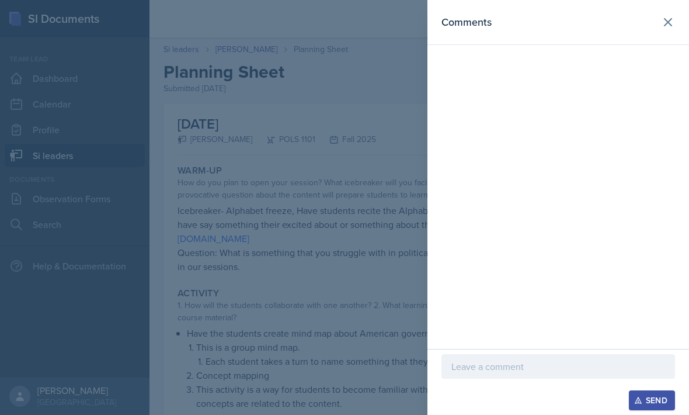
click at [664, 26] on icon at bounding box center [668, 22] width 14 height 14
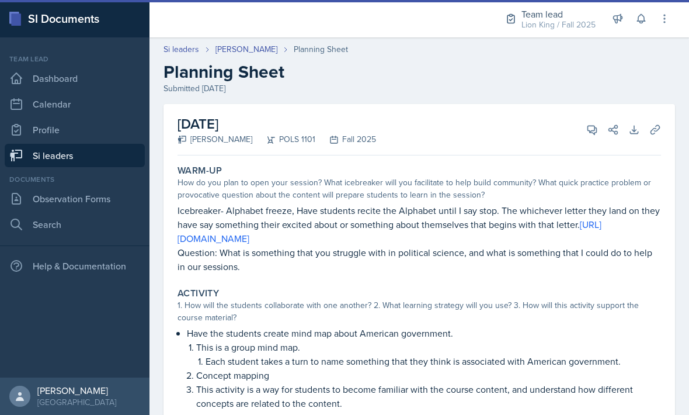
click at [234, 47] on link "[PERSON_NAME]" at bounding box center [247, 49] width 62 height 12
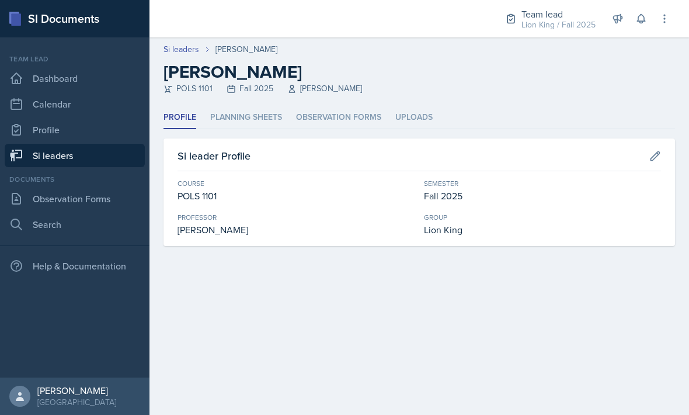
click at [245, 119] on li "Planning Sheets" at bounding box center [246, 117] width 72 height 23
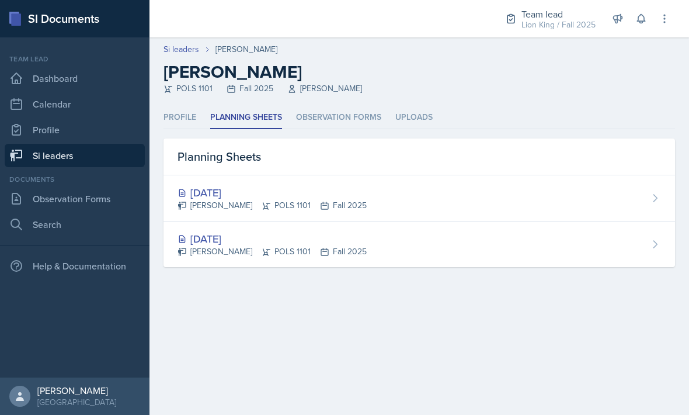
click at [539, 193] on div "[DATE] [PERSON_NAME] POLS 1101 Fall 2025" at bounding box center [420, 198] width 512 height 46
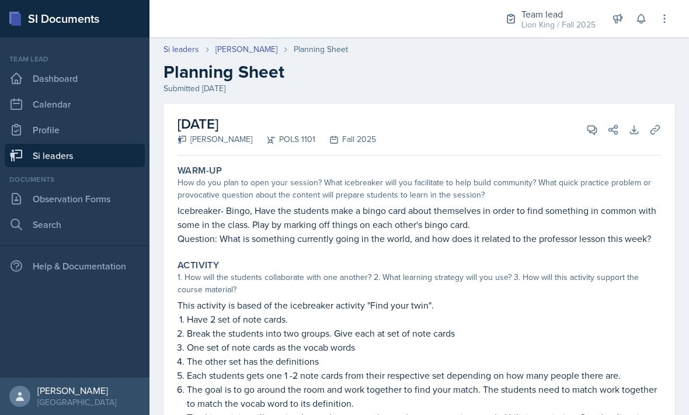
click at [590, 134] on icon at bounding box center [593, 130] width 12 height 12
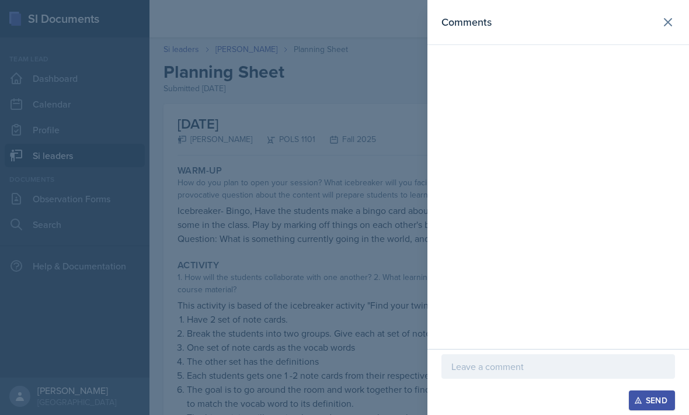
click at [265, 196] on div at bounding box center [344, 207] width 689 height 415
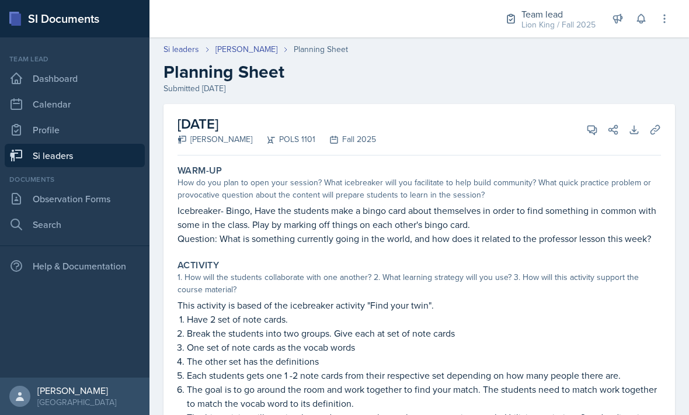
click at [97, 162] on link "Si leaders" at bounding box center [75, 155] width 140 height 23
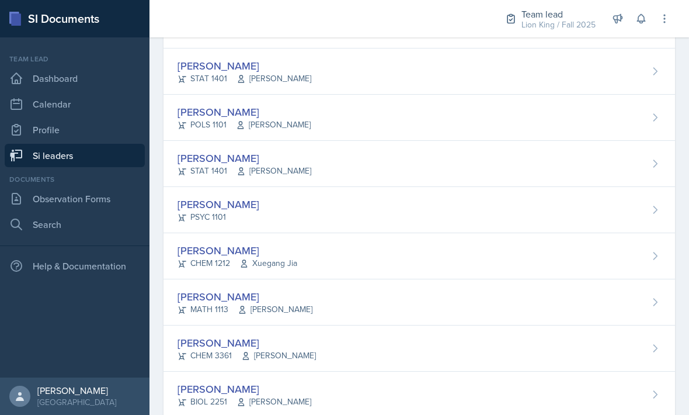
scroll to position [519, 0]
click at [388, 162] on div "[PERSON_NAME] STAT 1401 [PERSON_NAME]" at bounding box center [420, 163] width 512 height 46
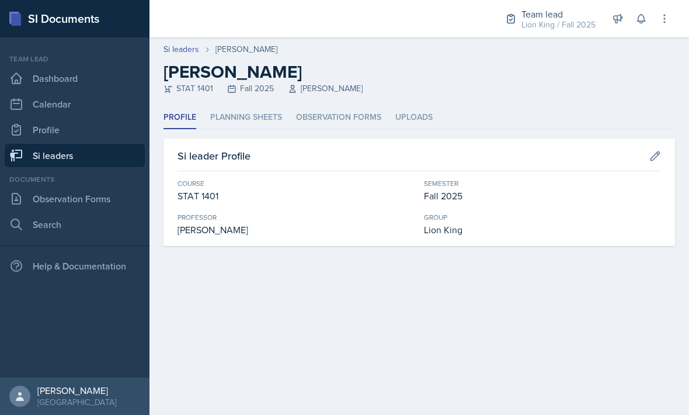
click at [261, 115] on li "Planning Sheets" at bounding box center [246, 117] width 72 height 23
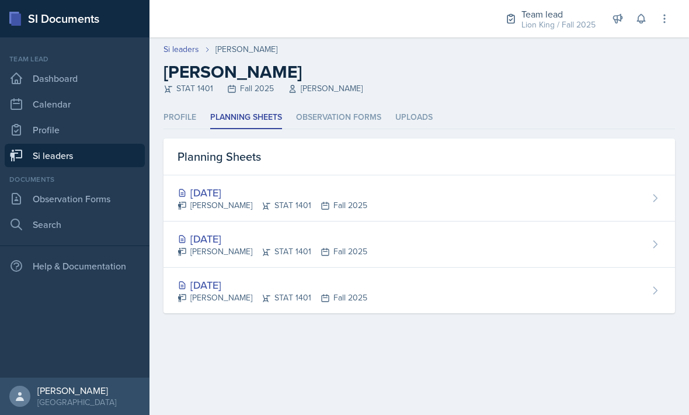
click at [542, 248] on div "[DATE] [PERSON_NAME] STAT 1401 Fall 2025" at bounding box center [420, 244] width 512 height 46
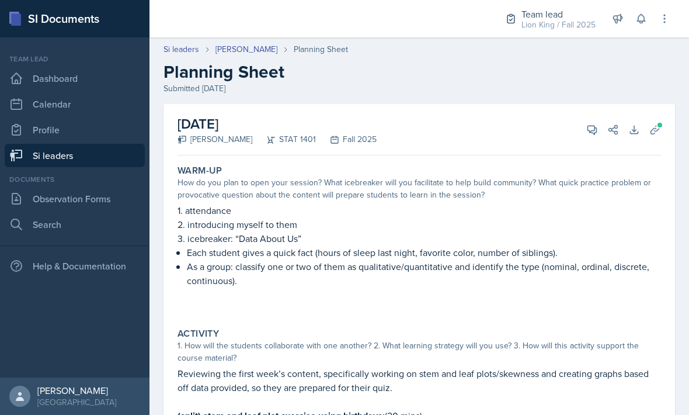
click at [584, 134] on button "View Comments" at bounding box center [592, 129] width 21 height 21
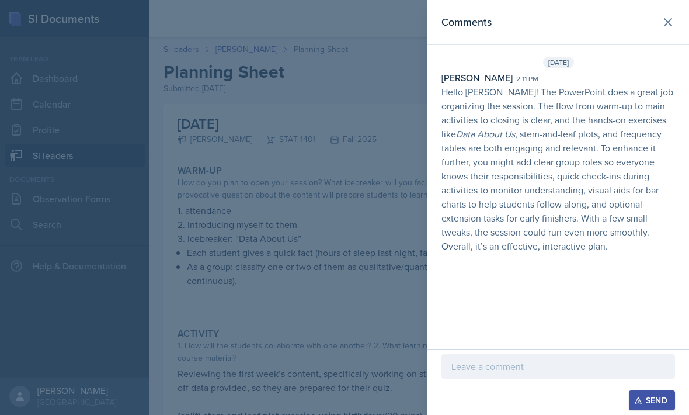
click at [666, 19] on icon at bounding box center [668, 22] width 14 height 14
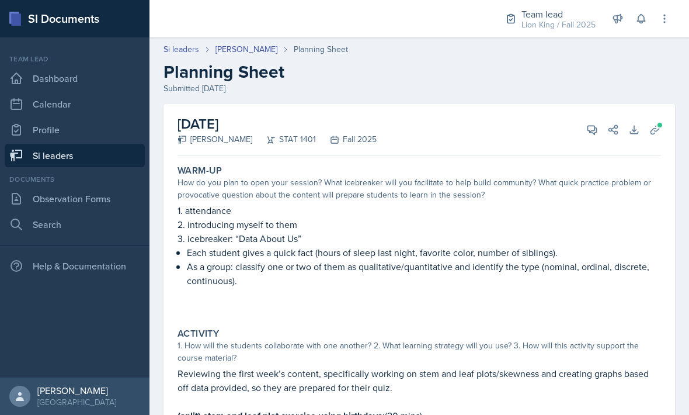
click at [248, 40] on header "Si leaders [PERSON_NAME] Planning Sheet Planning Sheet Submitted [DATE]" at bounding box center [420, 69] width 540 height 75
click at [268, 53] on link "[PERSON_NAME]" at bounding box center [247, 49] width 62 height 12
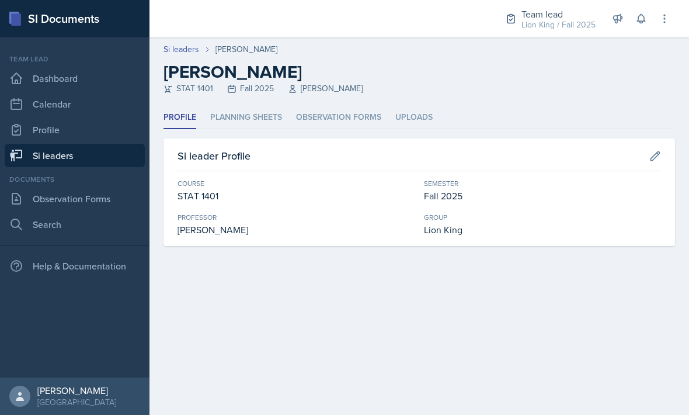
click at [265, 118] on li "Planning Sheets" at bounding box center [246, 117] width 72 height 23
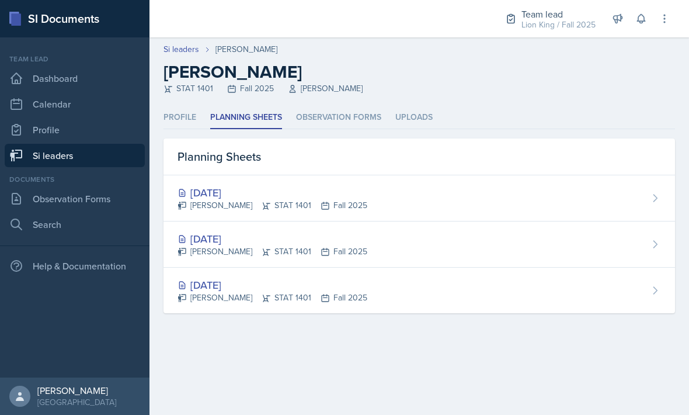
click at [417, 183] on div "[DATE] [PERSON_NAME] STAT 1401 Fall 2025" at bounding box center [420, 198] width 512 height 46
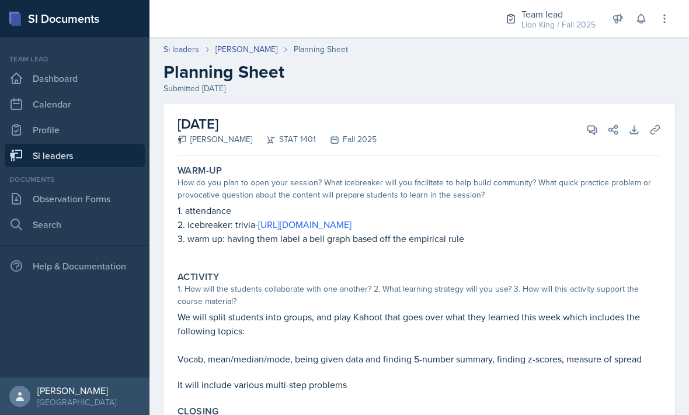
click at [593, 134] on icon at bounding box center [593, 130] width 12 height 12
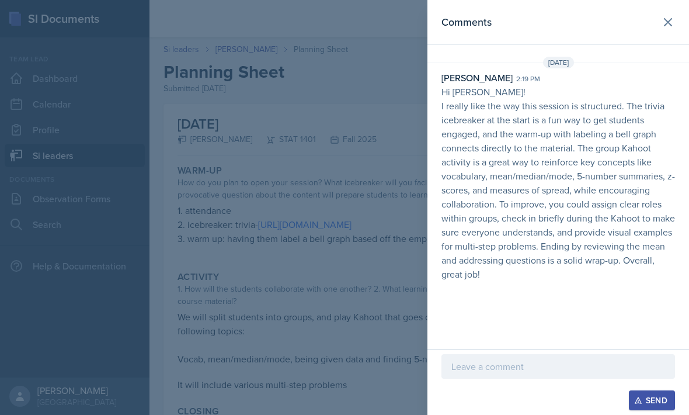
click at [677, 25] on button at bounding box center [668, 22] width 23 height 23
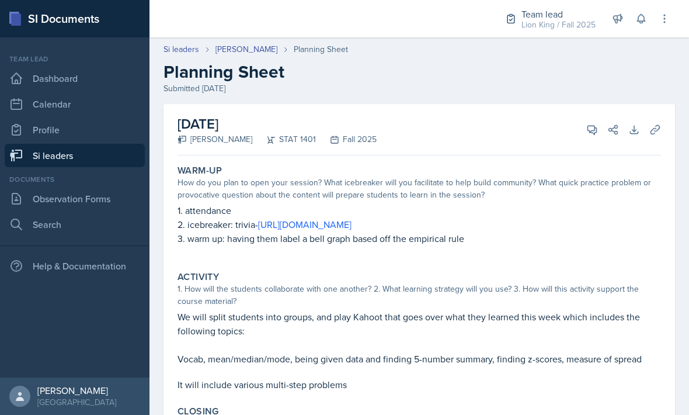
click at [112, 159] on link "Si leaders" at bounding box center [75, 155] width 140 height 23
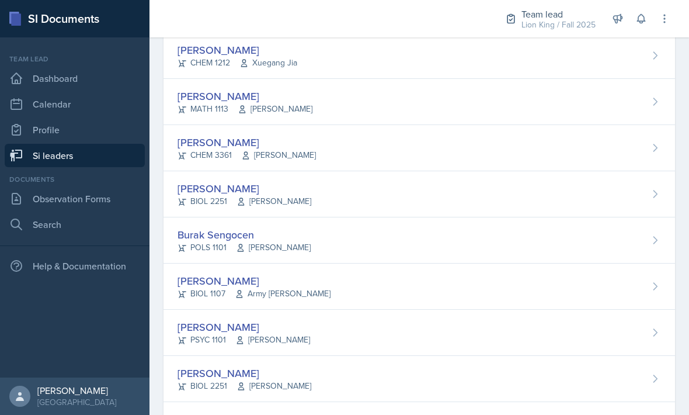
scroll to position [720, 0]
click at [370, 115] on div "[PERSON_NAME] MATH 1113 [PERSON_NAME]" at bounding box center [420, 101] width 512 height 46
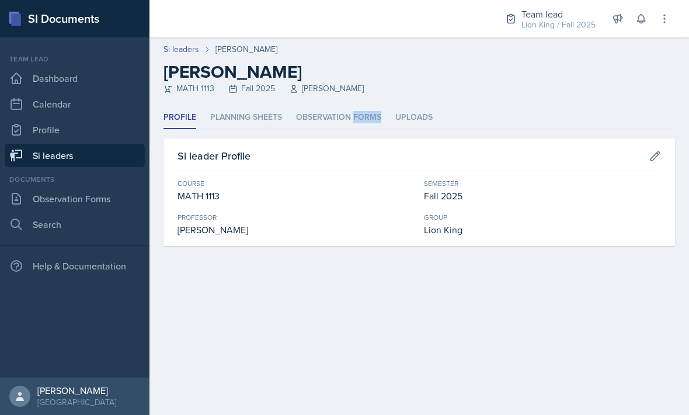
click at [82, 165] on link "Si leaders" at bounding box center [75, 155] width 140 height 23
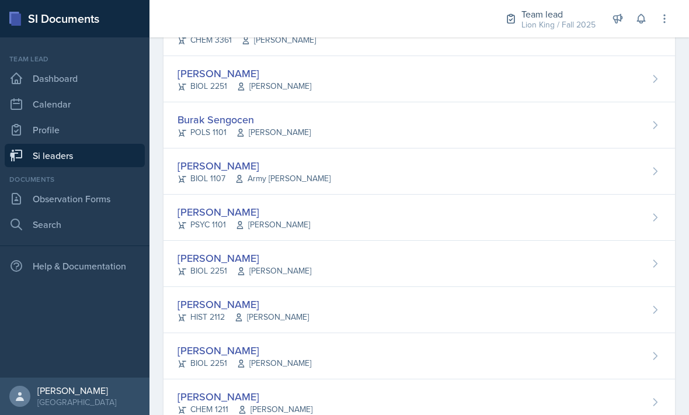
scroll to position [834, 0]
click at [431, 212] on div "[PERSON_NAME] PSYC 1101 [PERSON_NAME]" at bounding box center [420, 218] width 512 height 46
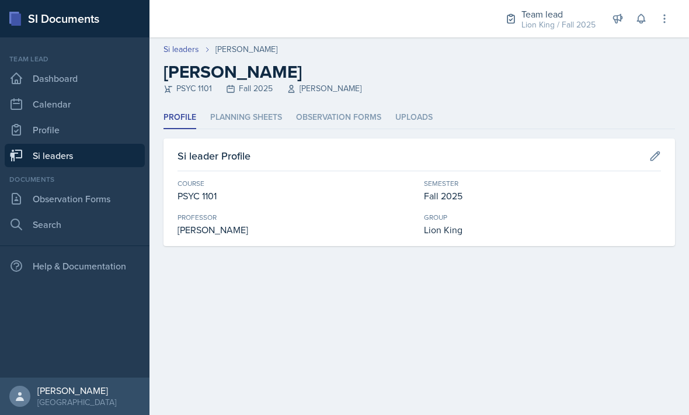
click at [269, 127] on li "Planning Sheets" at bounding box center [246, 117] width 72 height 23
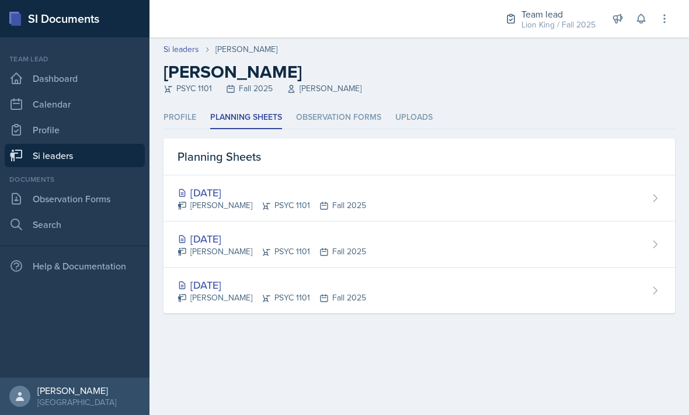
click at [537, 236] on div "[DATE] [PERSON_NAME] PSYC 1101 Fall 2025" at bounding box center [420, 244] width 512 height 46
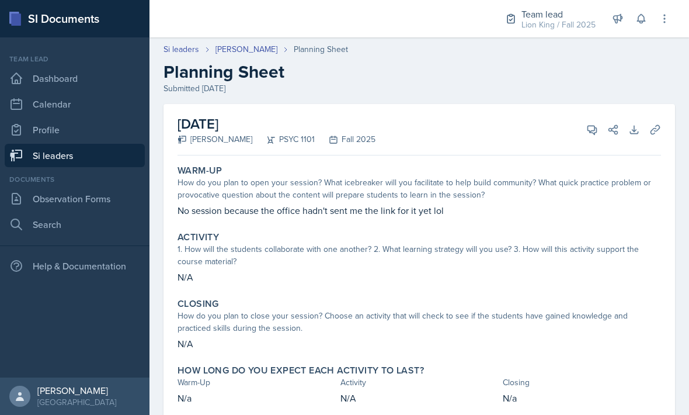
click at [592, 131] on icon at bounding box center [592, 130] width 9 height 9
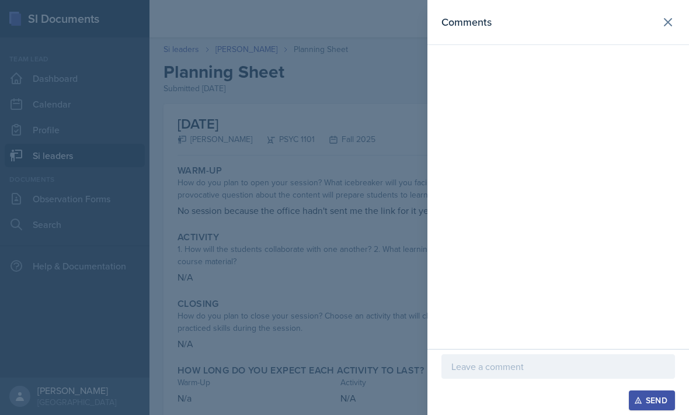
click at [668, 24] on icon at bounding box center [668, 22] width 14 height 14
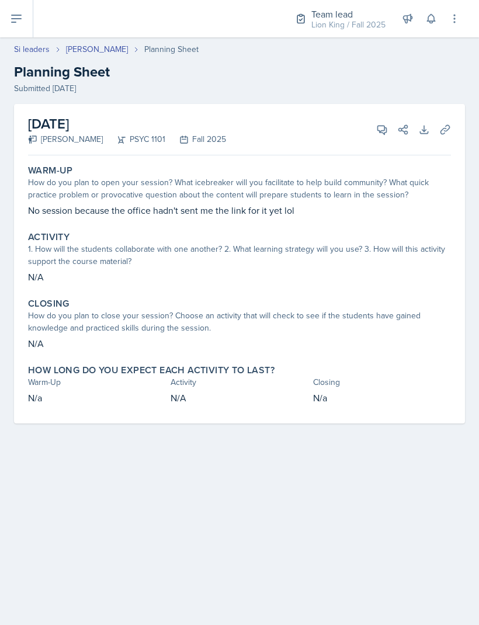
click at [95, 55] on link "[PERSON_NAME]" at bounding box center [97, 49] width 62 height 12
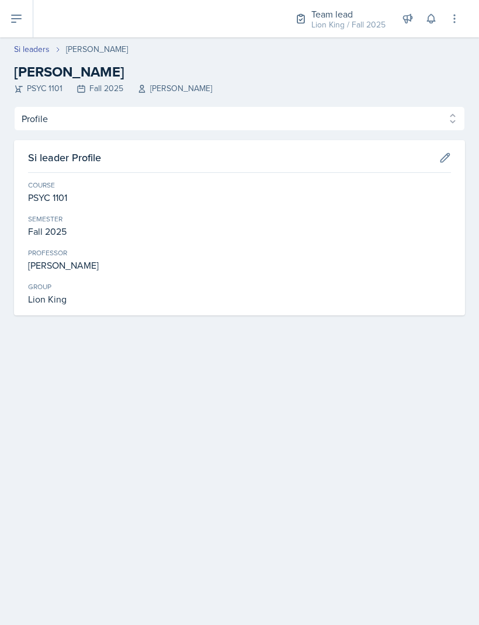
click at [25, 46] on link "Si leaders" at bounding box center [32, 49] width 36 height 12
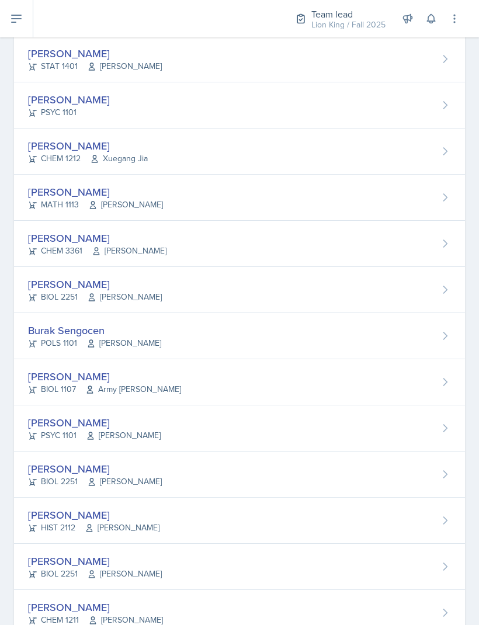
scroll to position [667, 0]
click at [57, 414] on div "[PERSON_NAME]" at bounding box center [94, 423] width 133 height 16
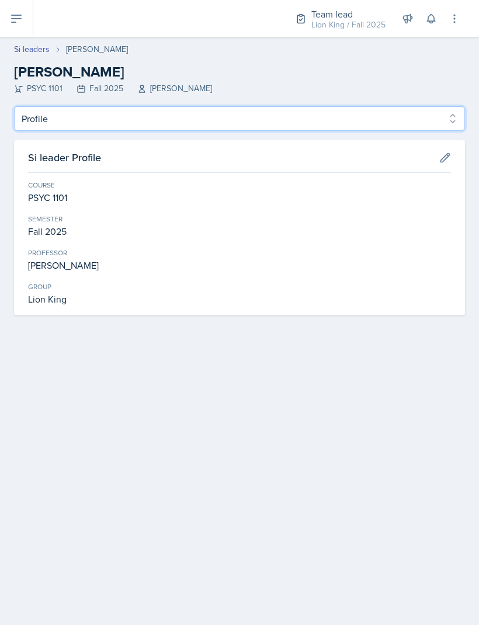
click at [39, 117] on select "Profile Planning Sheets Observation Forms Uploads" at bounding box center [239, 118] width 451 height 25
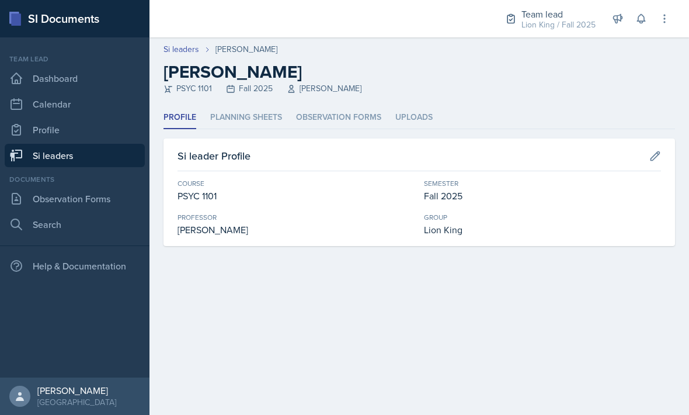
click at [46, 151] on link "Si leaders" at bounding box center [75, 155] width 140 height 23
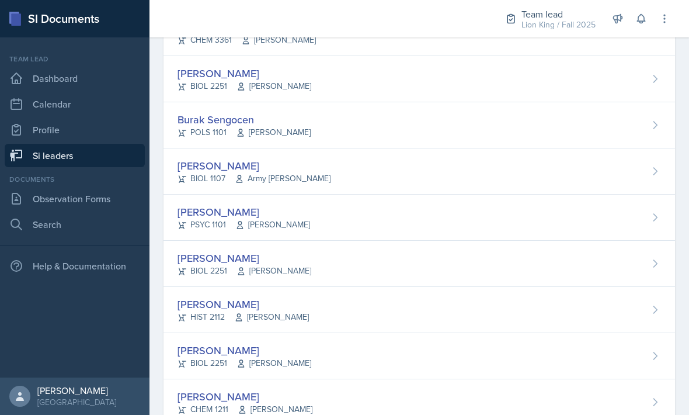
scroll to position [834, 0]
click at [408, 259] on div "[PERSON_NAME] BIOL 2251 Muna Elhassey" at bounding box center [420, 264] width 512 height 46
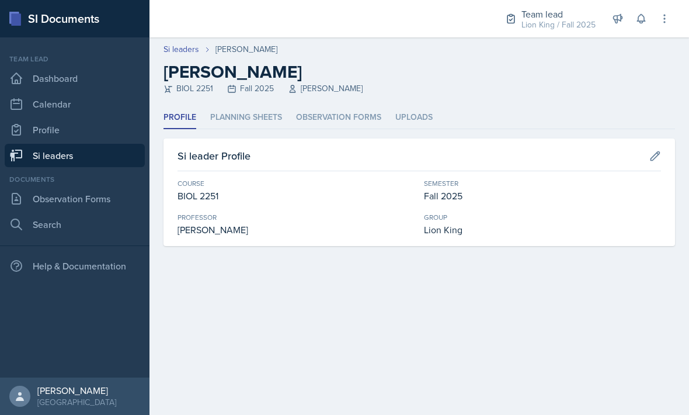
click at [269, 119] on li "Planning Sheets" at bounding box center [246, 117] width 72 height 23
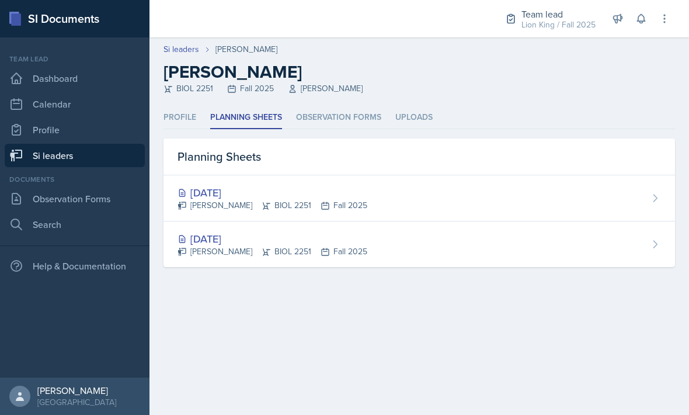
click at [481, 243] on div "[DATE] [PERSON_NAME] BIOL 2251 Fall 2025" at bounding box center [420, 244] width 512 height 46
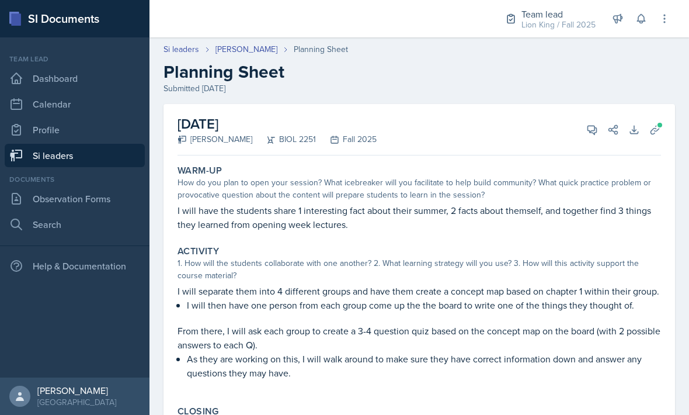
click at [591, 128] on icon at bounding box center [593, 130] width 12 height 12
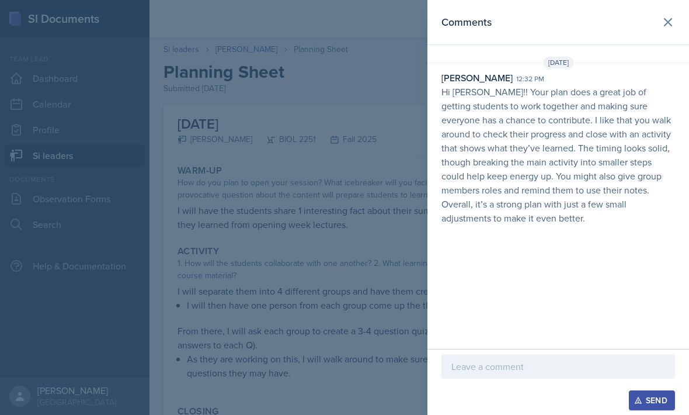
click at [662, 26] on icon at bounding box center [668, 22] width 14 height 14
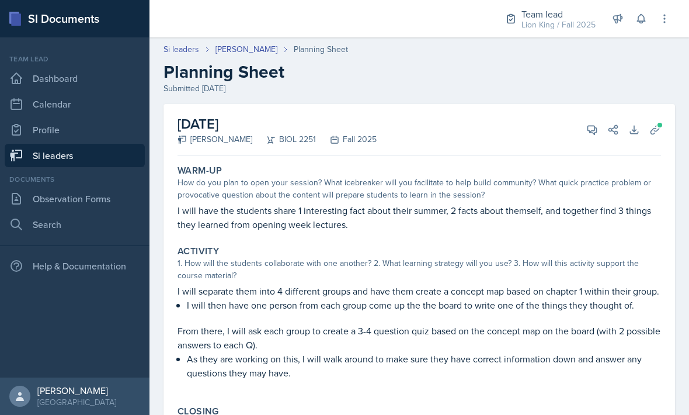
click at [119, 159] on link "Si leaders" at bounding box center [75, 155] width 140 height 23
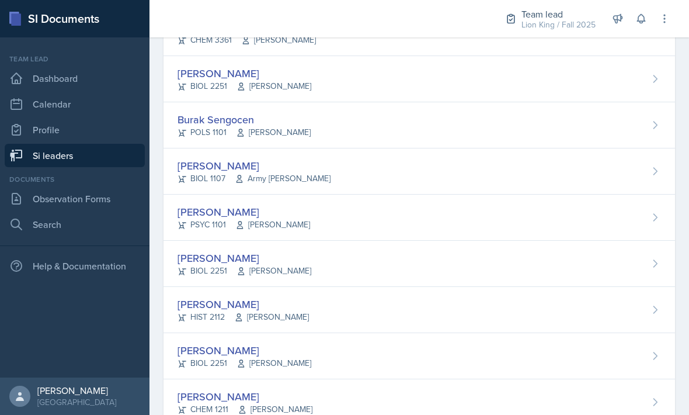
scroll to position [834, 0]
click at [211, 265] on div "[PERSON_NAME]" at bounding box center [245, 259] width 134 height 16
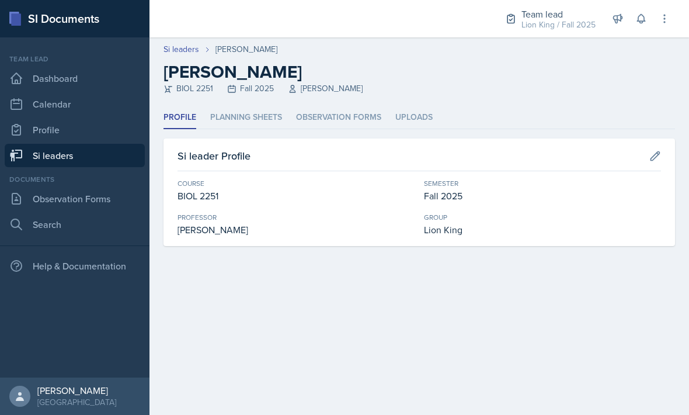
click at [254, 123] on li "Planning Sheets" at bounding box center [246, 117] width 72 height 23
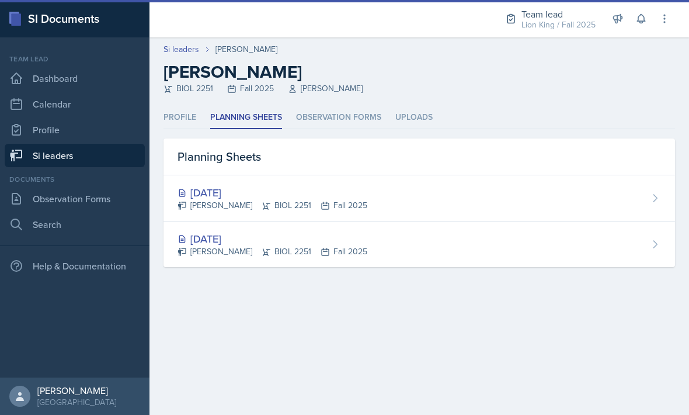
click at [505, 197] on div "[DATE] [PERSON_NAME] BIOL 2251 Fall 2025" at bounding box center [420, 198] width 512 height 46
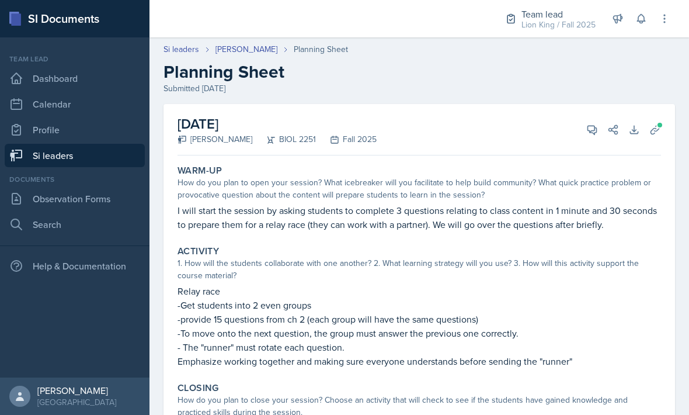
click at [585, 124] on button "View Comments" at bounding box center [592, 129] width 21 height 21
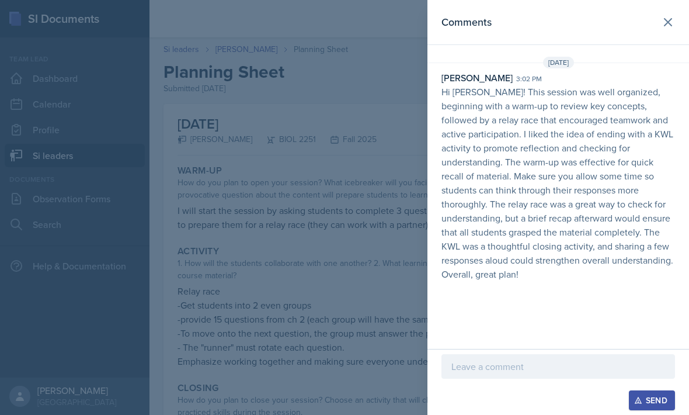
click at [660, 21] on button at bounding box center [668, 22] width 23 height 23
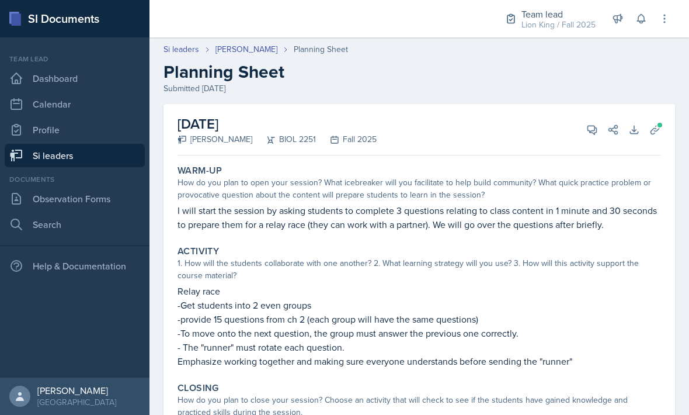
click at [183, 55] on link "Si leaders" at bounding box center [182, 49] width 36 height 12
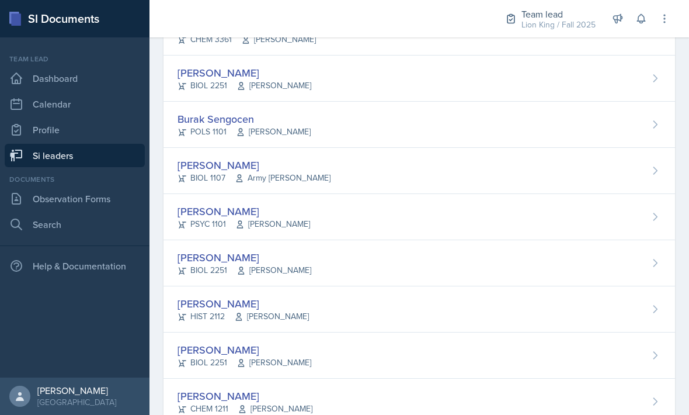
scroll to position [834, 0]
click at [220, 306] on div "[PERSON_NAME]" at bounding box center [243, 305] width 131 height 16
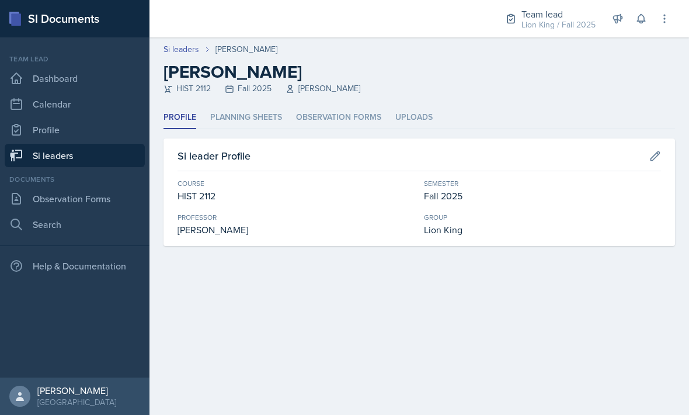
click at [255, 111] on li "Planning Sheets" at bounding box center [246, 117] width 72 height 23
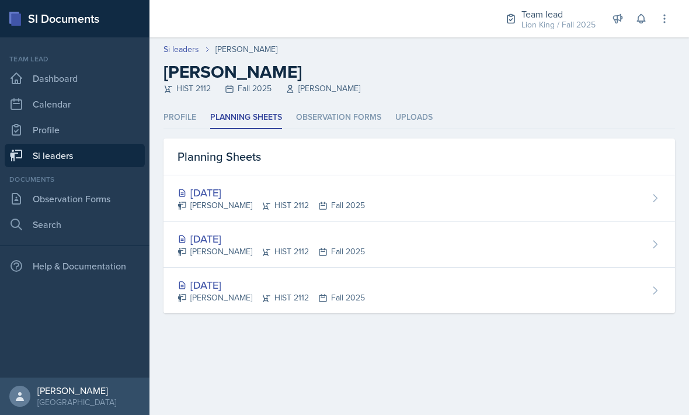
click at [504, 233] on div "[DATE] [PERSON_NAME] HIST 2112 Fall 2025" at bounding box center [420, 244] width 512 height 46
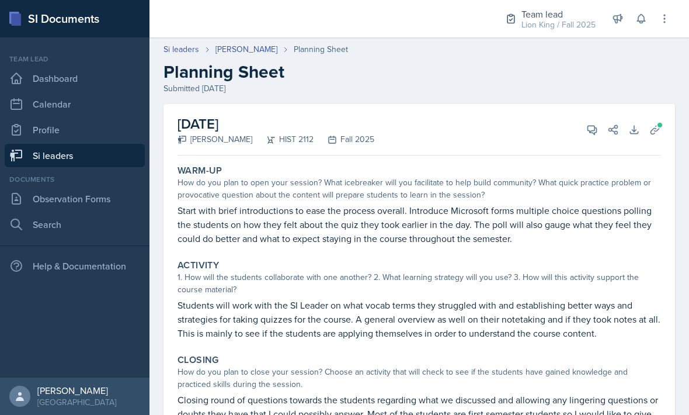
click at [591, 130] on icon at bounding box center [593, 130] width 12 height 12
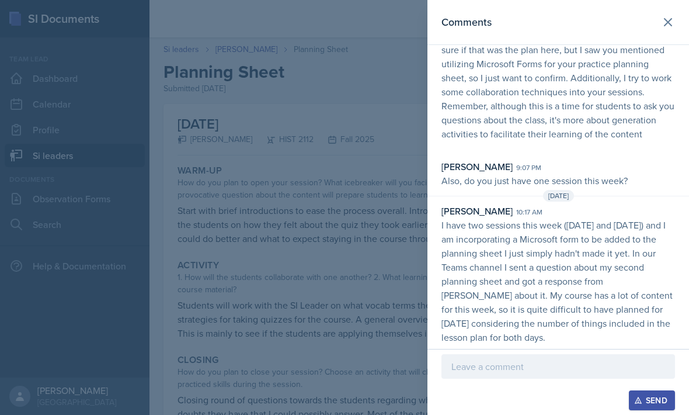
click at [666, 25] on icon at bounding box center [668, 22] width 7 height 7
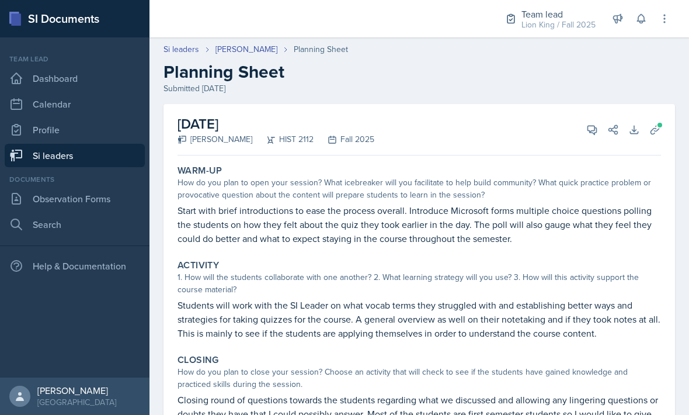
click at [230, 53] on link "[PERSON_NAME]" at bounding box center [247, 49] width 62 height 12
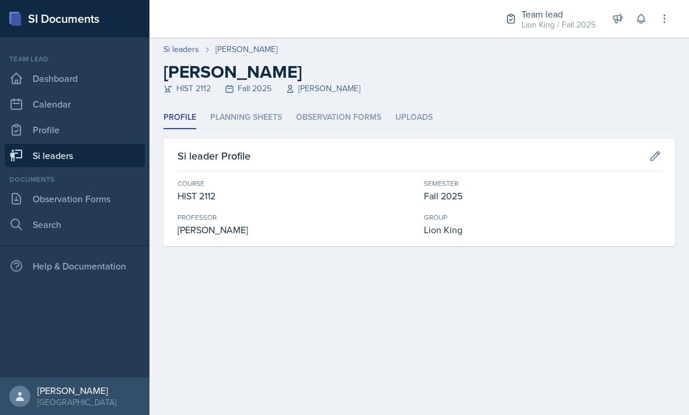
click at [276, 110] on li "Planning Sheets" at bounding box center [246, 117] width 72 height 23
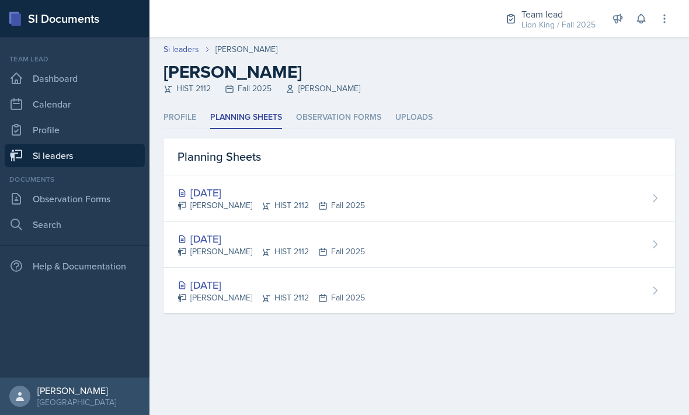
click at [234, 196] on div "[DATE]" at bounding box center [272, 193] width 188 height 16
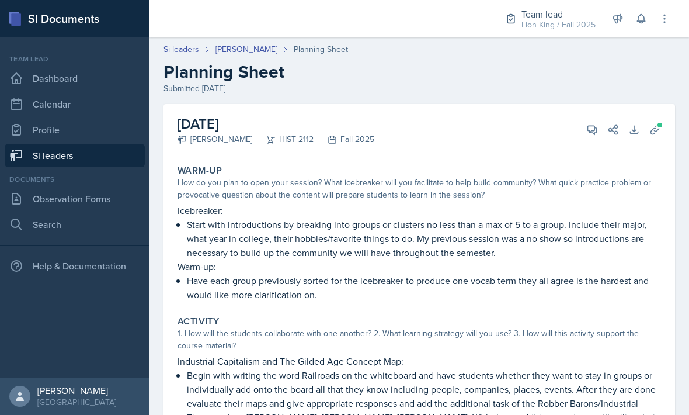
click at [591, 132] on icon at bounding box center [592, 130] width 9 height 9
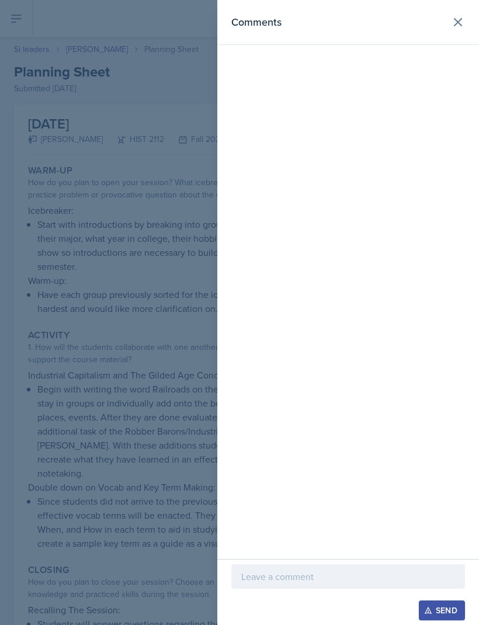
click at [455, 21] on icon at bounding box center [458, 22] width 14 height 14
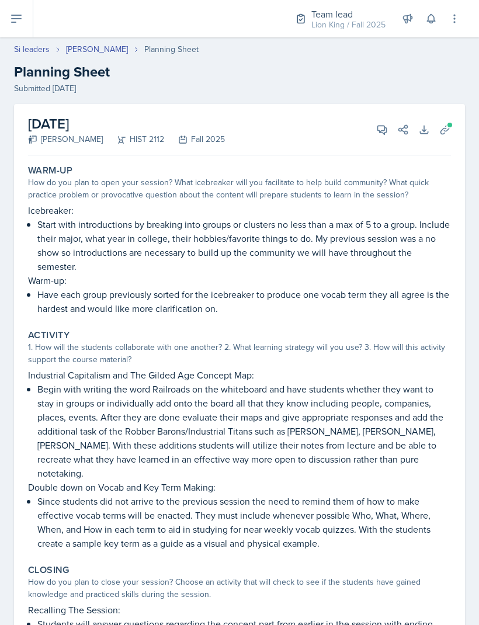
click at [40, 50] on link "Si leaders" at bounding box center [32, 49] width 36 height 12
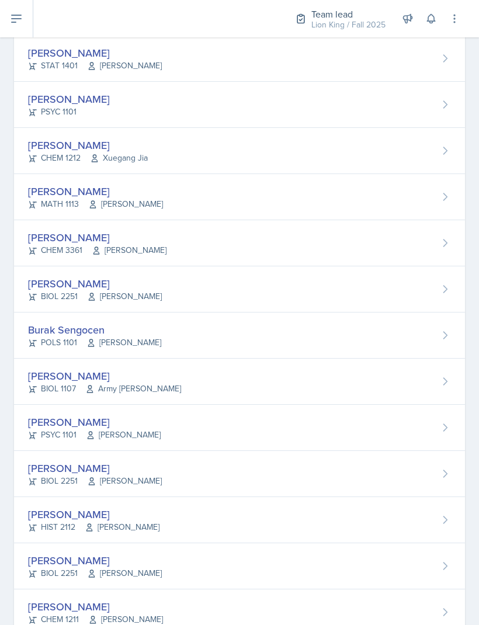
scroll to position [667, 0]
click at [90, 414] on div "[PERSON_NAME]" at bounding box center [95, 561] width 134 height 16
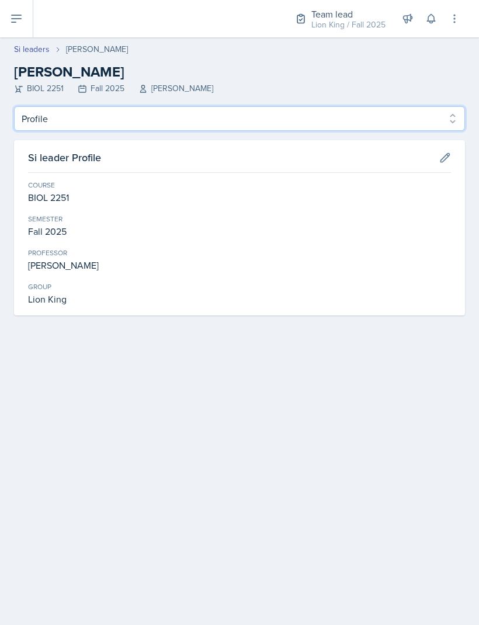
click at [134, 113] on select "Profile Planning Sheets Observation Forms Uploads" at bounding box center [239, 118] width 451 height 25
select select "Planning Sheets"
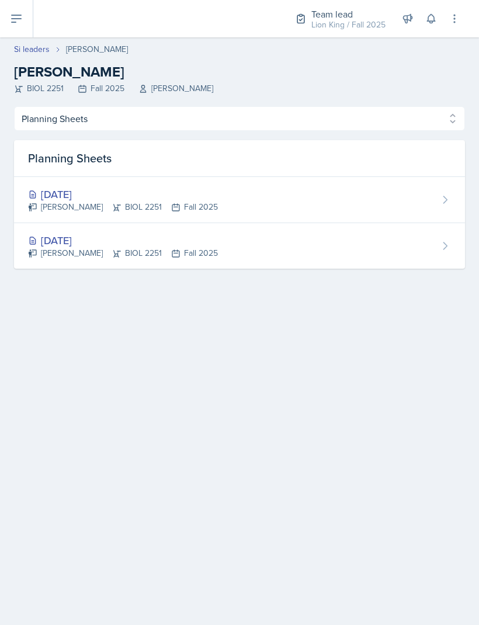
click at [226, 231] on div "[DATE] [PERSON_NAME] BIOL 2251 Fall 2025" at bounding box center [239, 246] width 451 height 46
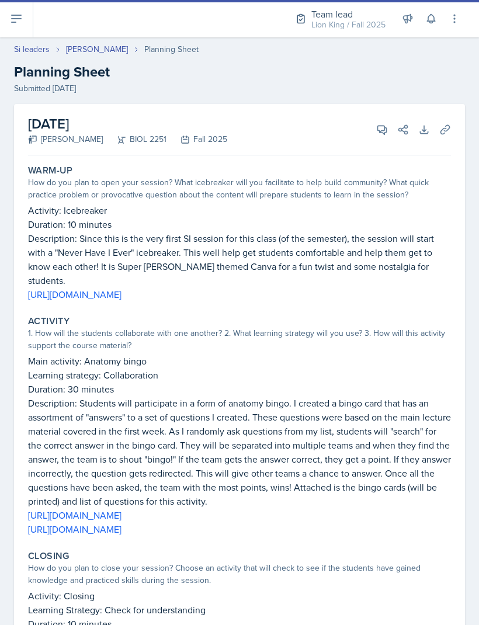
click at [387, 131] on icon at bounding box center [382, 130] width 9 height 9
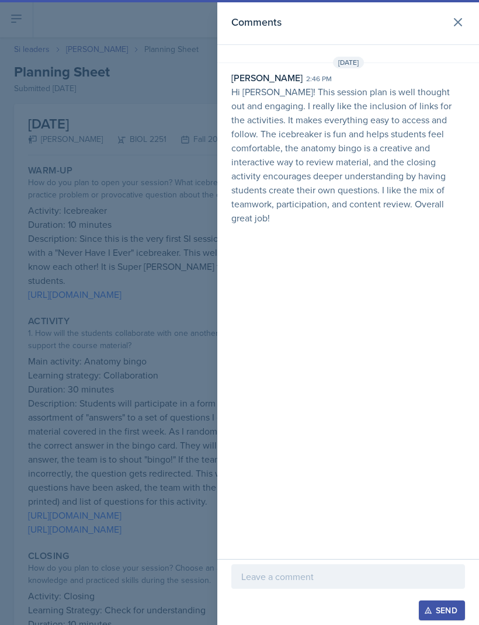
click at [454, 23] on icon at bounding box center [458, 22] width 14 height 14
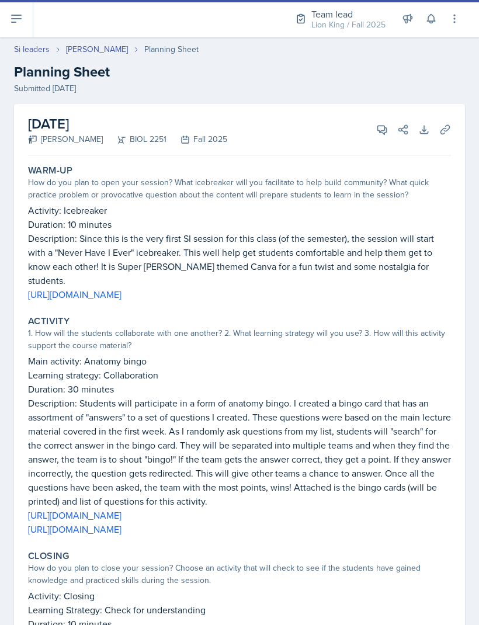
click at [102, 46] on link "[PERSON_NAME]" at bounding box center [97, 49] width 62 height 12
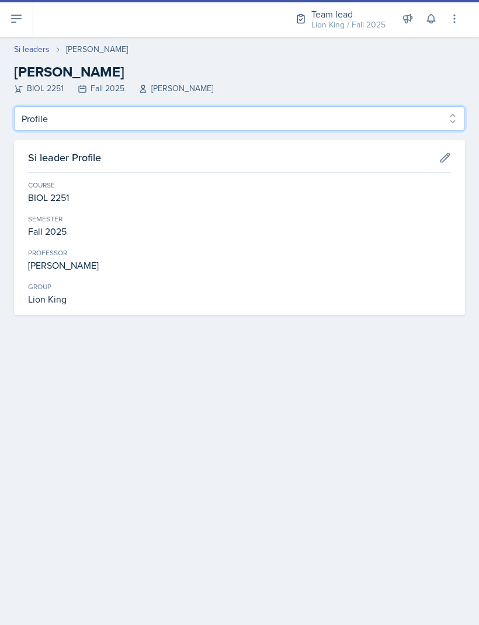
click at [250, 130] on select "Profile Planning Sheets Observation Forms Uploads" at bounding box center [239, 118] width 451 height 25
select select "Planning Sheets"
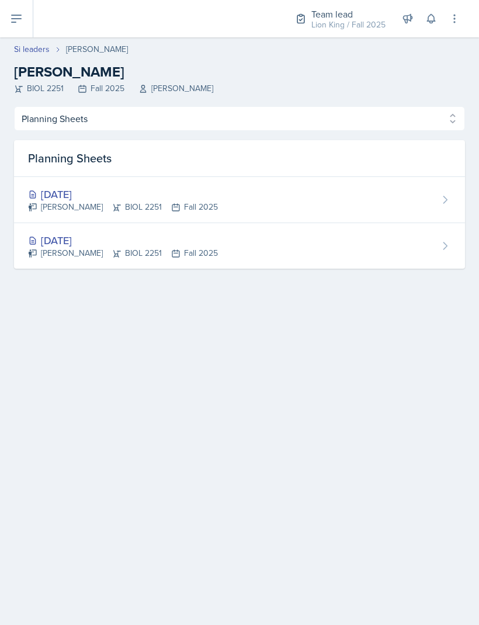
click at [263, 190] on div "[DATE] [PERSON_NAME] BIOL 2251 Fall 2025" at bounding box center [239, 200] width 451 height 46
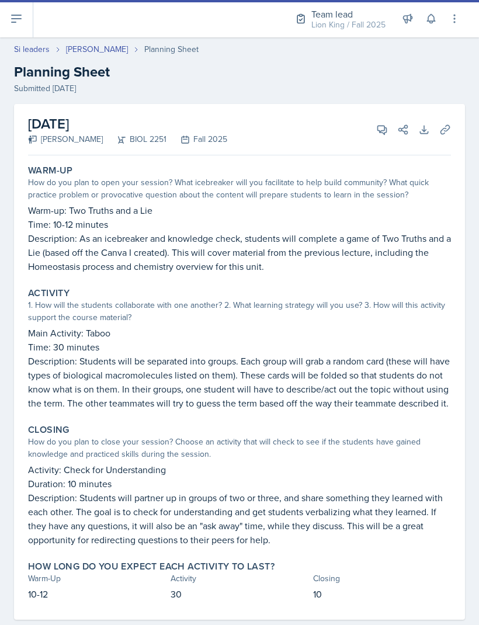
click at [381, 129] on icon at bounding box center [382, 130] width 12 height 12
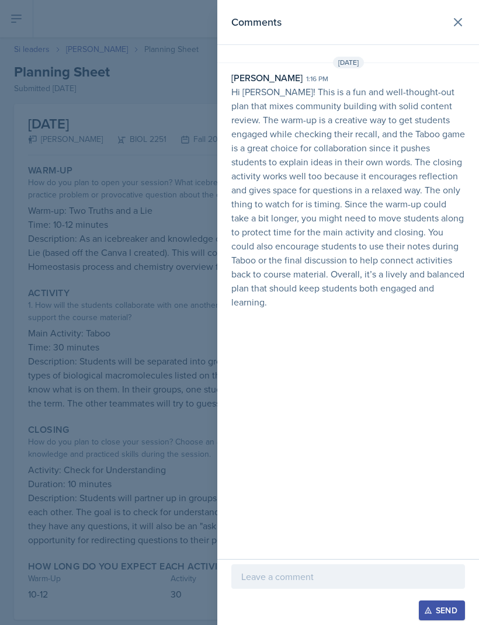
click at [457, 23] on icon at bounding box center [458, 22] width 7 height 7
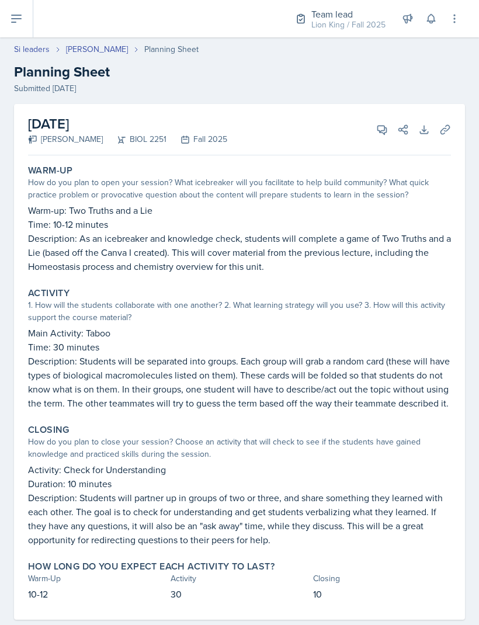
click at [9, 25] on button at bounding box center [16, 18] width 33 height 37
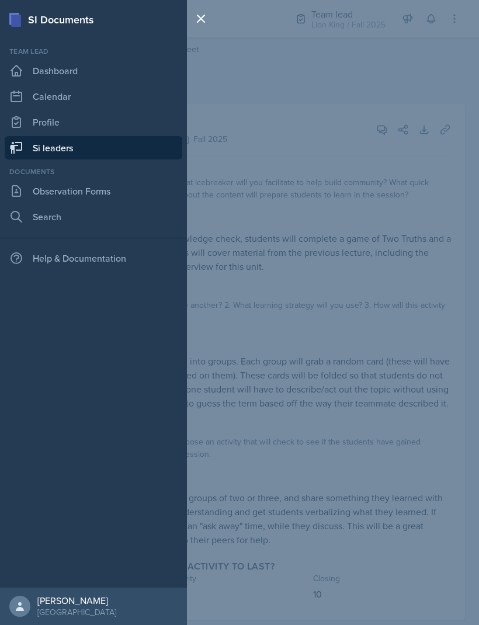
click at [210, 22] on button at bounding box center [200, 18] width 23 height 23
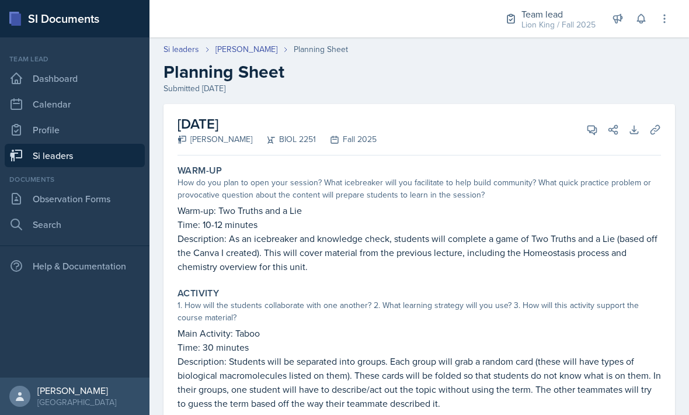
scroll to position [39, 0]
